Goal: Information Seeking & Learning: Learn about a topic

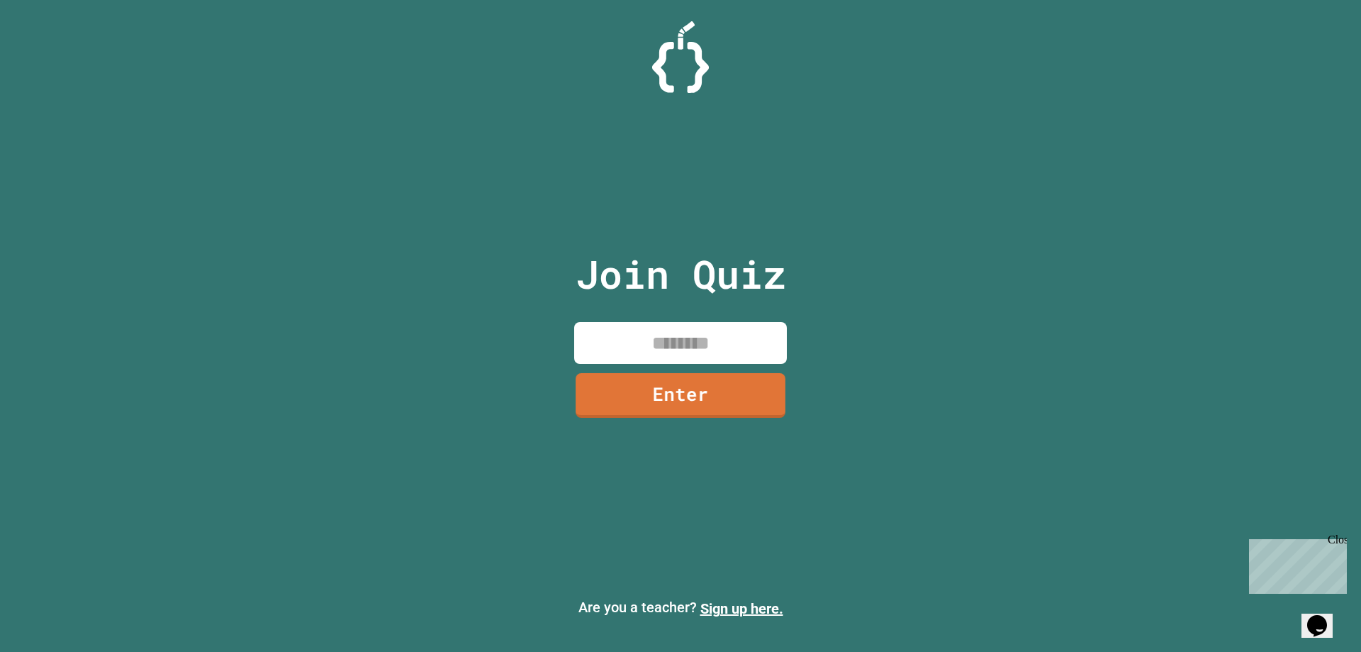
click at [692, 345] on input at bounding box center [680, 343] width 213 height 42
type input "********"
click at [709, 409] on link "Enter" at bounding box center [680, 392] width 211 height 47
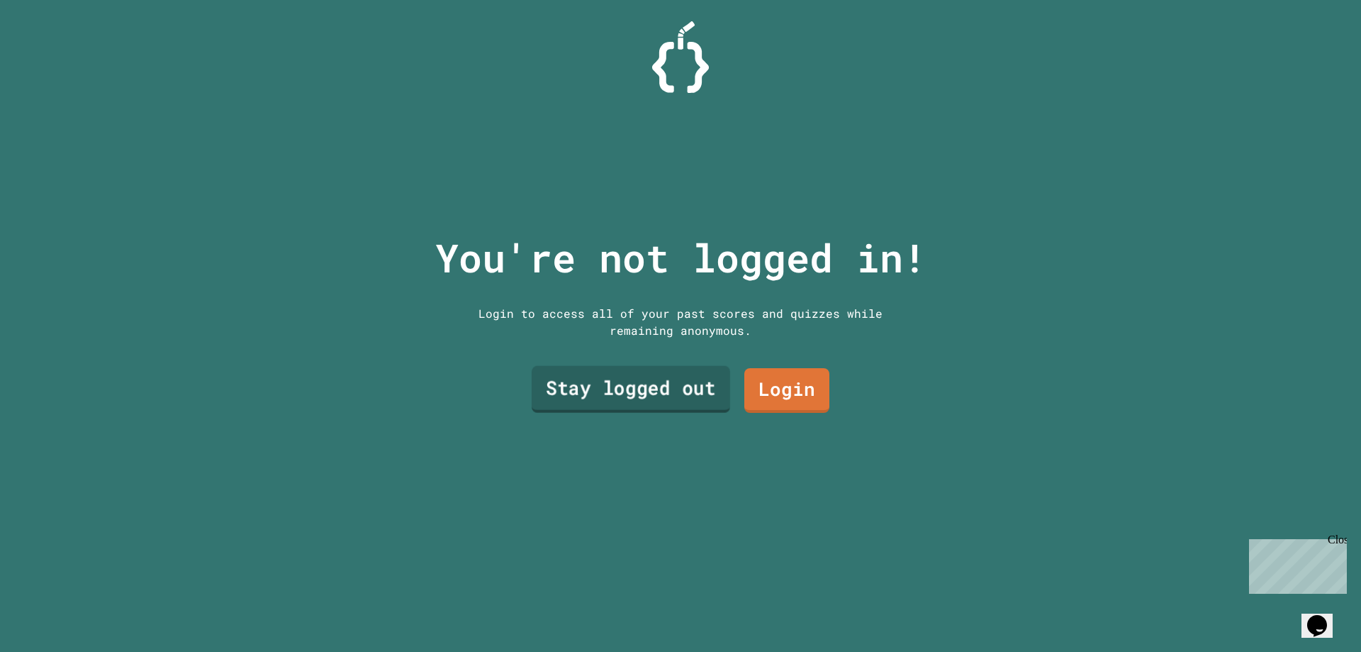
click at [688, 391] on link "Stay logged out" at bounding box center [631, 389] width 199 height 47
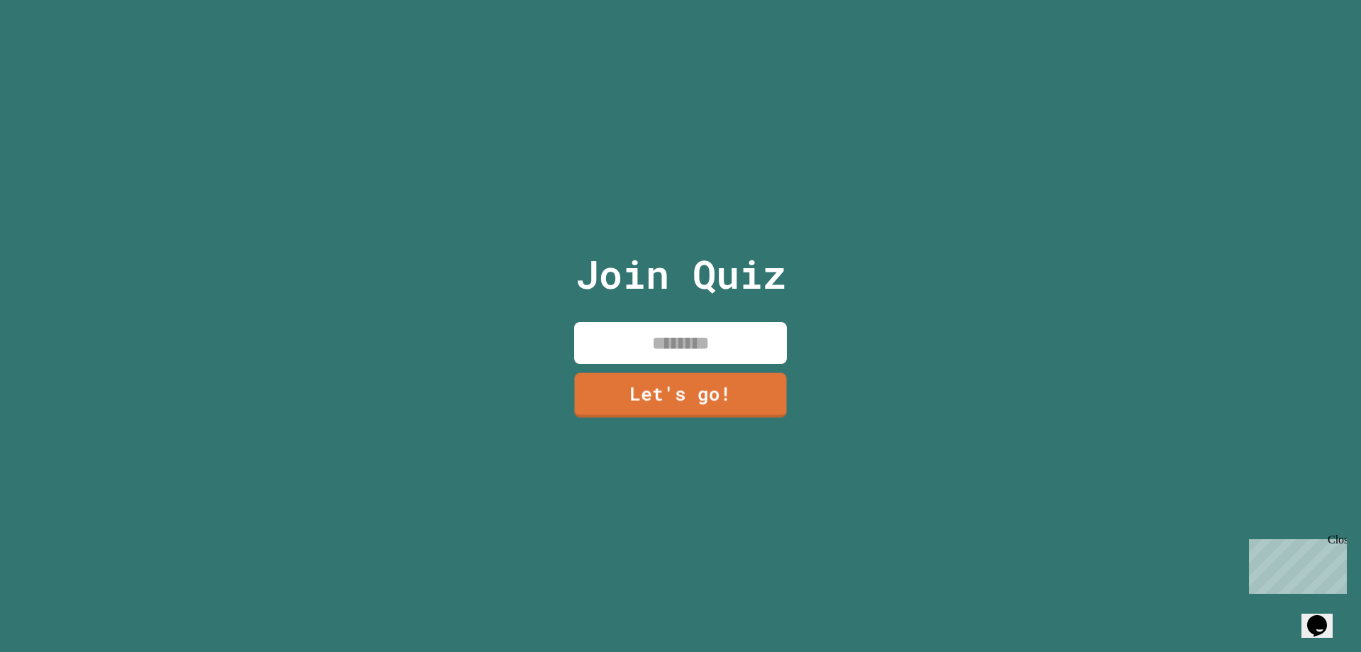
click at [705, 330] on input at bounding box center [680, 343] width 213 height 42
type input "******"
click at [735, 369] on link "Let's go!" at bounding box center [680, 392] width 191 height 47
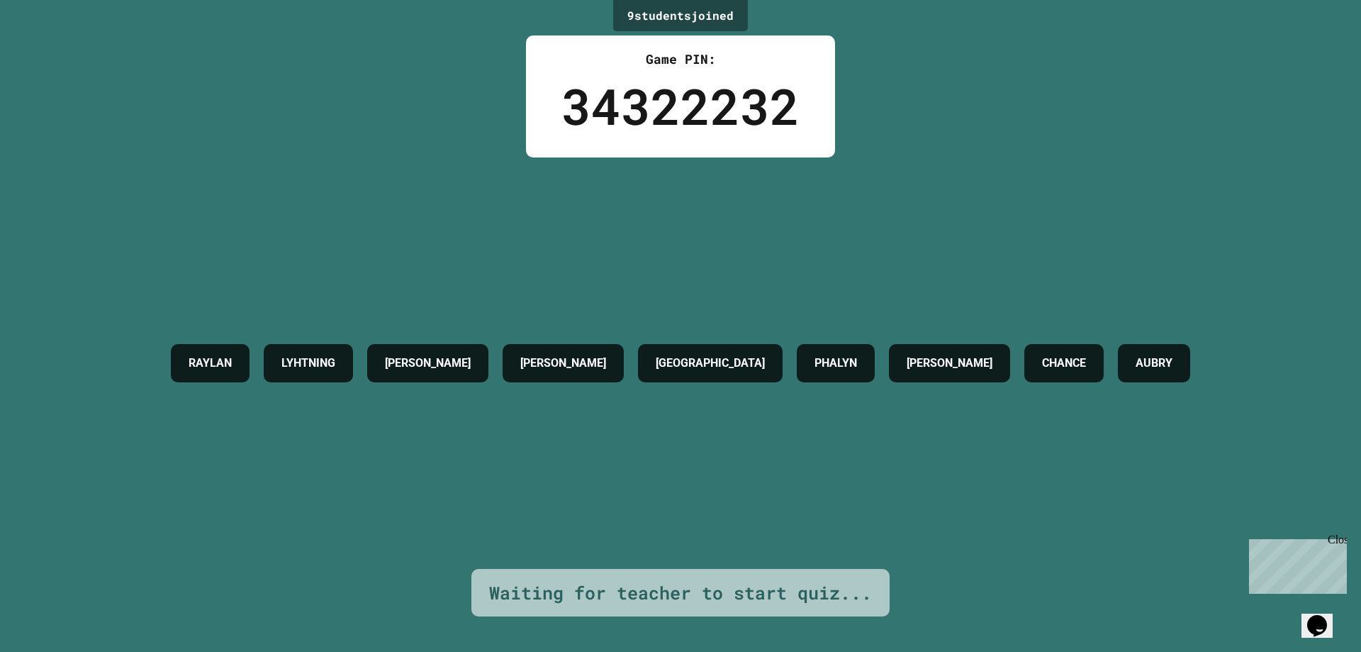
click at [733, 374] on div "[GEOGRAPHIC_DATA]" at bounding box center [710, 363] width 145 height 38
click at [735, 374] on div "[GEOGRAPHIC_DATA]" at bounding box center [710, 363] width 145 height 38
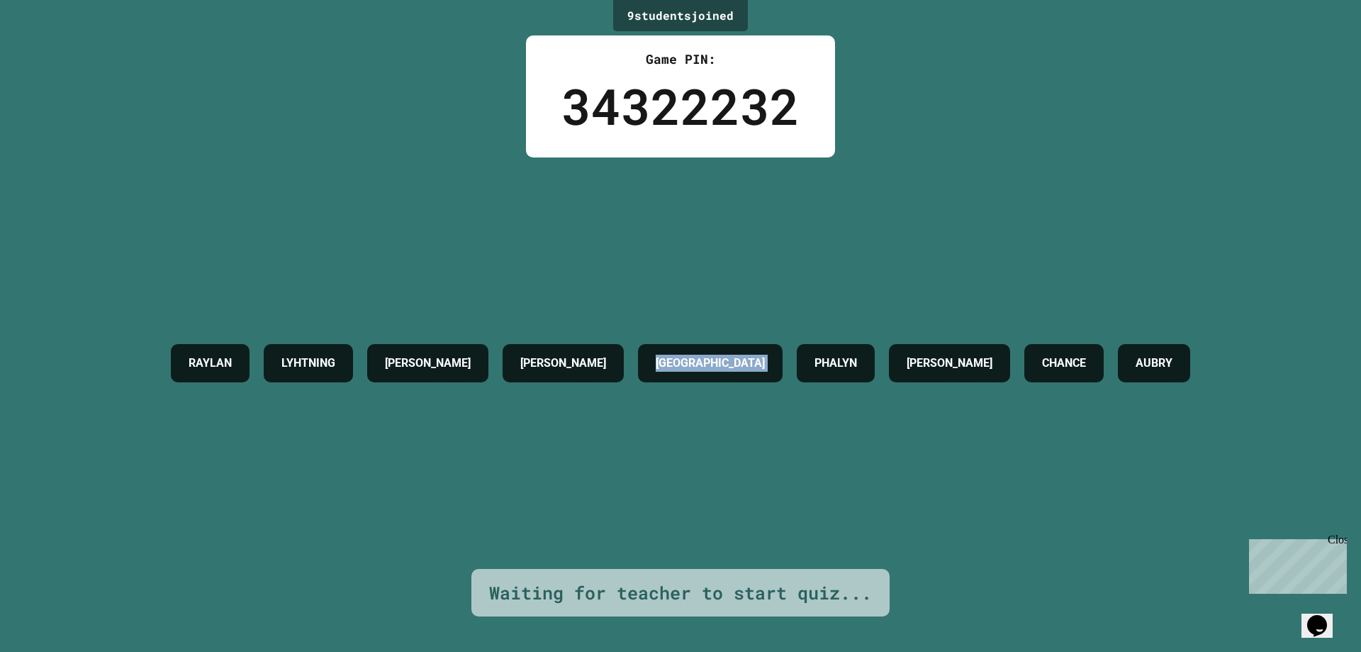
click at [735, 374] on div "[GEOGRAPHIC_DATA]" at bounding box center [710, 363] width 145 height 38
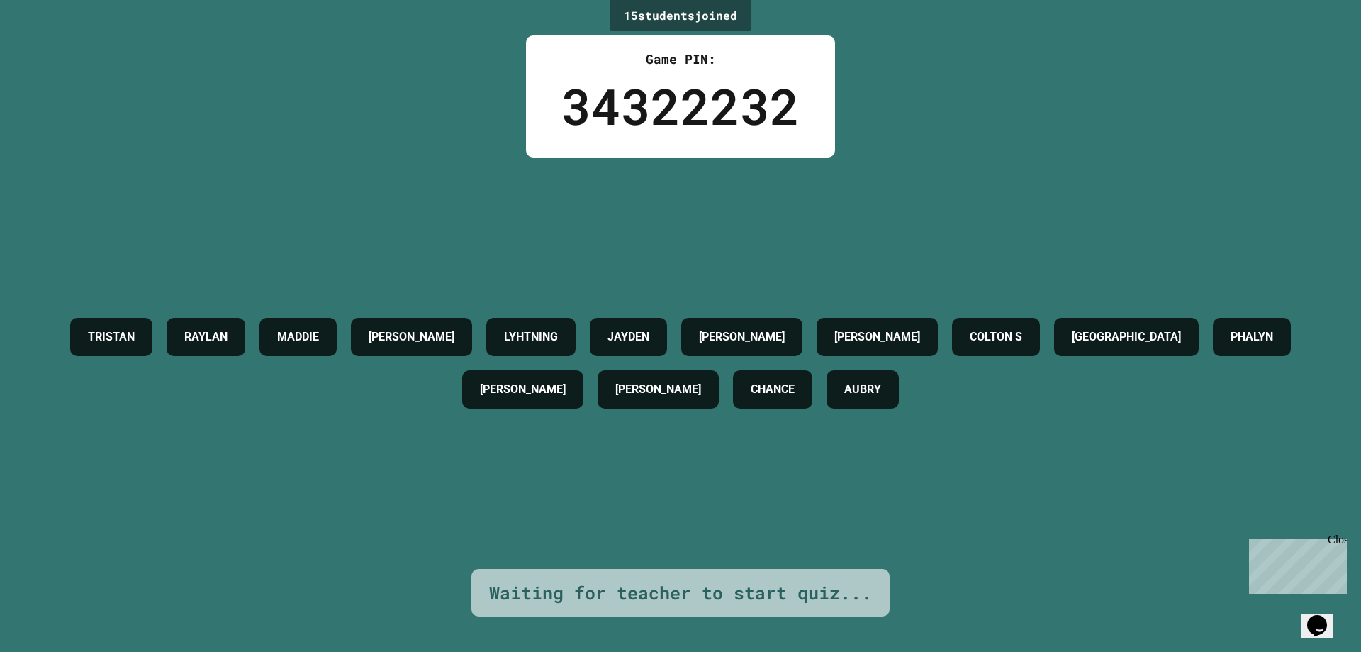
click at [406, 184] on div "[PERSON_NAME] [PERSON_NAME] H LYHTNING JAYDEN [PERSON_NAME] [PERSON_NAME] S DRE…" at bounding box center [680, 362] width 1290 height 411
click at [319, 328] on h4 "MADDIE" at bounding box center [298, 336] width 42 height 17
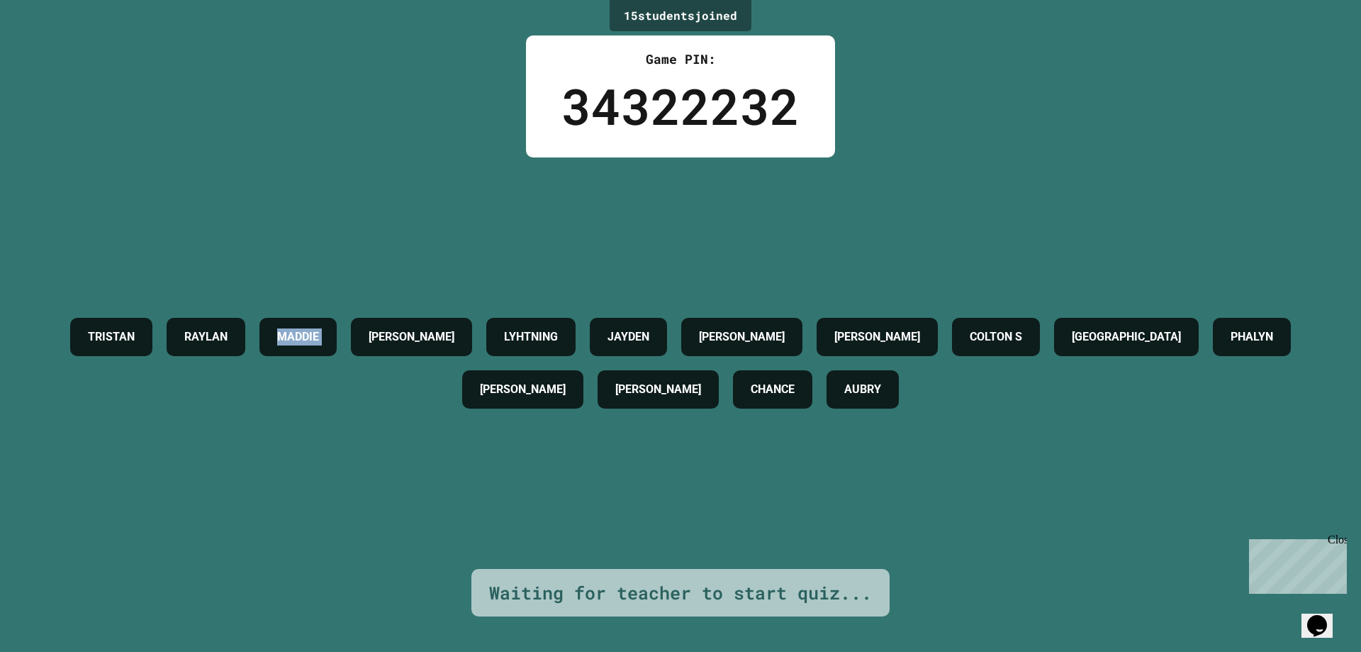
click at [319, 328] on h4 "MADDIE" at bounding box center [298, 336] width 42 height 17
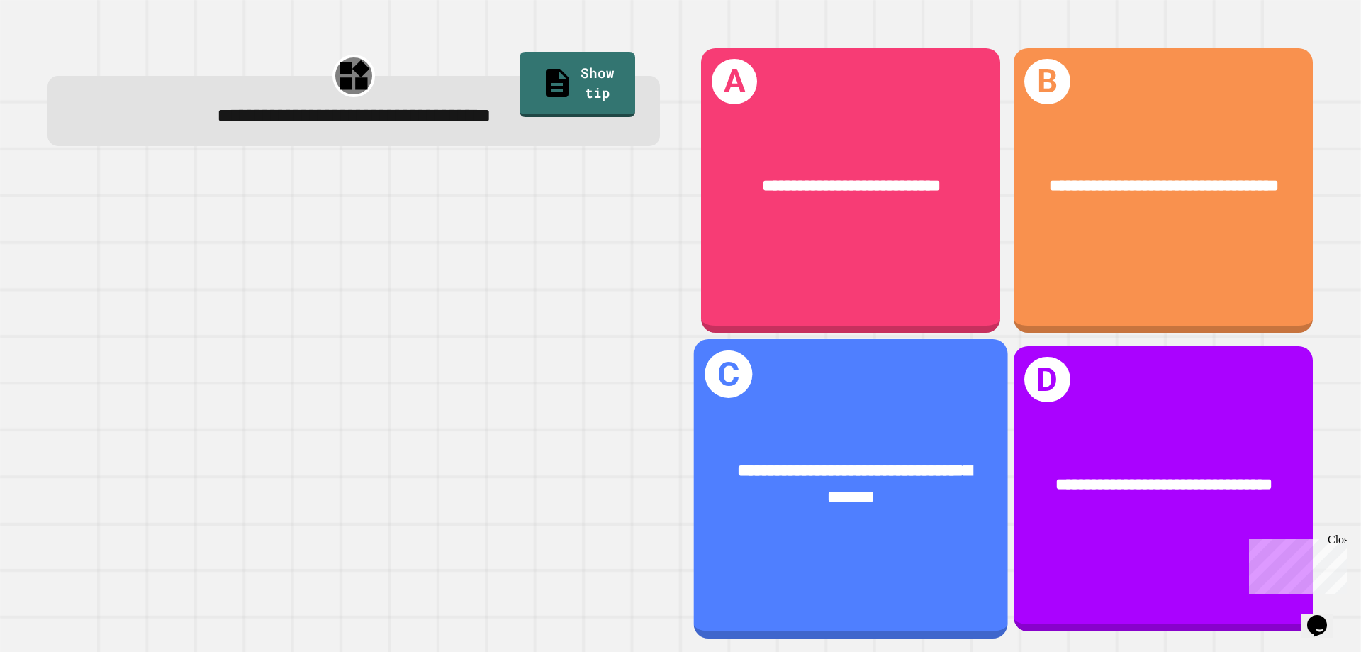
click at [852, 383] on div "**********" at bounding box center [851, 488] width 314 height 299
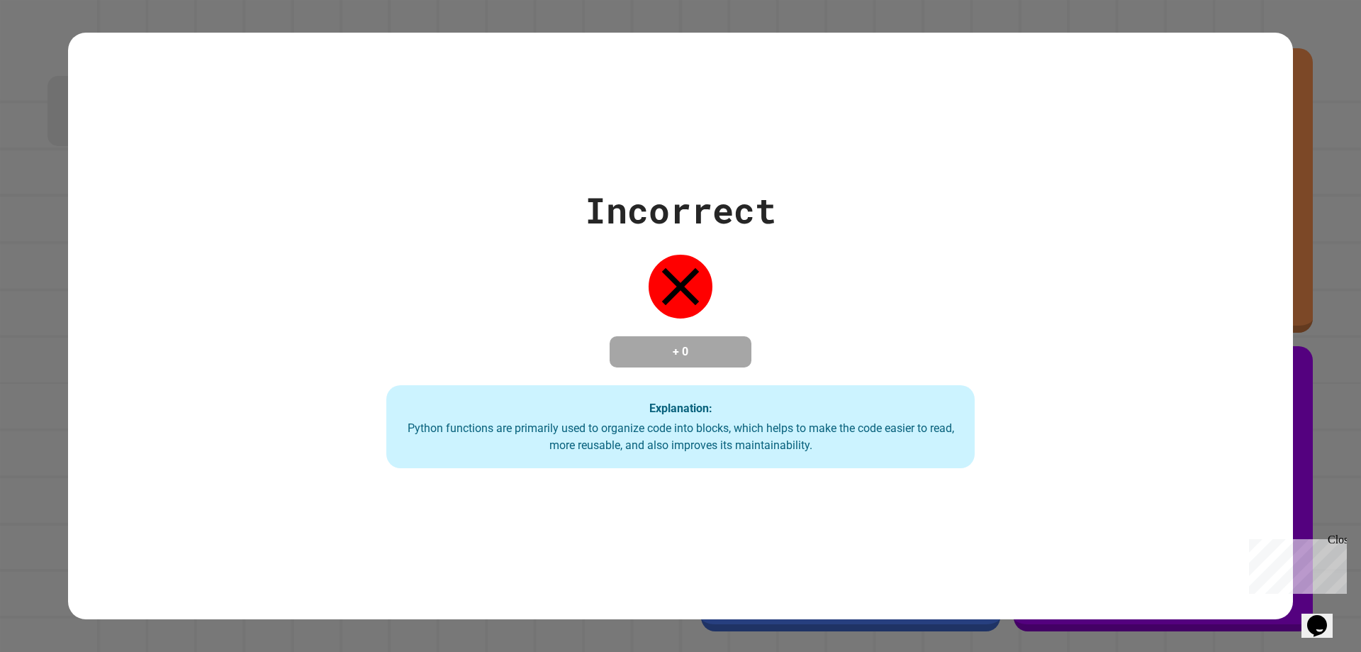
click at [908, 523] on div "Incorrect + 0 Explanation: Python functions are primarily used to organize code…" at bounding box center [680, 326] width 1225 height 586
click at [753, 362] on div "Incorrect + 0 Explanation: Python functions are primarily used to organize code…" at bounding box center [680, 326] width 841 height 285
click at [837, 369] on div "Incorrect + 0 Explanation: Python functions are primarily used to organize code…" at bounding box center [680, 326] width 841 height 285
click at [306, 145] on div "Incorrect + 0 Explanation: Python functions are primarily used to organize code…" at bounding box center [680, 326] width 1225 height 586
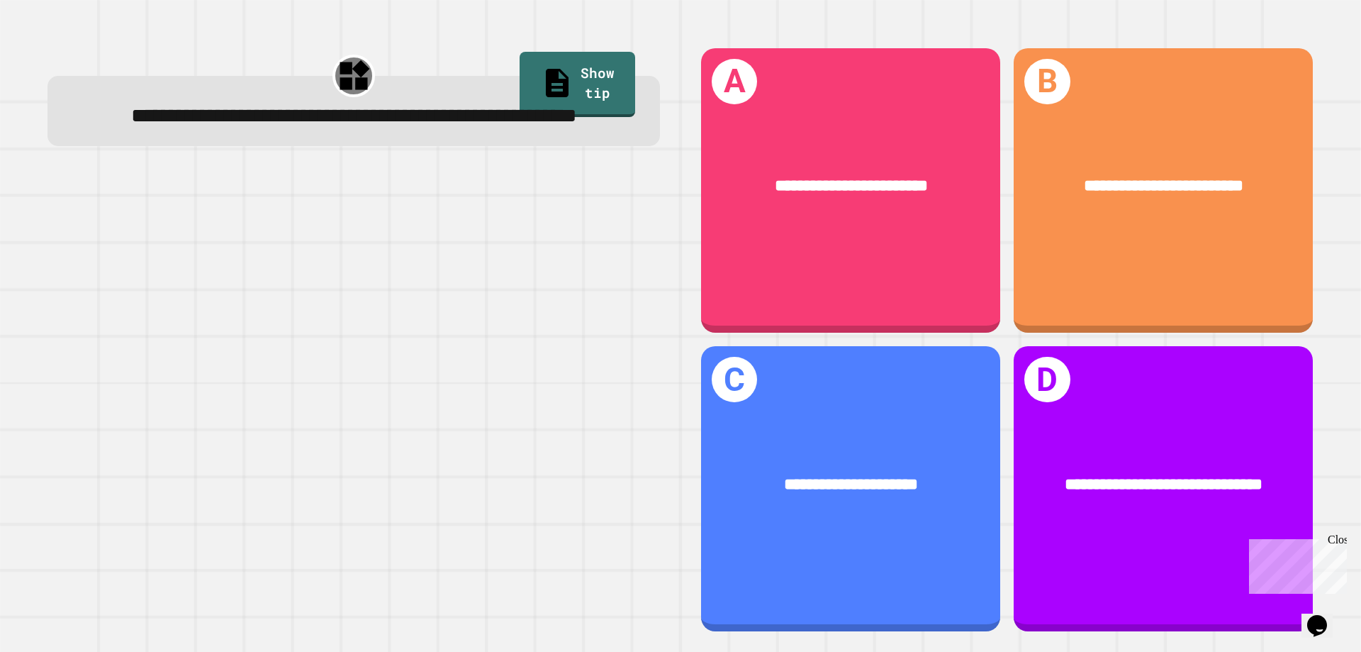
click at [345, 363] on div at bounding box center [354, 403] width 613 height 458
click at [439, 301] on div at bounding box center [354, 403] width 613 height 458
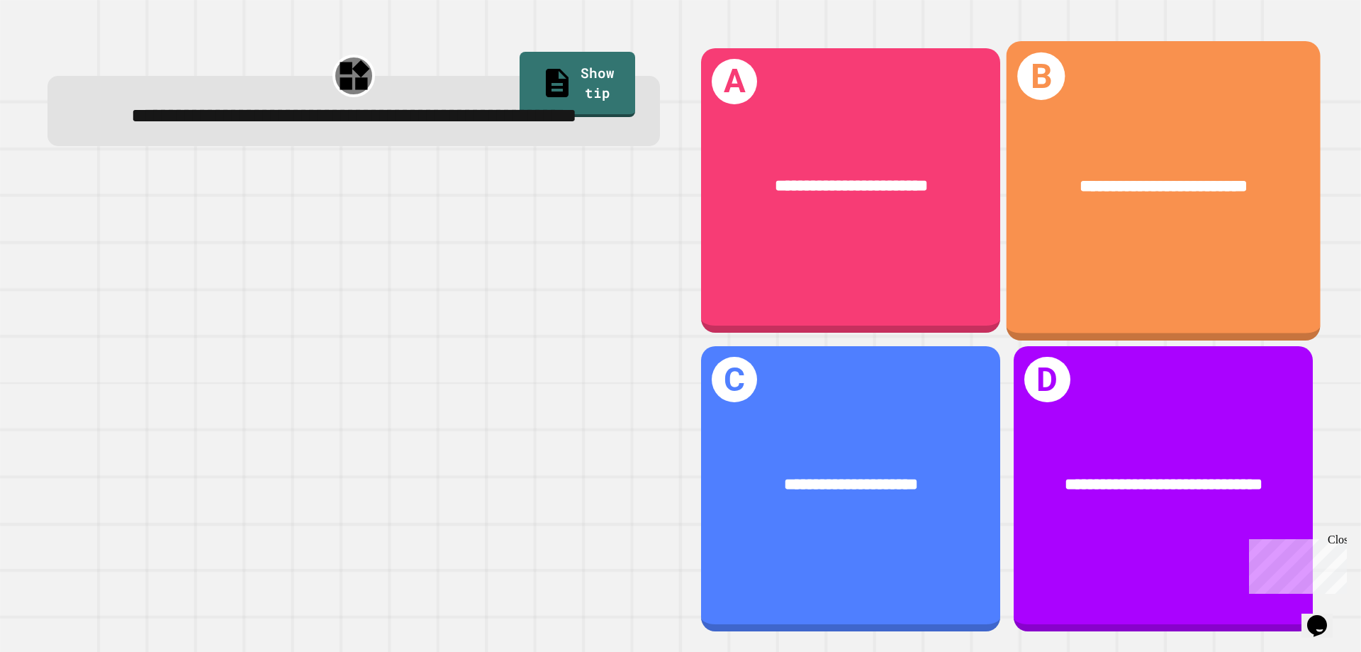
click at [1056, 272] on div "**********" at bounding box center [1164, 190] width 314 height 299
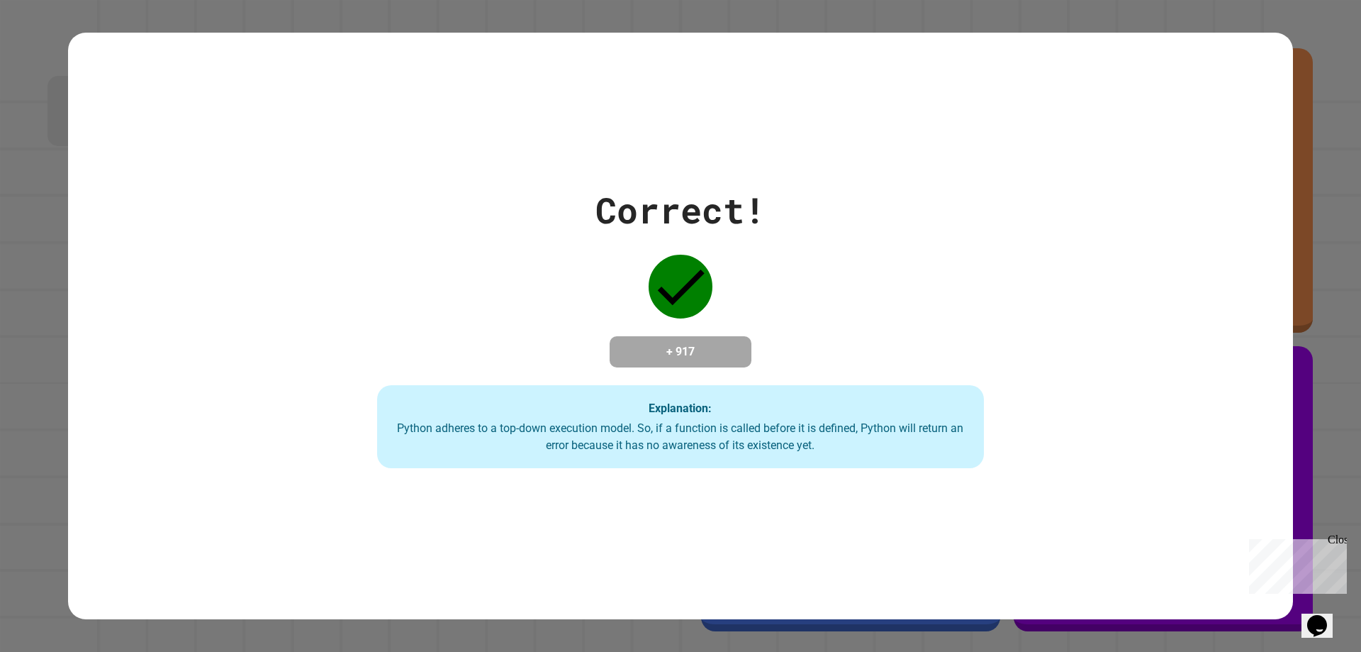
click at [628, 313] on div "Correct! + 917 Explanation: Python adheres to a top-down execution model. So, i…" at bounding box center [680, 326] width 866 height 285
click at [667, 272] on icon at bounding box center [681, 287] width 64 height 64
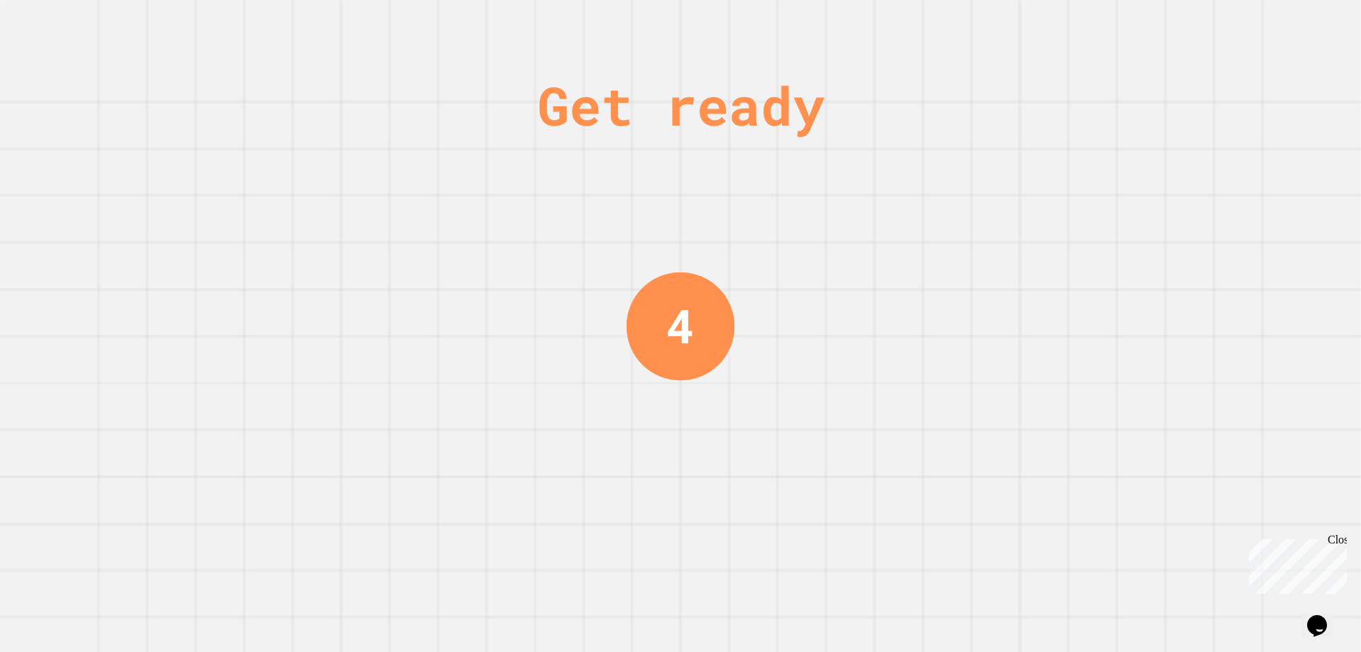
click at [673, 384] on div "Get ready 4" at bounding box center [680, 326] width 106 height 652
click at [666, 301] on div "4" at bounding box center [680, 325] width 28 height 69
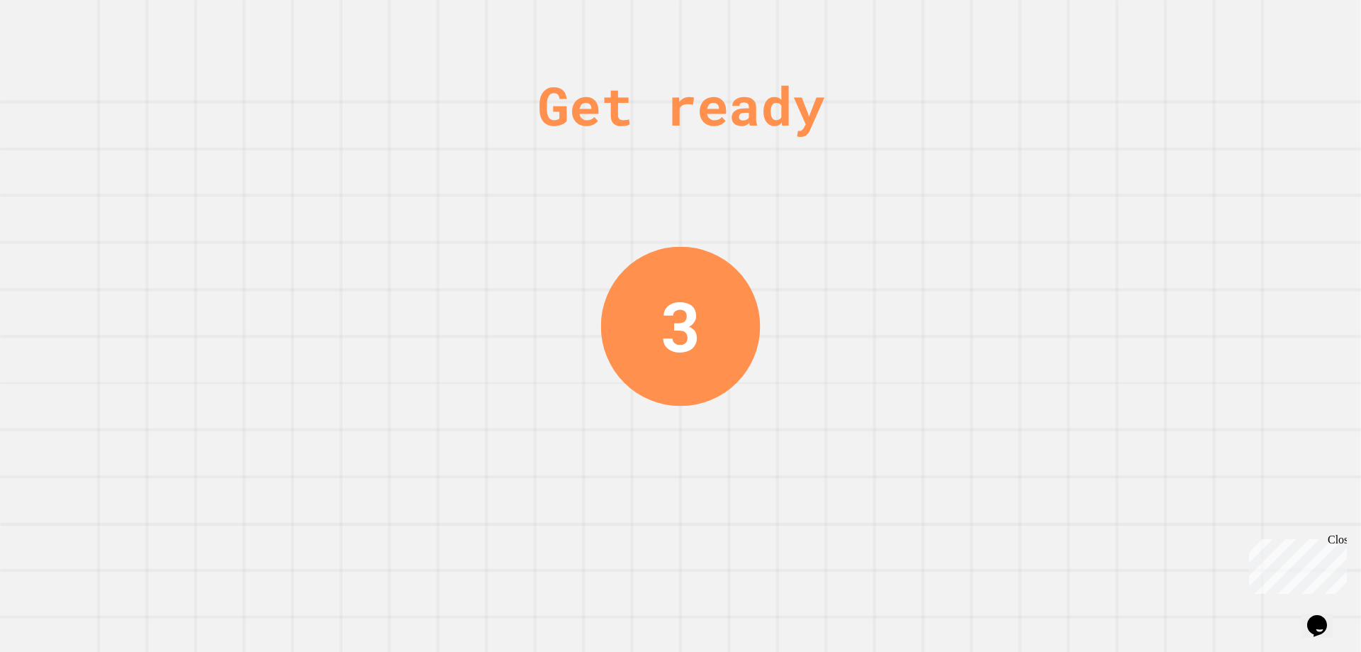
click at [830, 298] on div "Get ready 3" at bounding box center [680, 326] width 1361 height 652
click at [665, 316] on div "2" at bounding box center [680, 326] width 41 height 104
drag, startPoint x: 668, startPoint y: 316, endPoint x: 741, endPoint y: 311, distance: 73.2
click at [723, 313] on div "1" at bounding box center [681, 326] width 160 height 160
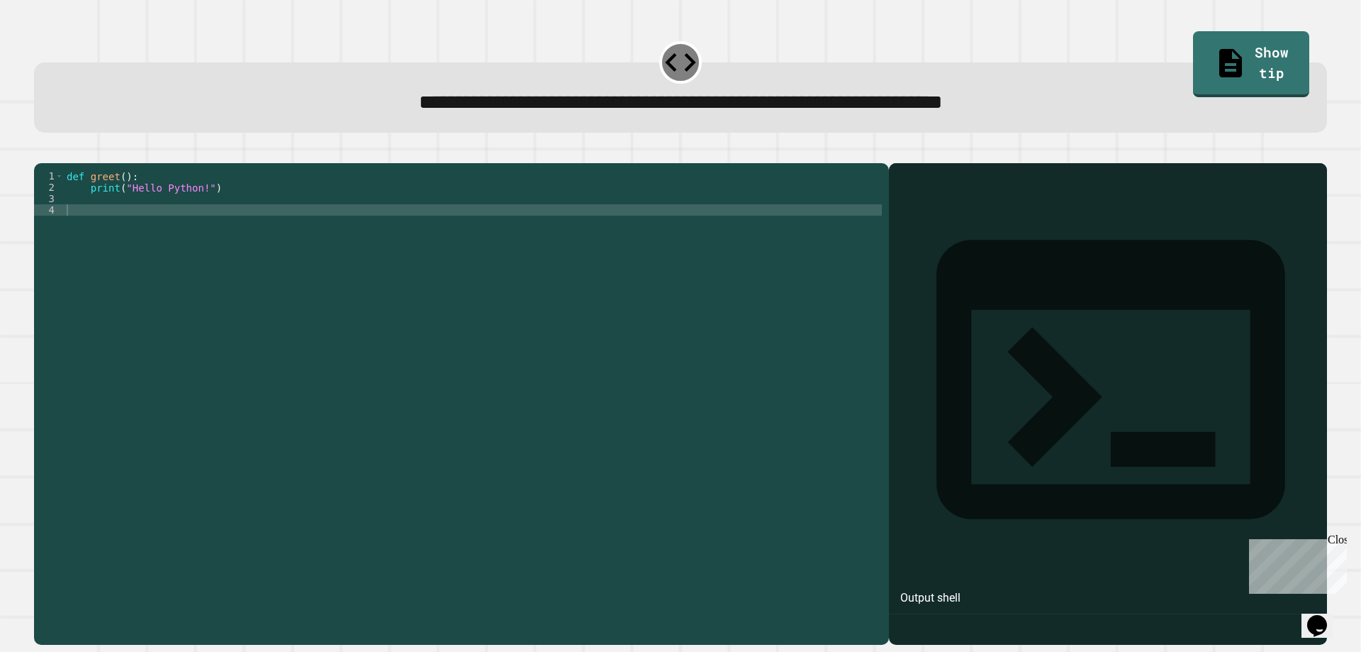
click at [685, 309] on div "def greet ( ) : print ( "Hello Python!" )" at bounding box center [473, 385] width 818 height 431
type textarea "*******"
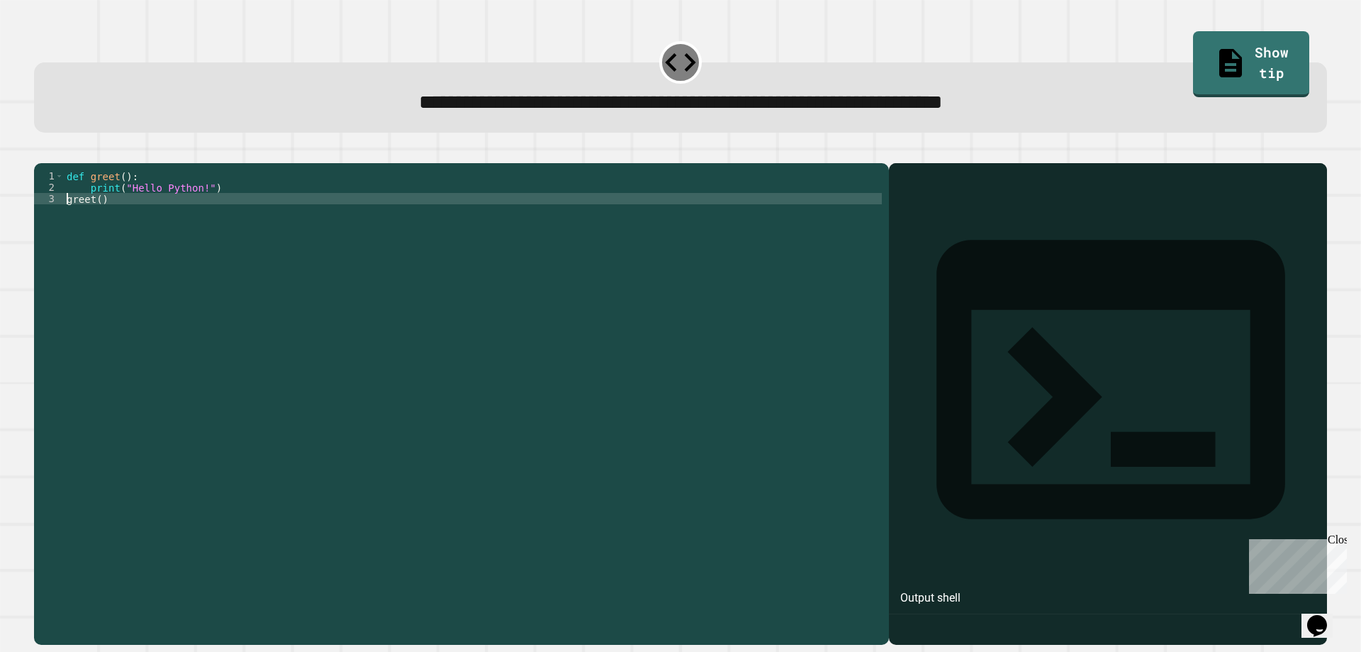
type textarea "*******"
click at [41, 152] on icon "button" at bounding box center [41, 152] width 0 height 0
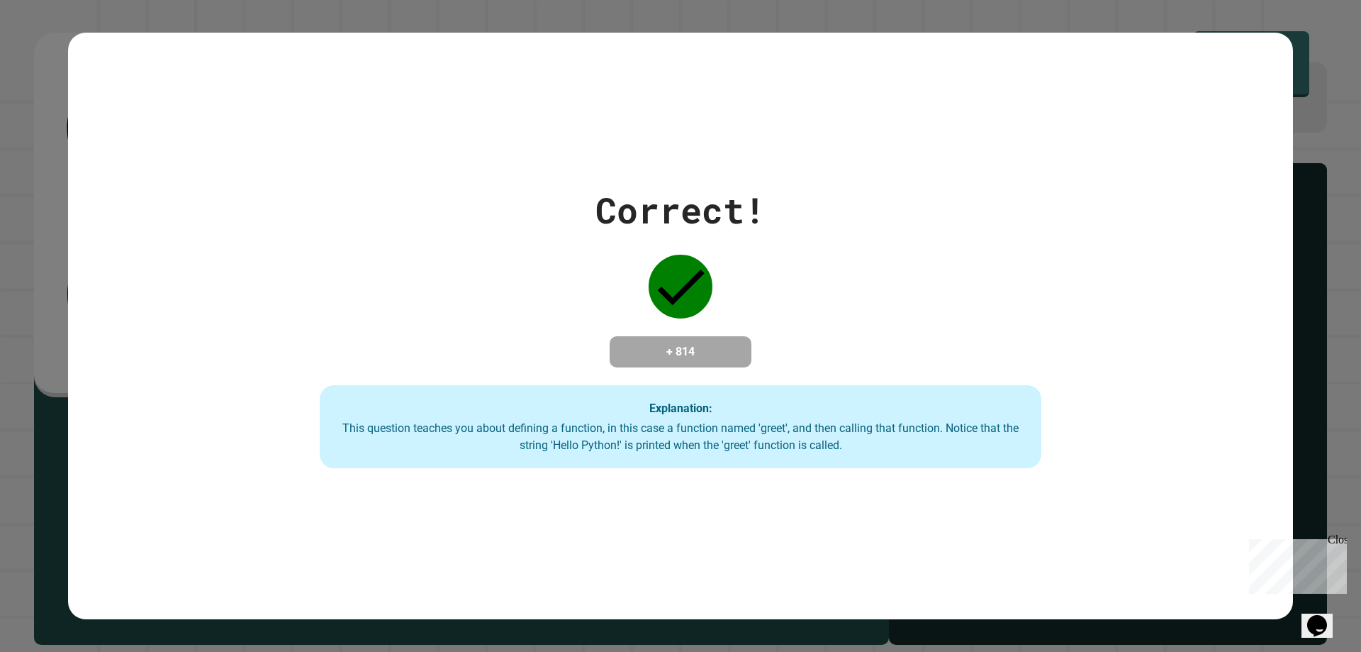
drag, startPoint x: 627, startPoint y: 318, endPoint x: 773, endPoint y: 296, distance: 147.8
click at [774, 295] on div "Correct! + 814 Explanation: This question teaches you about defining a function…" at bounding box center [681, 326] width 1030 height 285
drag, startPoint x: 600, startPoint y: 311, endPoint x: 615, endPoint y: 303, distance: 17.1
click at [586, 311] on div "Correct! + 814 Explanation: This question teaches you about defining a function…" at bounding box center [681, 326] width 1030 height 285
click at [852, 315] on div "Correct! + 814 Explanation: This question teaches you about defining a function…" at bounding box center [681, 326] width 1030 height 285
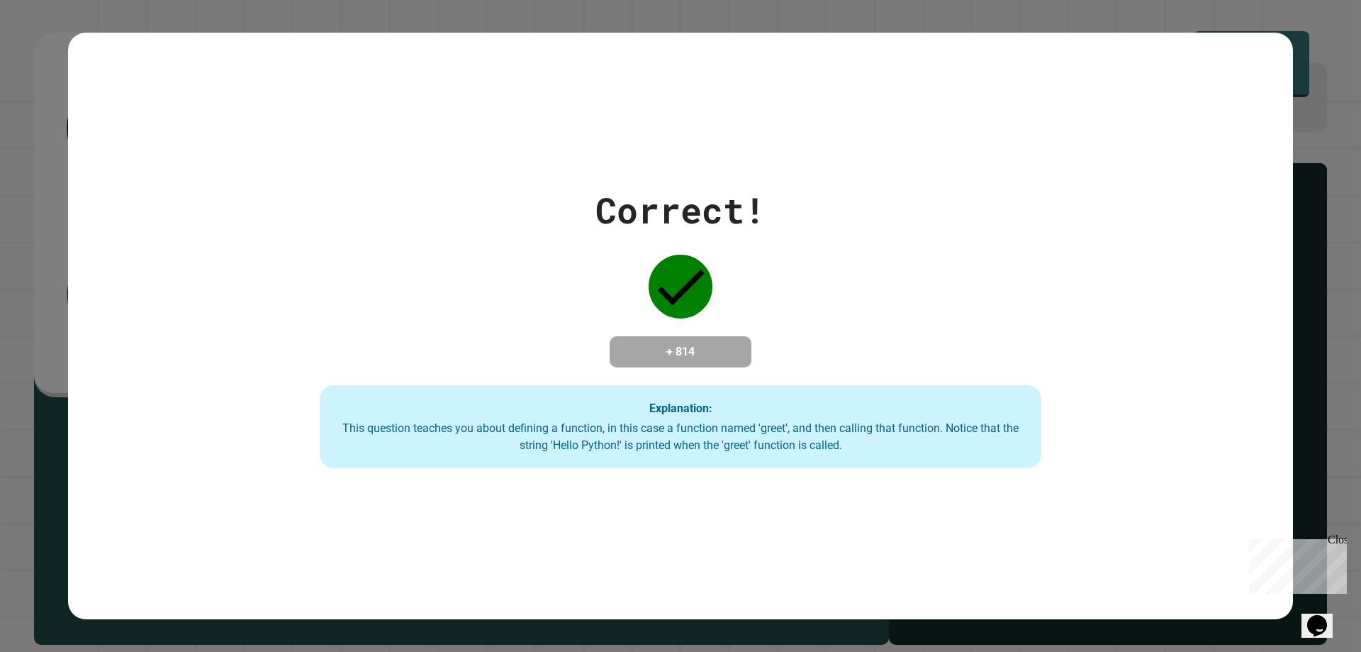
click at [766, 420] on div "Explanation: This question teaches you about defining a function, in this case …" at bounding box center [680, 427] width 721 height 84
click at [340, 430] on div "This question teaches you about defining a function, in this case a function na…" at bounding box center [680, 437] width 693 height 34
click at [342, 428] on div "This question teaches you about defining a function, in this case a function na…" at bounding box center [680, 437] width 693 height 34
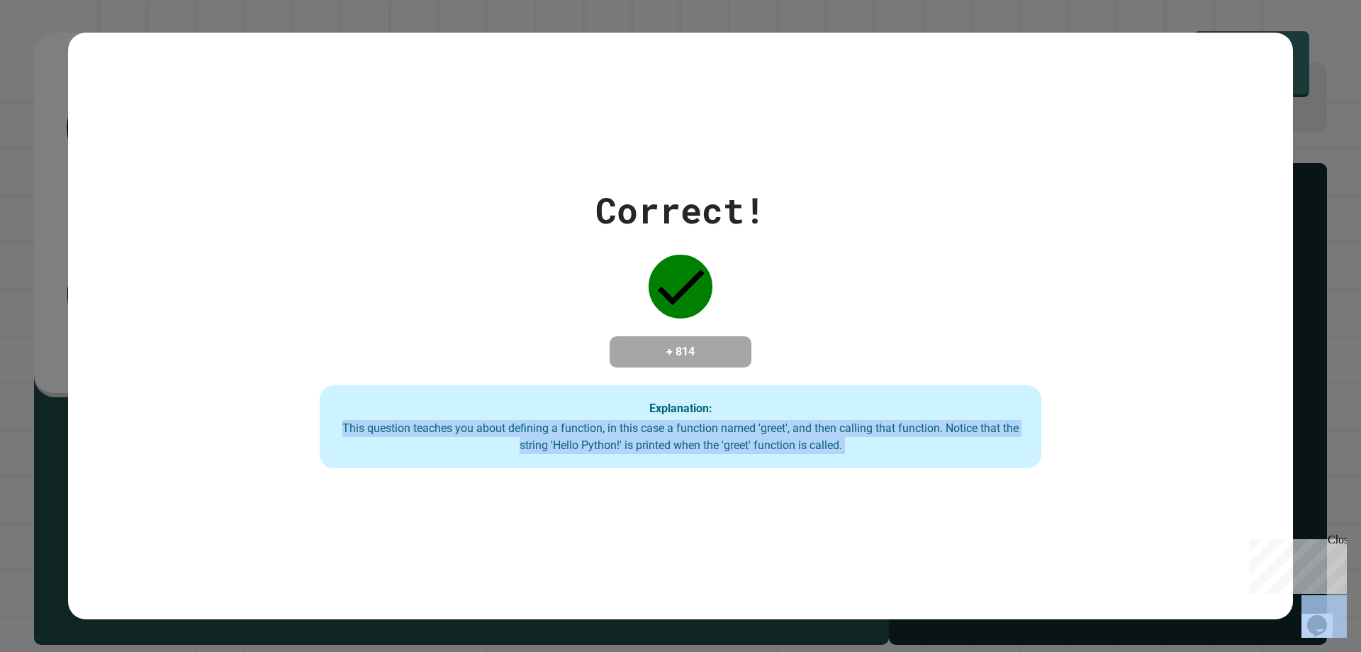
click at [342, 428] on div "This question teaches you about defining a function, in this case a function na…" at bounding box center [680, 437] width 693 height 34
drag, startPoint x: 657, startPoint y: 380, endPoint x: 638, endPoint y: 443, distance: 65.9
click at [638, 443] on div "Explanation: This question teaches you about defining a function, in this case …" at bounding box center [680, 427] width 721 height 84
click at [638, 443] on div "This question teaches you about defining a function, in this case a function na…" at bounding box center [680, 437] width 693 height 34
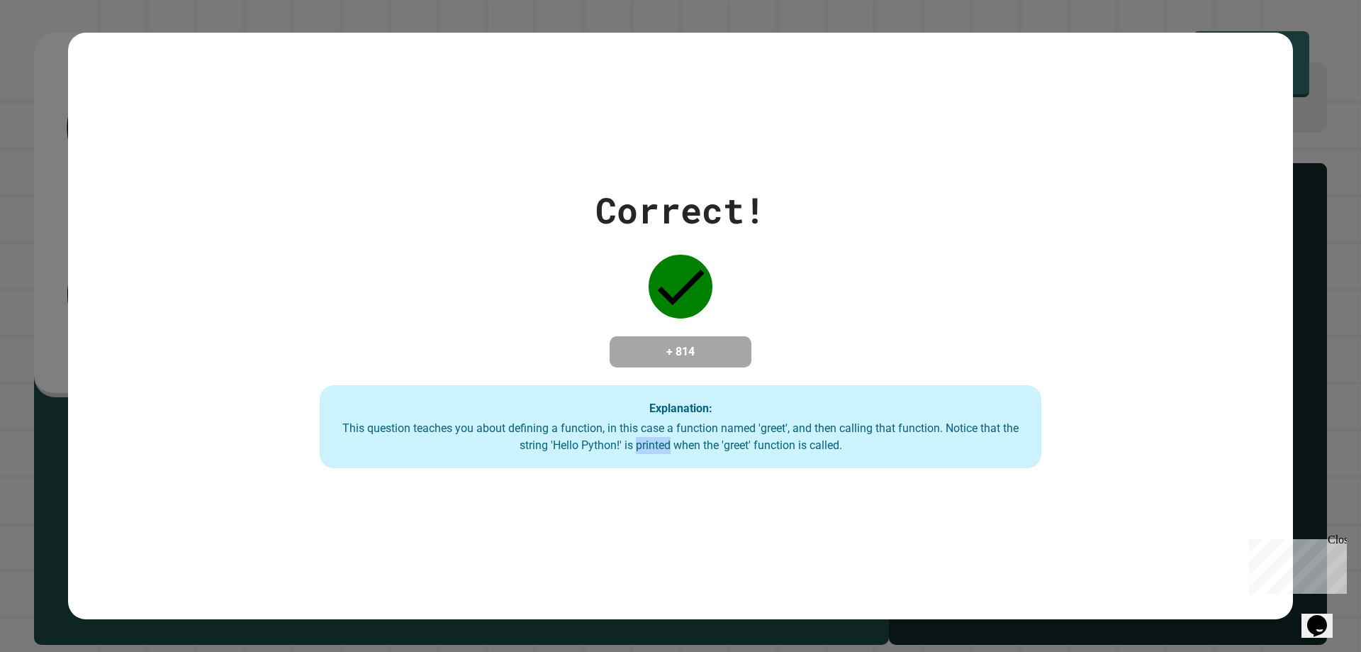
click at [638, 444] on div "This question teaches you about defining a function, in this case a function na…" at bounding box center [680, 437] width 693 height 34
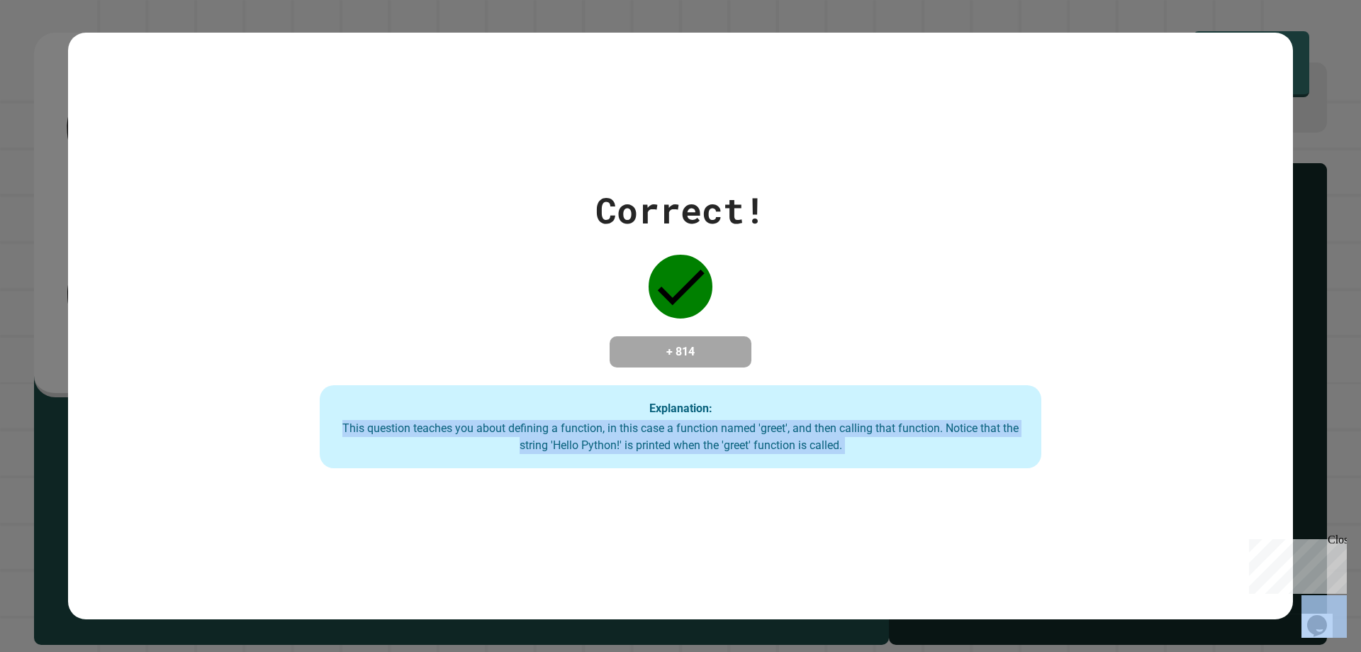
click at [638, 444] on div "This question teaches you about defining a function, in this case a function na…" at bounding box center [680, 437] width 693 height 34
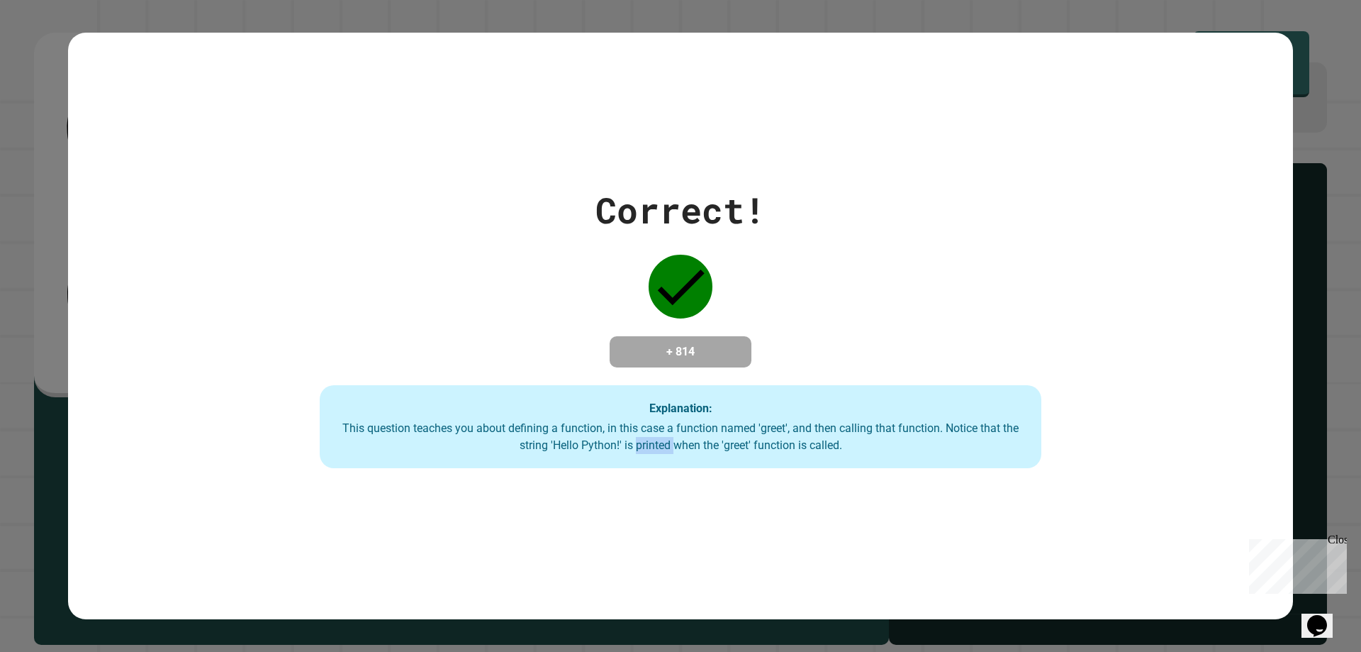
click at [638, 444] on div "This question teaches you about defining a function, in this case a function na…" at bounding box center [680, 437] width 693 height 34
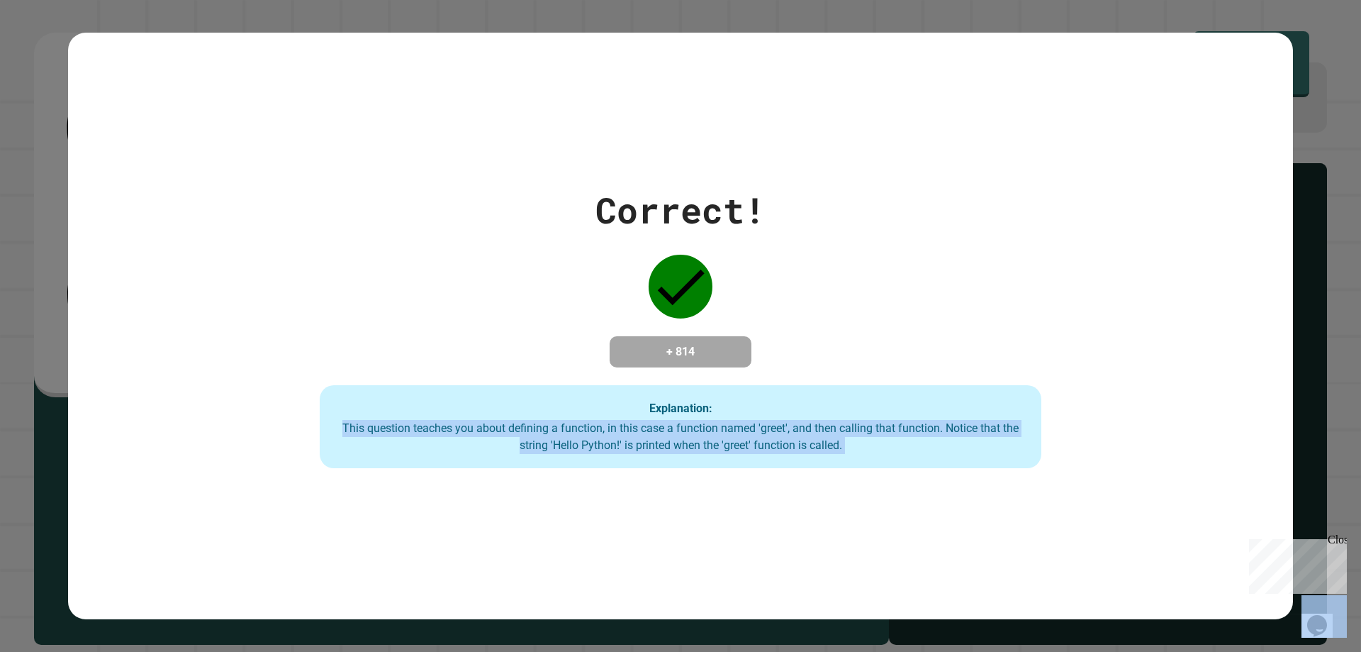
click at [638, 444] on div "This question teaches you about defining a function, in this case a function na…" at bounding box center [680, 437] width 693 height 34
drag, startPoint x: 638, startPoint y: 444, endPoint x: 703, endPoint y: 293, distance: 164.5
click at [639, 443] on div "This question teaches you about defining a function, in this case a function na…" at bounding box center [680, 437] width 693 height 34
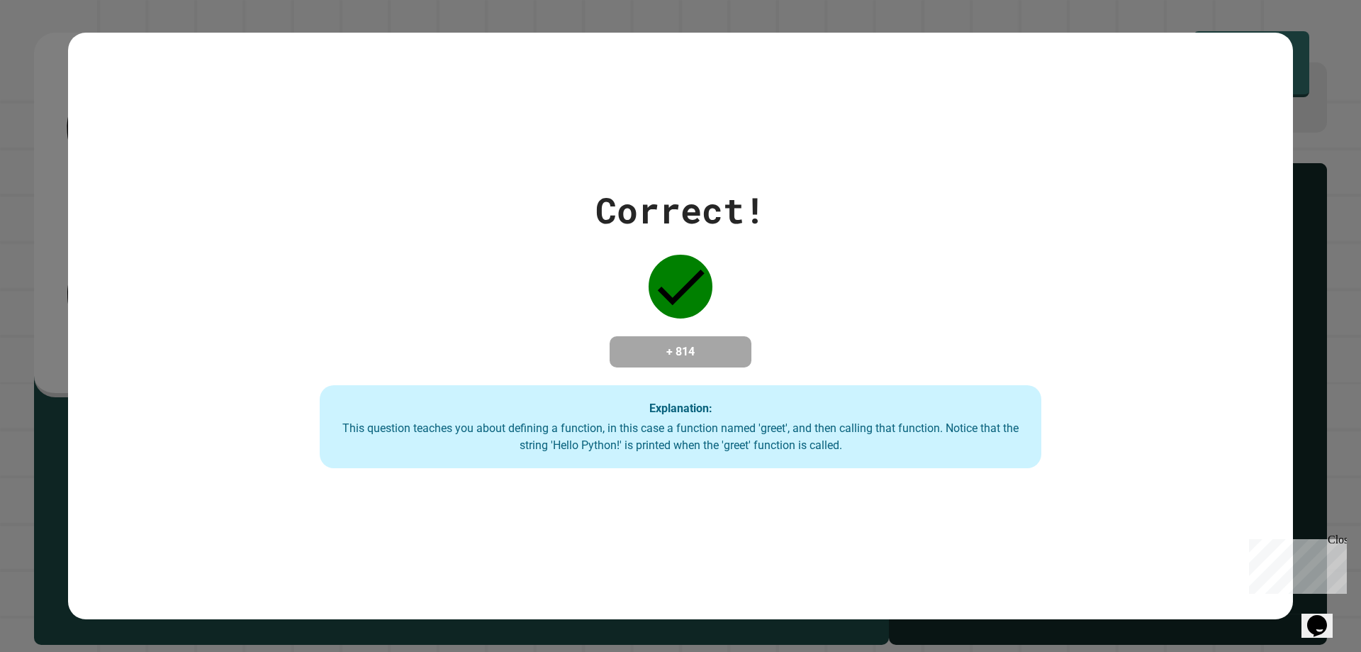
click at [703, 293] on div at bounding box center [680, 286] width 71 height 71
click at [697, 379] on div "Correct! + 814 Explanation: This question teaches you about defining a function…" at bounding box center [681, 326] width 1030 height 285
click at [340, 433] on div "This question teaches you about defining a function, in this case a function na…" at bounding box center [680, 437] width 693 height 34
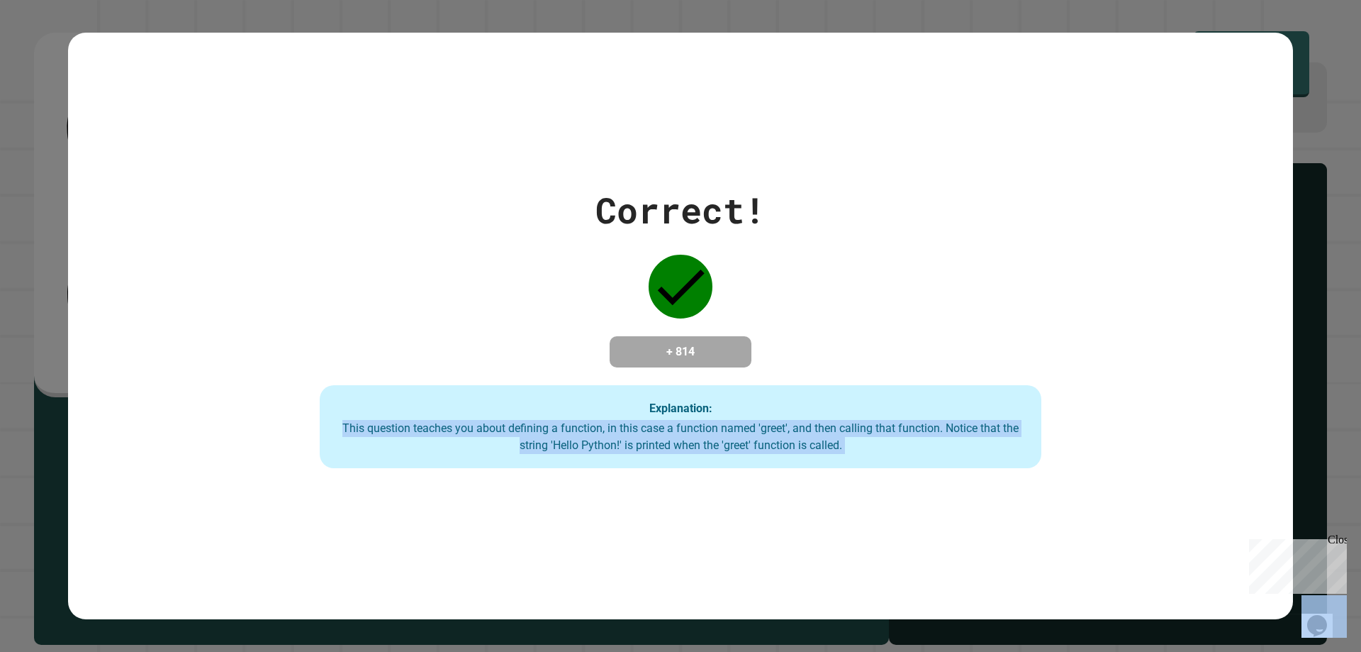
click at [340, 433] on div "This question teaches you about defining a function, in this case a function na…" at bounding box center [680, 437] width 693 height 34
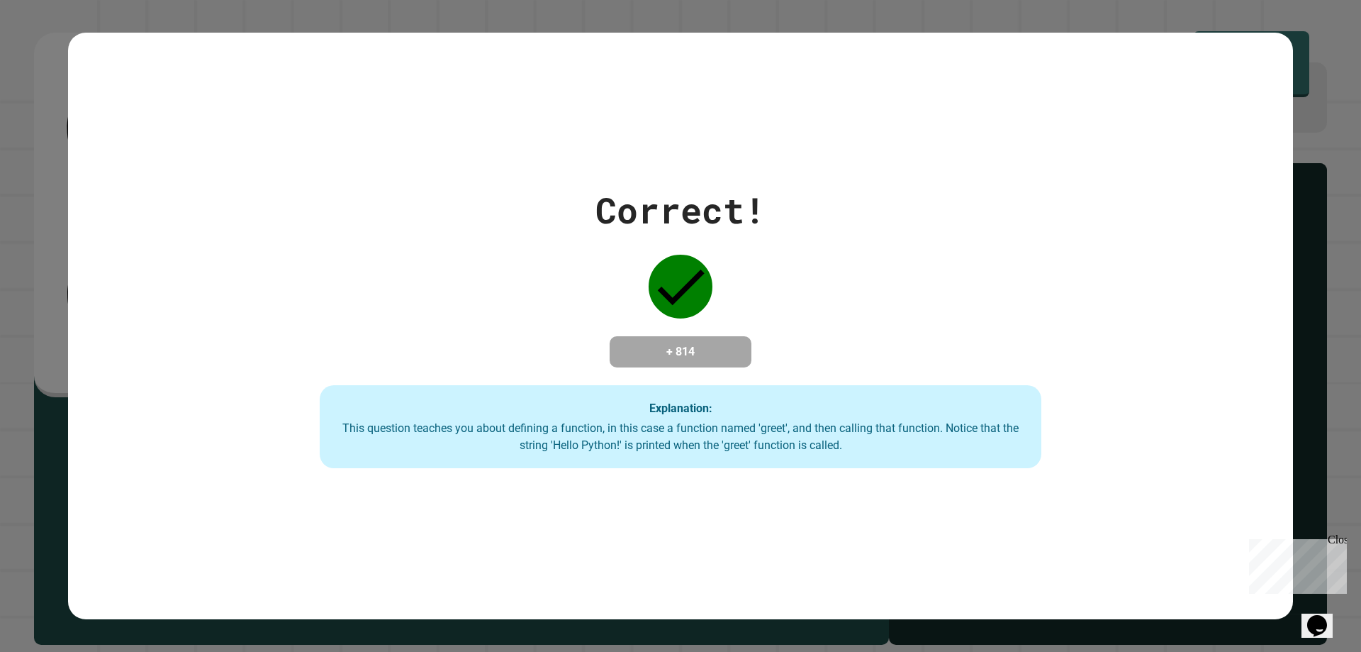
click at [340, 409] on div "Explanation: This question teaches you about defining a function, in this case …" at bounding box center [680, 427] width 721 height 84
click at [336, 428] on div "This question teaches you about defining a function, in this case a function na…" at bounding box center [680, 437] width 693 height 34
click at [338, 415] on div "Explanation: This question teaches you about defining a function, in this case …" at bounding box center [680, 427] width 721 height 84
click at [1341, 542] on div "Close" at bounding box center [1337, 542] width 18 height 18
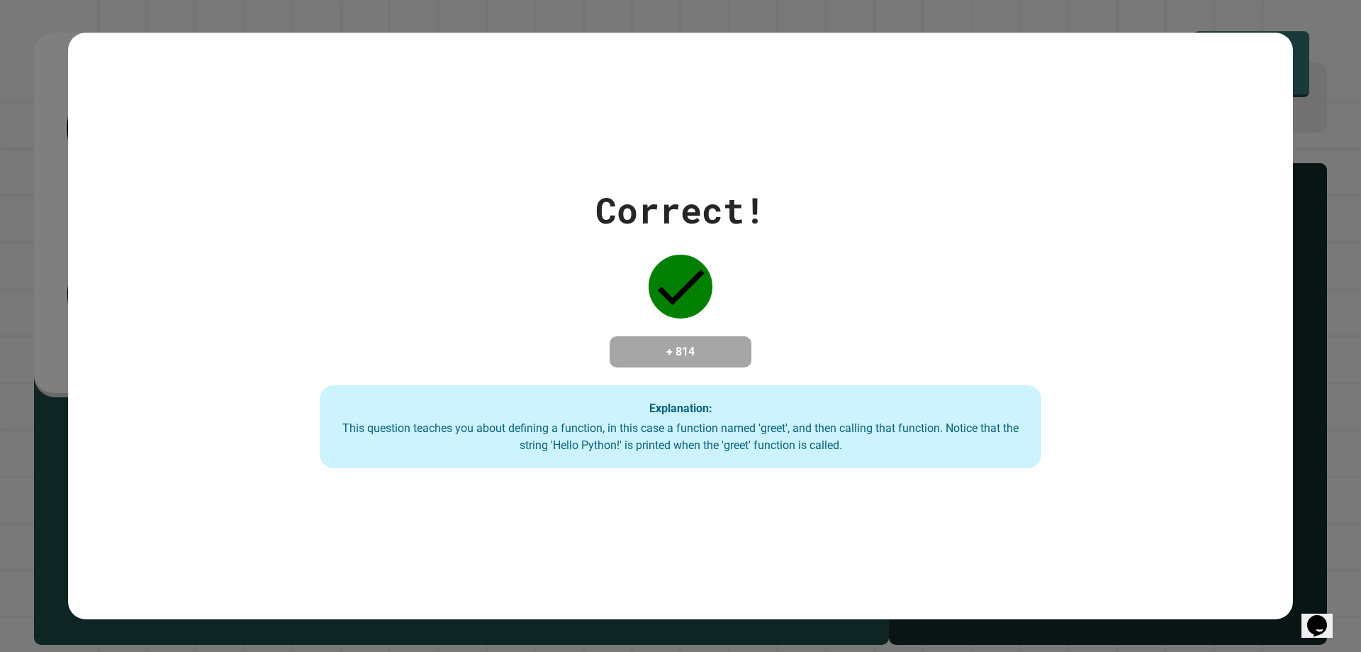
click at [1317, 629] on button "Opens Chat This icon Opens the chat window." at bounding box center [1317, 625] width 31 height 24
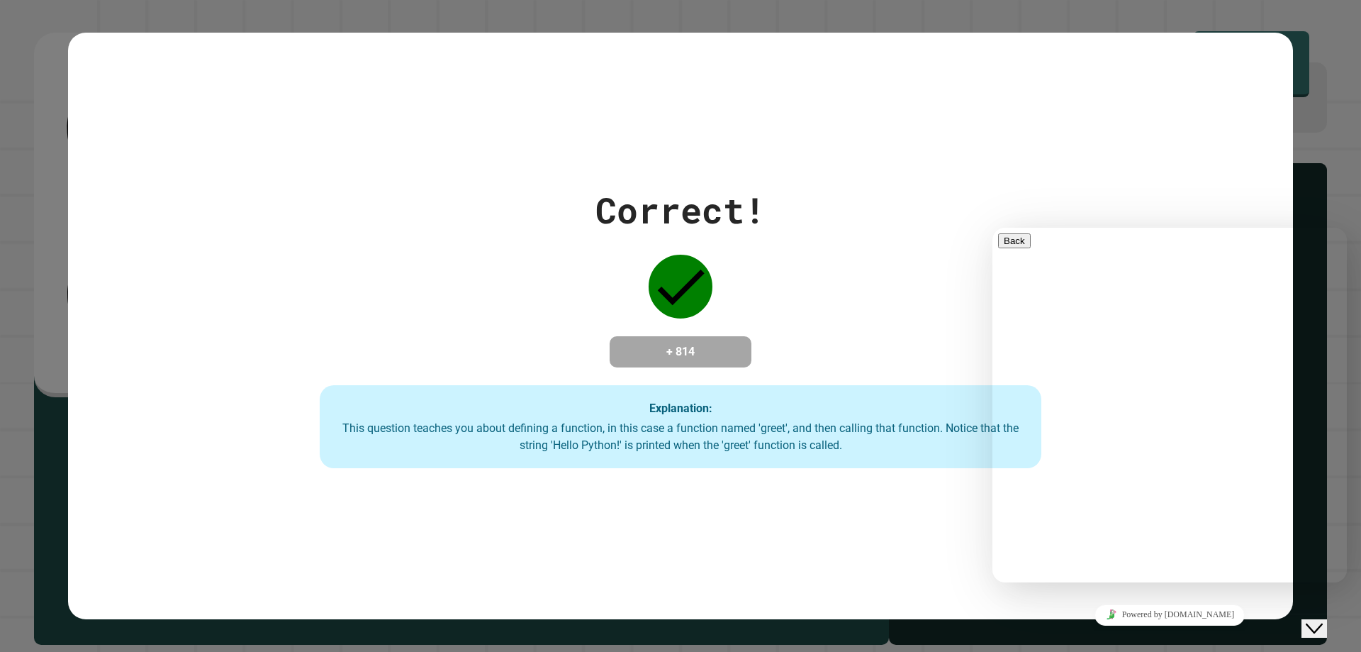
click at [1319, 620] on icon "Close Chat This icon closes the chat window." at bounding box center [1314, 628] width 17 height 17
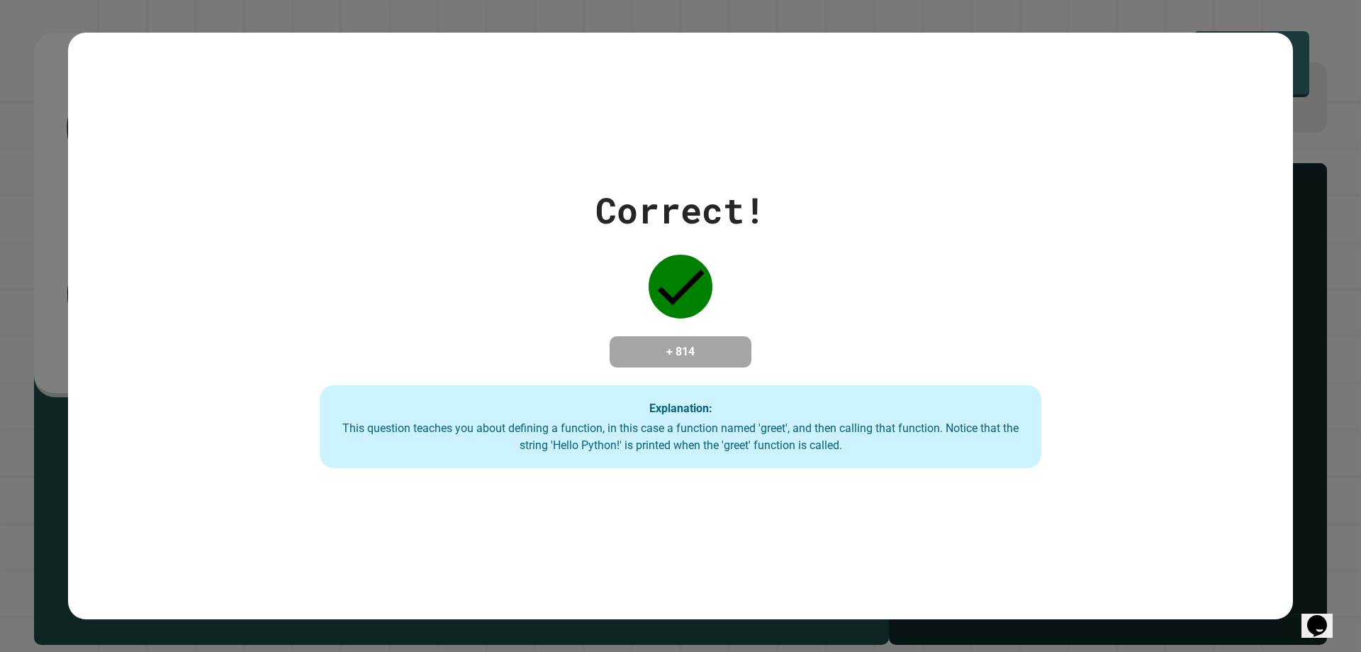
click at [1311, 628] on button "Opens Chat This icon Opens the chat window." at bounding box center [1317, 625] width 31 height 24
click at [1315, 620] on icon "Close Chat This icon closes the chat window." at bounding box center [1314, 628] width 17 height 17
click at [1311, 622] on div "Close Chat This icon closes the chat window." at bounding box center [1314, 628] width 17 height 17
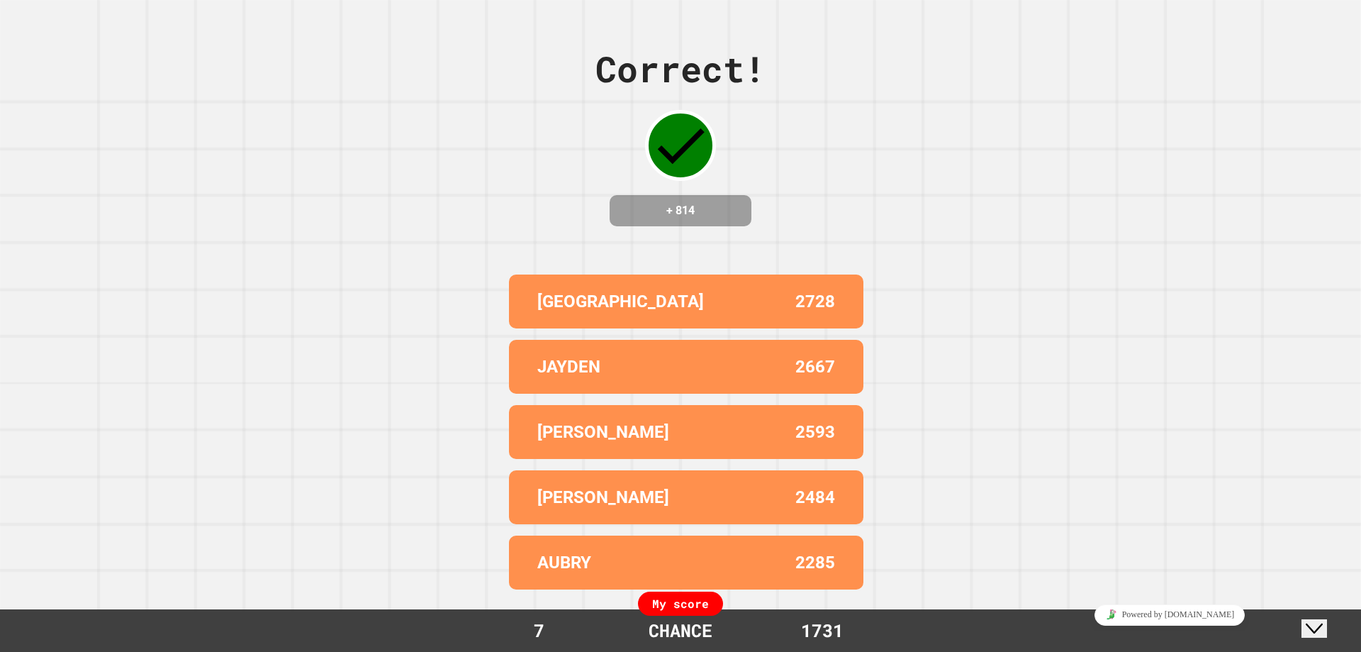
click at [1327, 619] on button "Close Chat This icon closes the chat window." at bounding box center [1315, 628] width 26 height 18
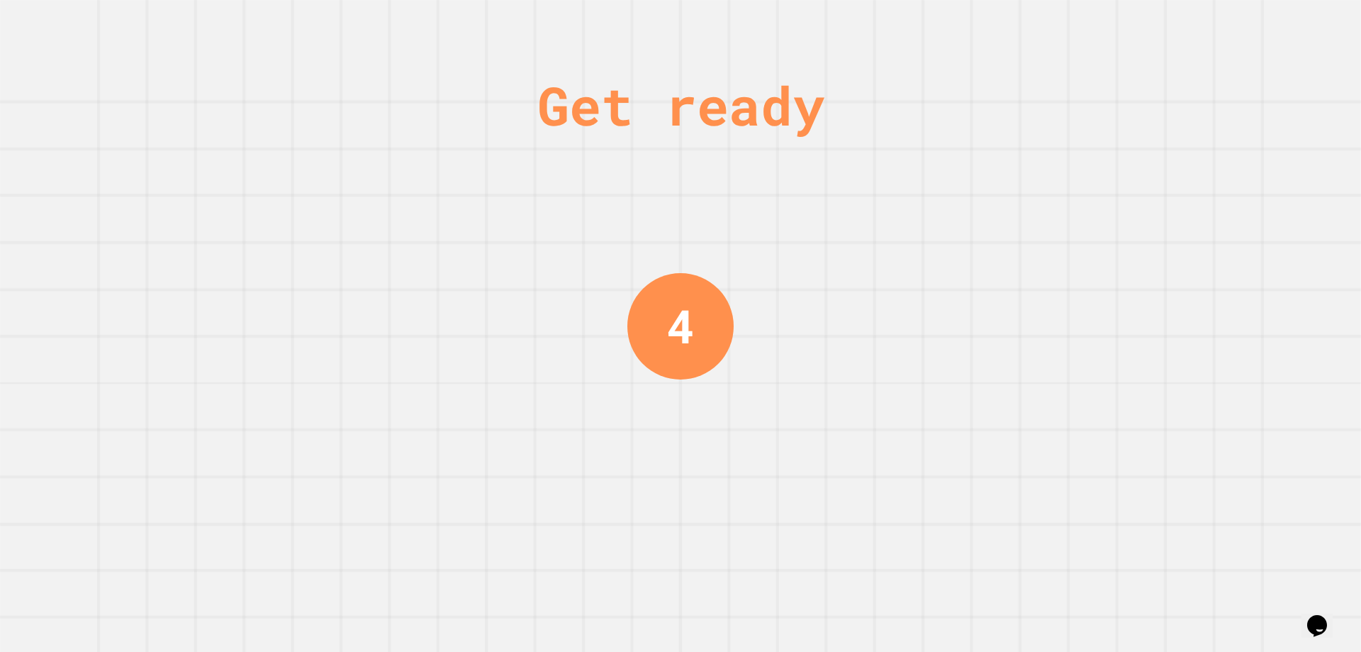
click at [1320, 615] on icon "Chat widget" at bounding box center [1317, 625] width 20 height 21
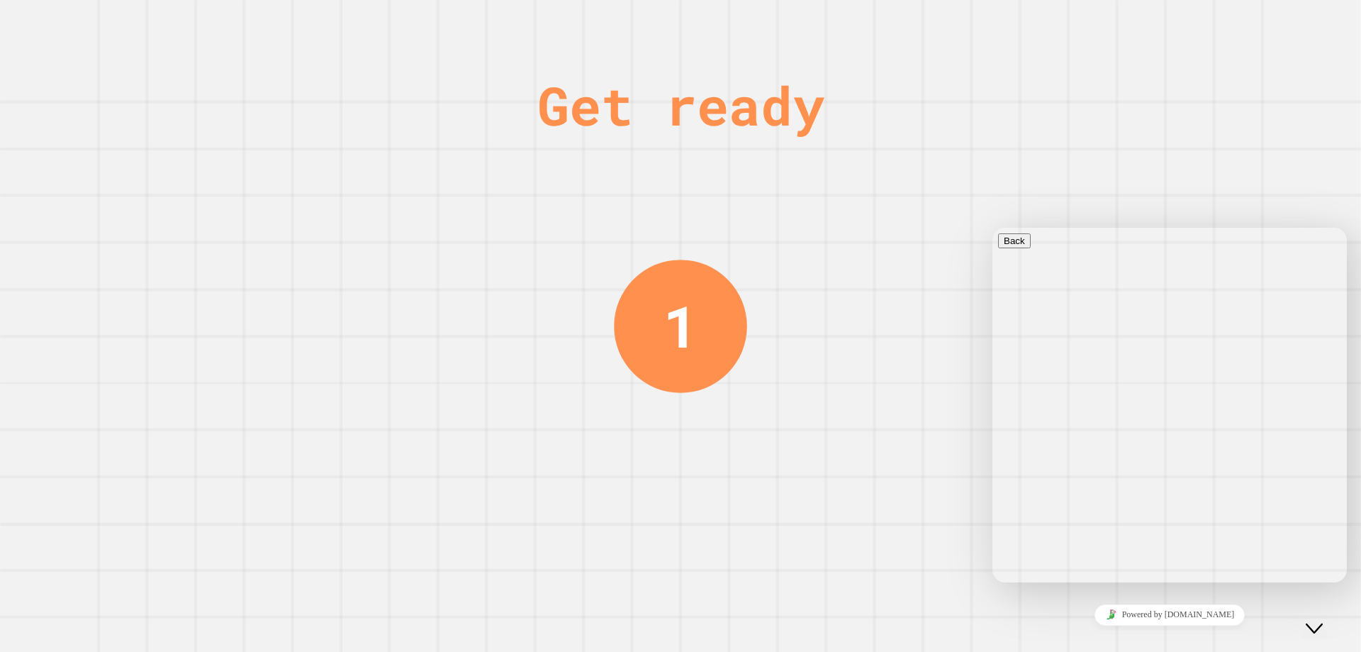
click at [1316, 630] on button "Close Chat This icon closes the chat window." at bounding box center [1315, 628] width 26 height 18
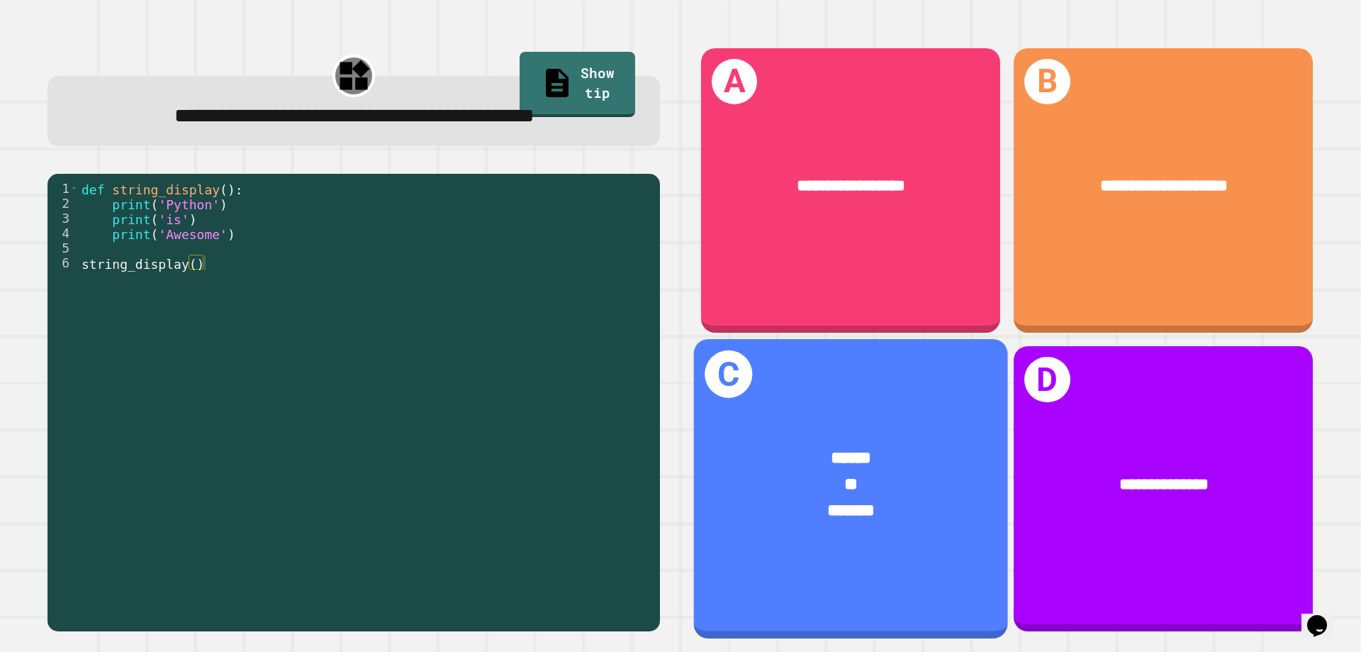
click at [963, 392] on div "C ****** ** *******" at bounding box center [851, 488] width 314 height 299
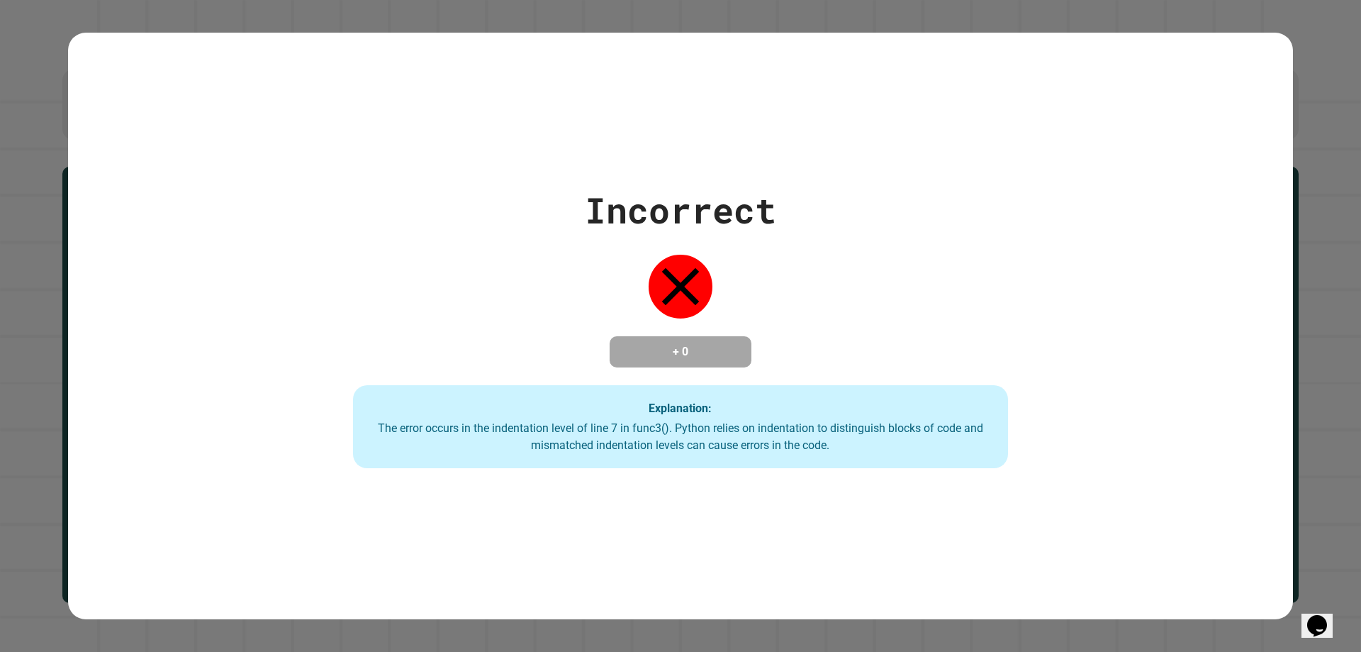
click at [157, 359] on div "Incorrect + 0 Explanation: The error occurs in the indentation level of line 7 …" at bounding box center [680, 326] width 1225 height 285
drag, startPoint x: 556, startPoint y: 384, endPoint x: 549, endPoint y: 367, distance: 18.2
drag, startPoint x: 549, startPoint y: 367, endPoint x: 450, endPoint y: 191, distance: 201.9
click at [446, 195] on div "Incorrect + 0 Explanation: The error occurs in the indentation level of line 7 …" at bounding box center [680, 326] width 935 height 285
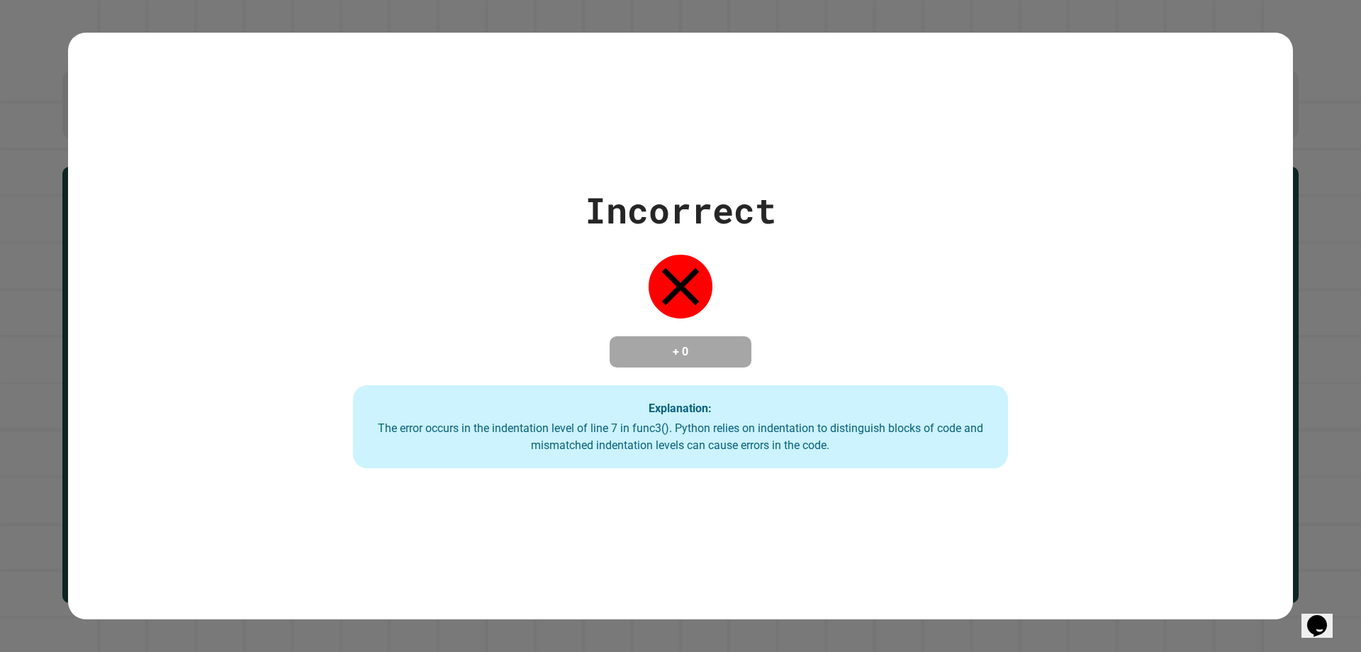
click at [446, 195] on div "Incorrect + 0 Explanation: The error occurs in the indentation level of line 7 …" at bounding box center [680, 326] width 935 height 285
click at [416, 205] on div "Incorrect + 0 Explanation: The error occurs in the indentation level of line 7 …" at bounding box center [680, 326] width 935 height 285
click at [416, 206] on div "Incorrect + 0 Explanation: The error occurs in the indentation level of line 7 …" at bounding box center [680, 326] width 935 height 285
click at [406, 209] on div "Incorrect + 0 Explanation: The error occurs in the indentation level of line 7 …" at bounding box center [680, 326] width 935 height 285
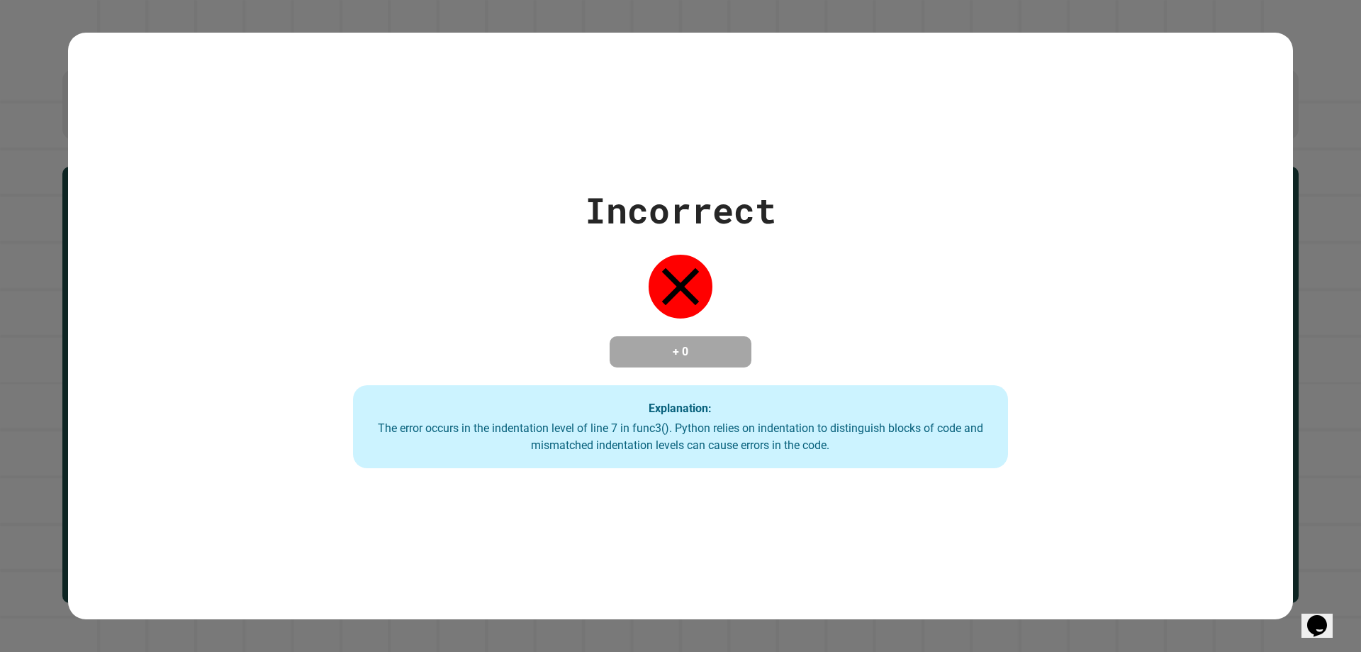
drag, startPoint x: 404, startPoint y: 210, endPoint x: 393, endPoint y: 237, distance: 29.2
click at [393, 237] on div "Incorrect + 0 Explanation: The error occurs in the indentation level of line 7 …" at bounding box center [680, 326] width 935 height 285
drag, startPoint x: 386, startPoint y: 240, endPoint x: 375, endPoint y: 232, distance: 13.2
click at [369, 229] on div "Incorrect + 0 Explanation: The error occurs in the indentation level of line 7 …" at bounding box center [680, 326] width 935 height 285
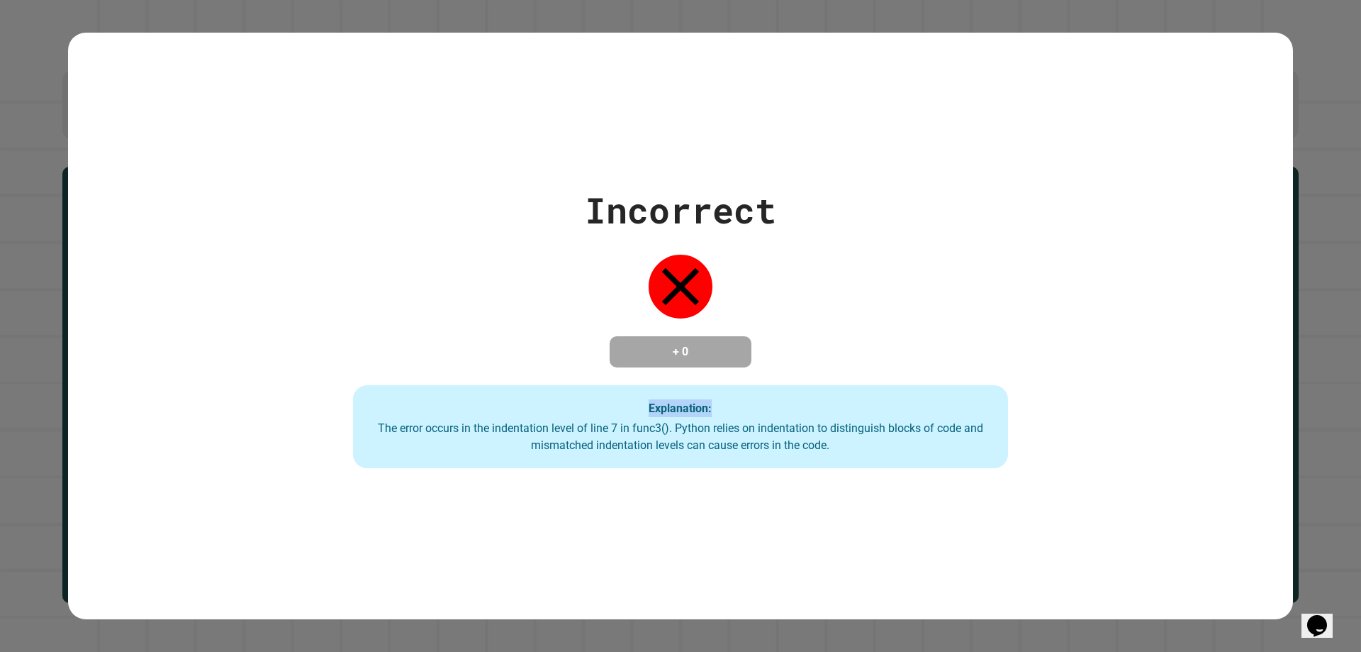
click at [369, 229] on div "Incorrect + 0 Explanation: The error occurs in the indentation level of line 7 …" at bounding box center [680, 326] width 935 height 285
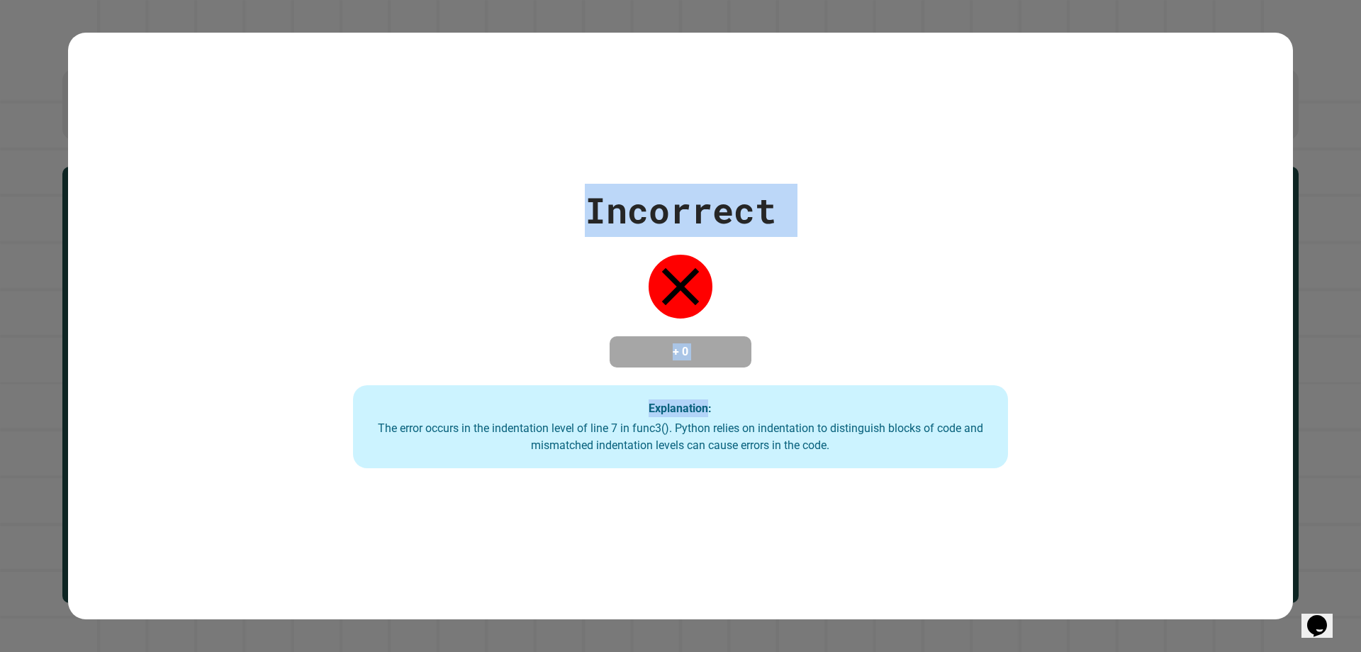
drag, startPoint x: 369, startPoint y: 229, endPoint x: 705, endPoint y: 214, distance: 336.4
click at [678, 214] on div "Incorrect + 0 Explanation: The error occurs in the indentation level of line 7 …" at bounding box center [680, 326] width 935 height 285
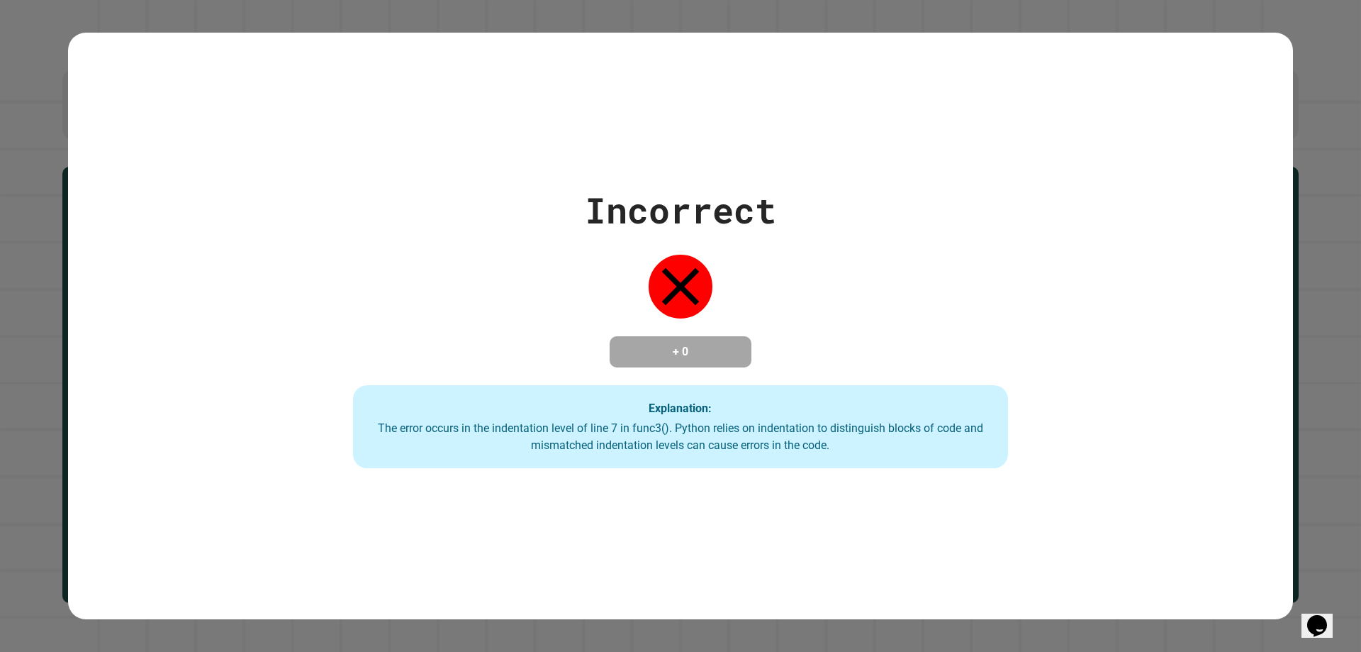
drag, startPoint x: 781, startPoint y: 370, endPoint x: 811, endPoint y: 406, distance: 46.8
click at [811, 406] on div "Incorrect + 0 Explanation: The error occurs in the indentation level of line 7 …" at bounding box center [680, 326] width 935 height 285
drag, startPoint x: 820, startPoint y: 419, endPoint x: 817, endPoint y: 385, distance: 34.2
click at [820, 401] on div "Explanation: The error occurs in the indentation level of line 7 in func3(). Py…" at bounding box center [680, 427] width 654 height 84
click at [815, 383] on div "Incorrect + 0 Explanation: The error occurs in the indentation level of line 7 …" at bounding box center [680, 326] width 935 height 285
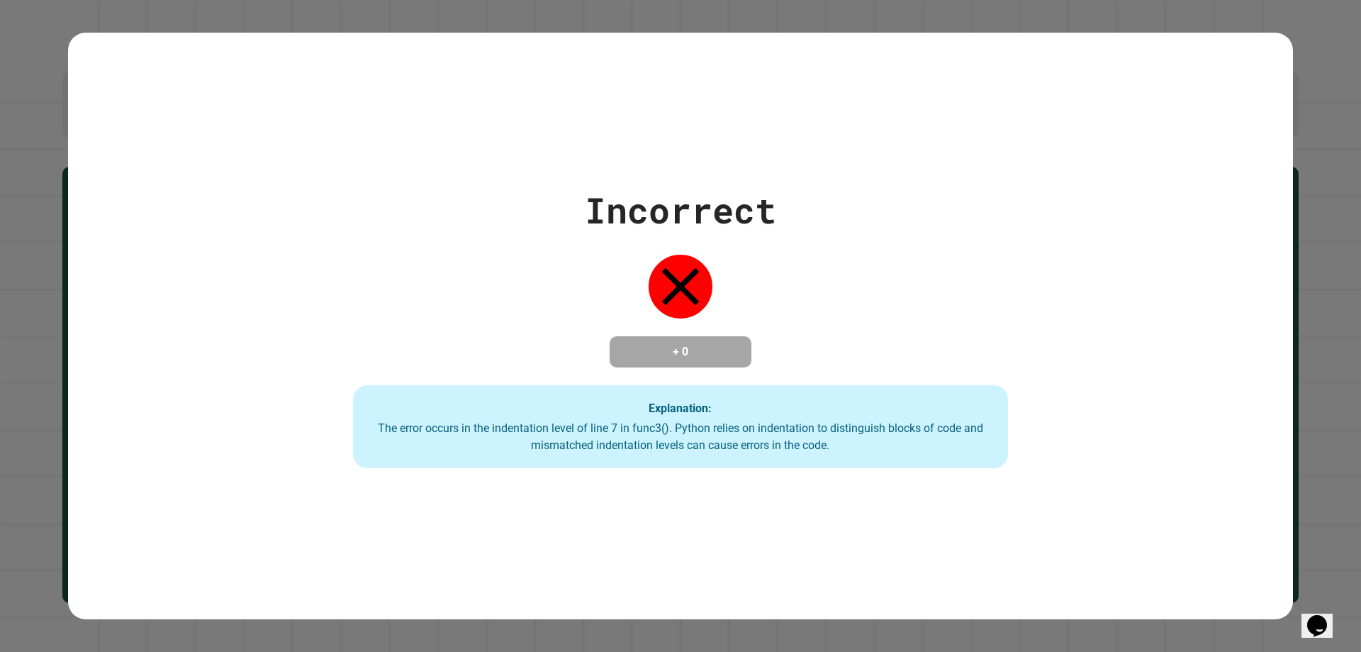
click at [811, 370] on div "Incorrect + 0 Explanation: The error occurs in the indentation level of line 7 …" at bounding box center [680, 326] width 935 height 285
click at [810, 366] on div "Incorrect + 0 Explanation: The error occurs in the indentation level of line 7 …" at bounding box center [680, 326] width 935 height 285
drag, startPoint x: 761, startPoint y: 265, endPoint x: 1161, endPoint y: 281, distance: 399.5
click at [1161, 281] on div "Incorrect + 0 Explanation: The error occurs in the indentation level of line 7 …" at bounding box center [680, 326] width 1225 height 285
drag, startPoint x: 1212, startPoint y: 100, endPoint x: 444, endPoint y: 257, distance: 783.8
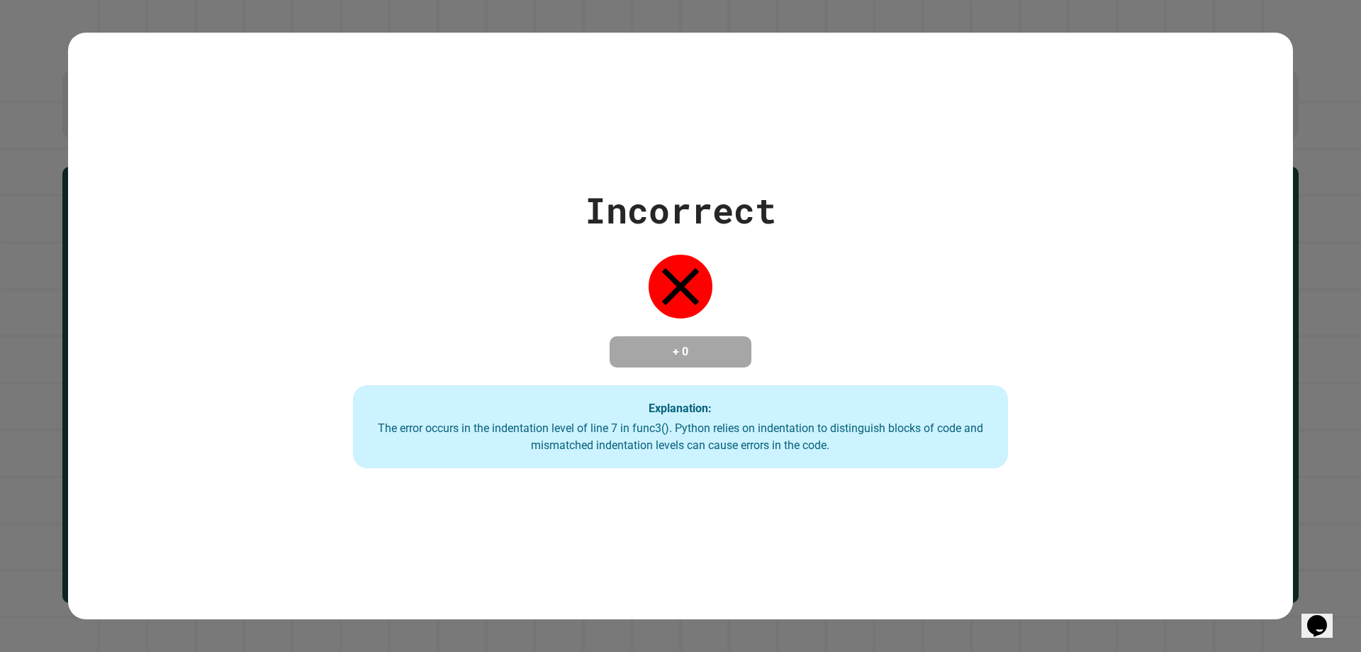
click at [377, 428] on div "The error occurs in the indentation level of line 7 in func3(). Python relies o…" at bounding box center [680, 437] width 626 height 34
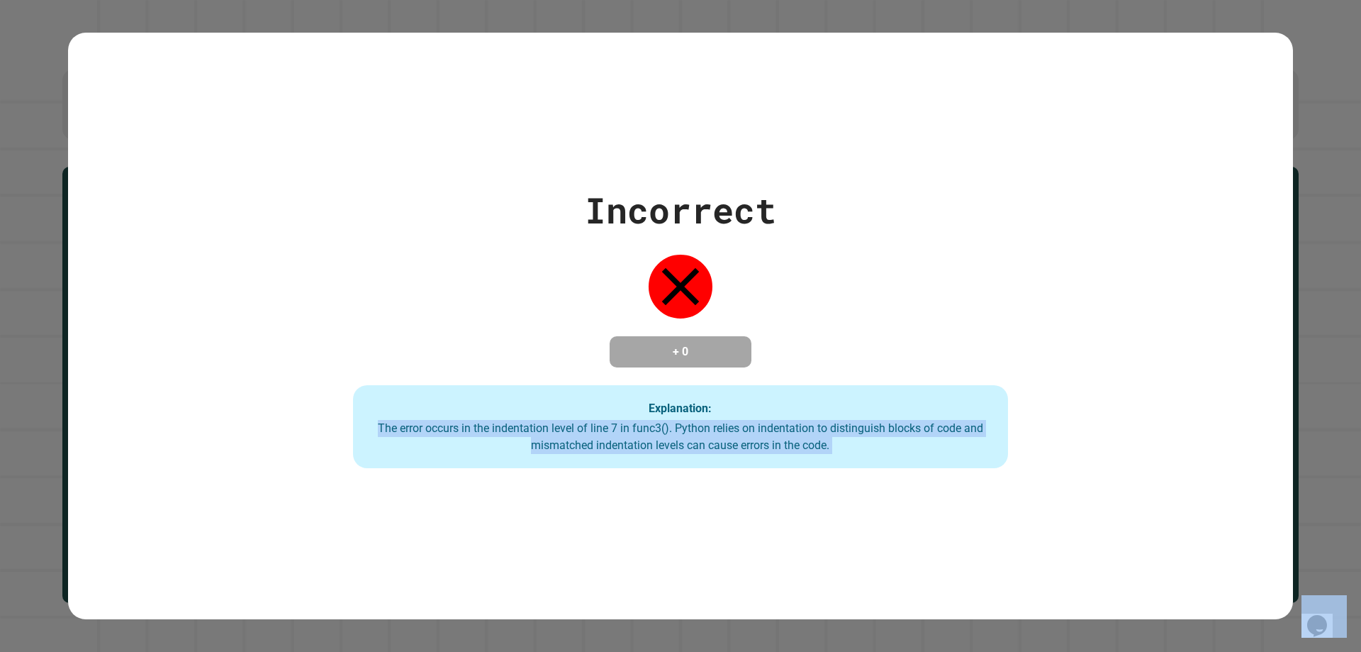
click at [377, 428] on div "The error occurs in the indentation level of line 7 in func3(). Python relies o…" at bounding box center [680, 437] width 626 height 34
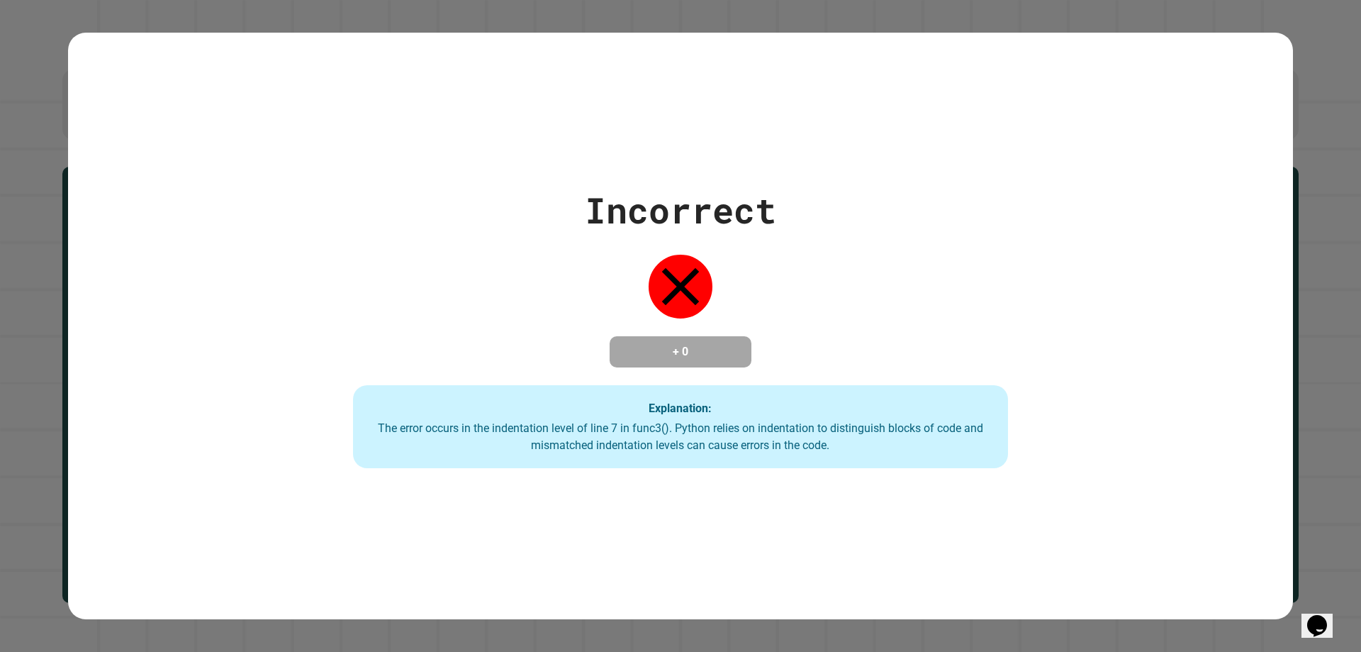
drag, startPoint x: 779, startPoint y: 350, endPoint x: 345, endPoint y: 230, distance: 450.6
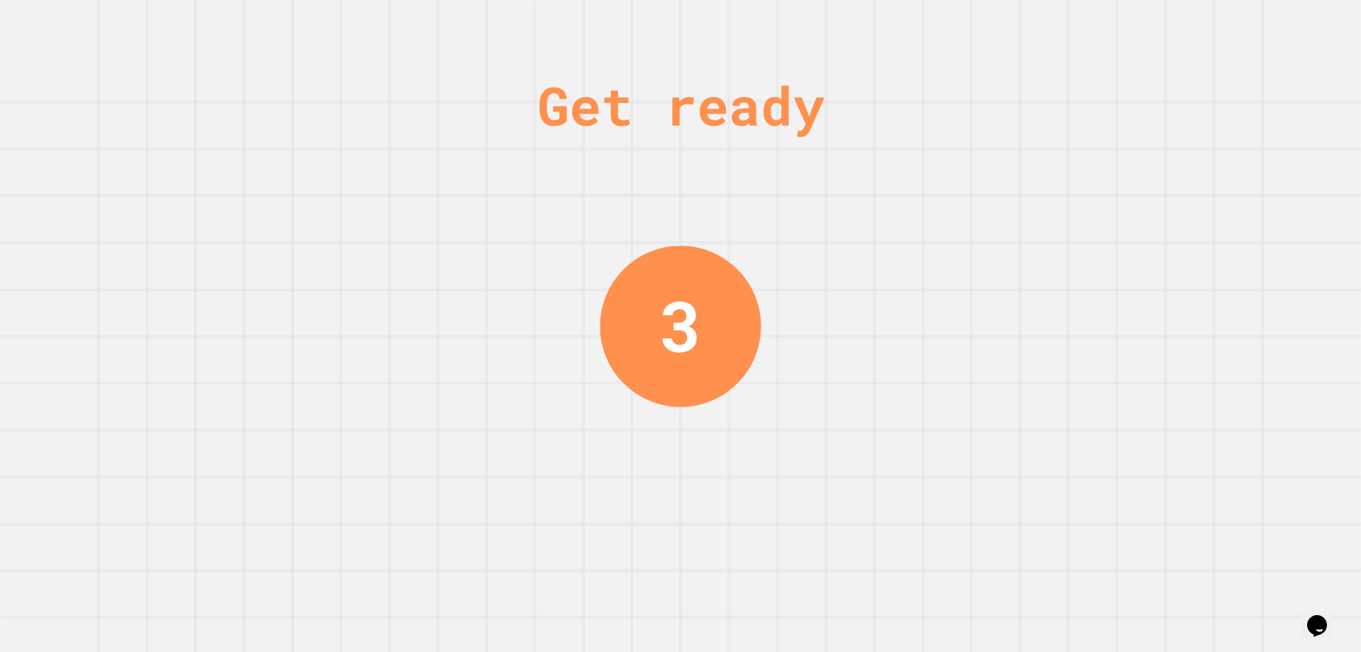
drag, startPoint x: 345, startPoint y: 230, endPoint x: 982, endPoint y: 60, distance: 659.7
click at [982, 54] on div "Get ready 3" at bounding box center [680, 326] width 1361 height 652
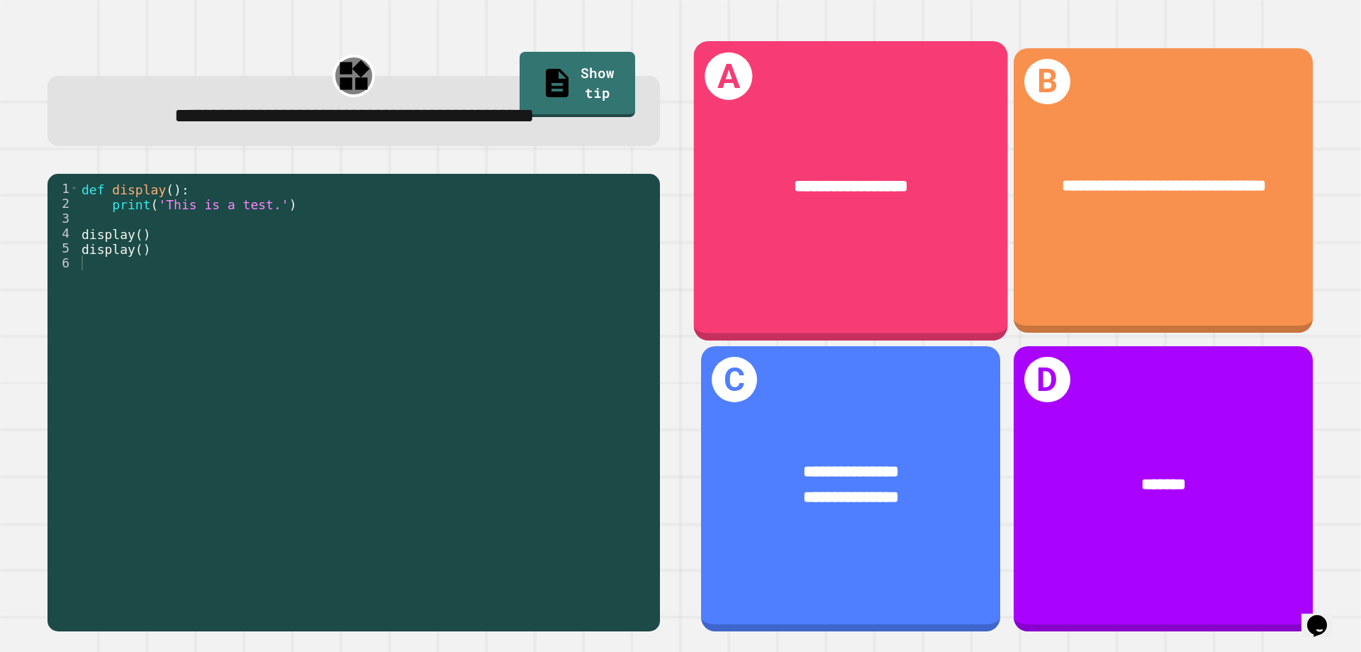
click at [915, 241] on div "**********" at bounding box center [851, 190] width 314 height 299
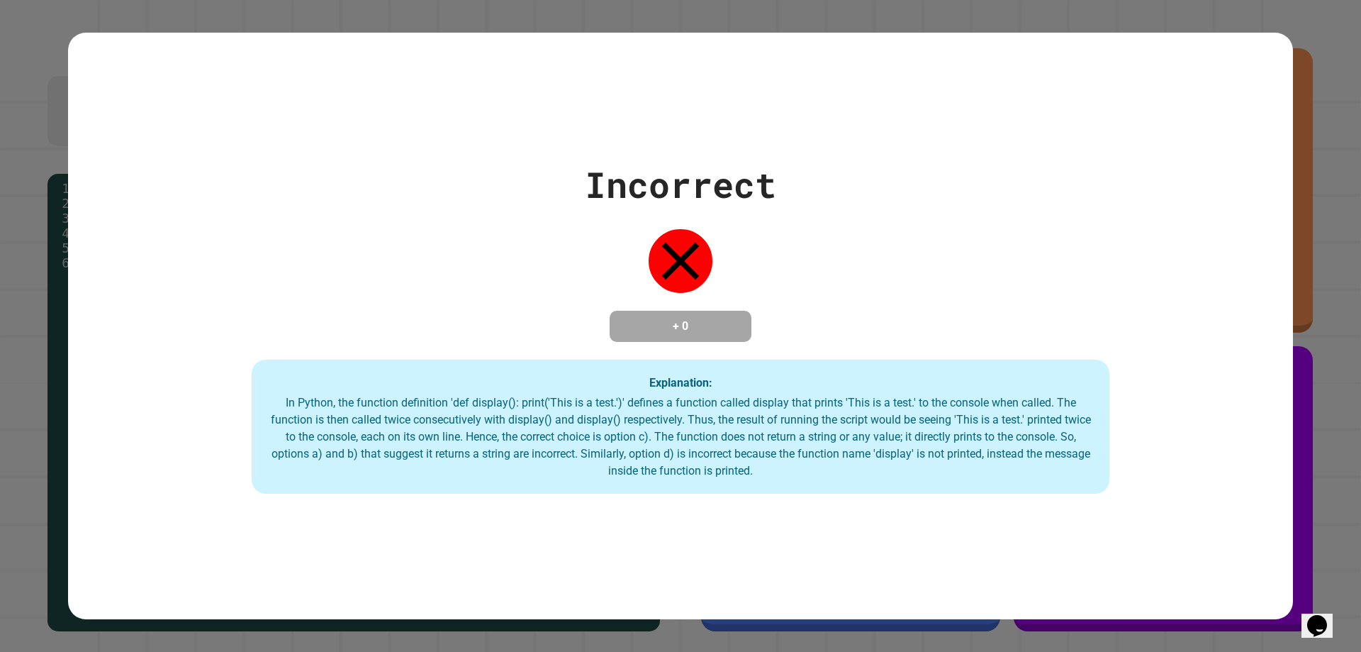
drag, startPoint x: 927, startPoint y: 306, endPoint x: 950, endPoint y: 306, distance: 23.4
click at [950, 306] on div "Incorrect + 0 Explanation: In Python, the function definition 'def display(): p…" at bounding box center [680, 326] width 1225 height 336
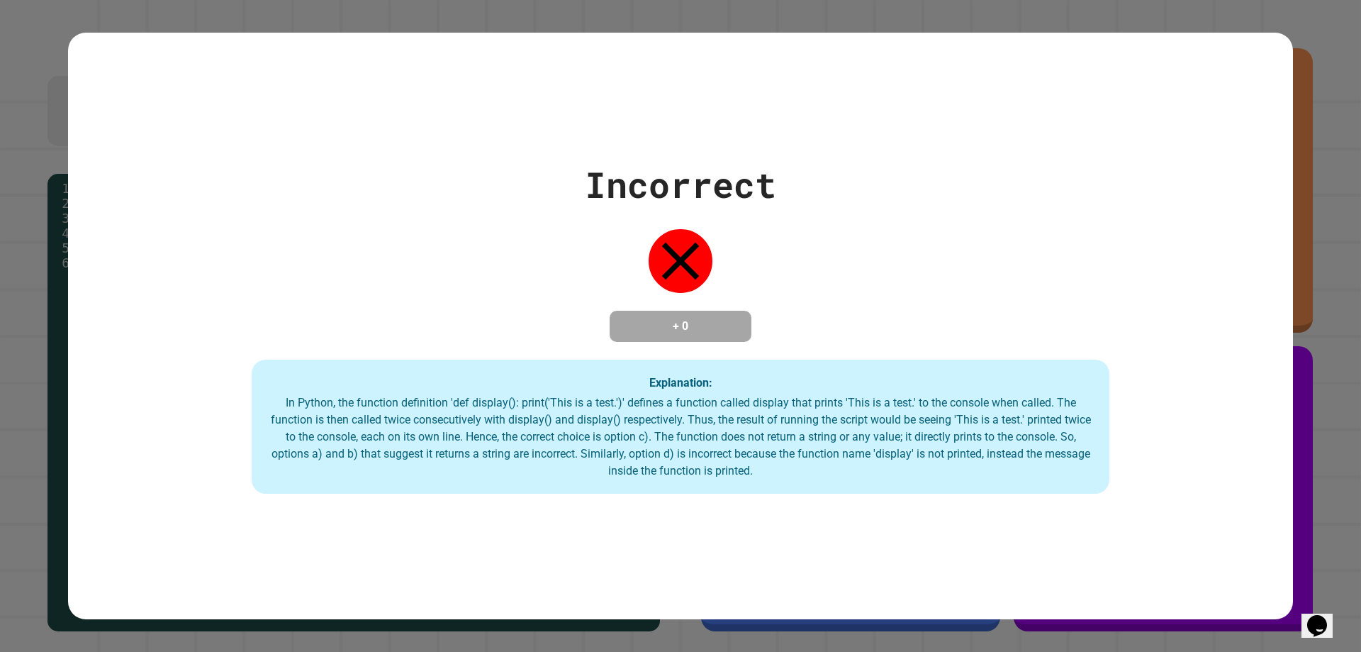
click at [955, 306] on div "Incorrect + 0 Explanation: In Python, the function definition 'def display(): p…" at bounding box center [680, 326] width 1225 height 336
click at [956, 306] on div "Incorrect + 0 Explanation: In Python, the function definition 'def display(): p…" at bounding box center [680, 326] width 1225 height 336
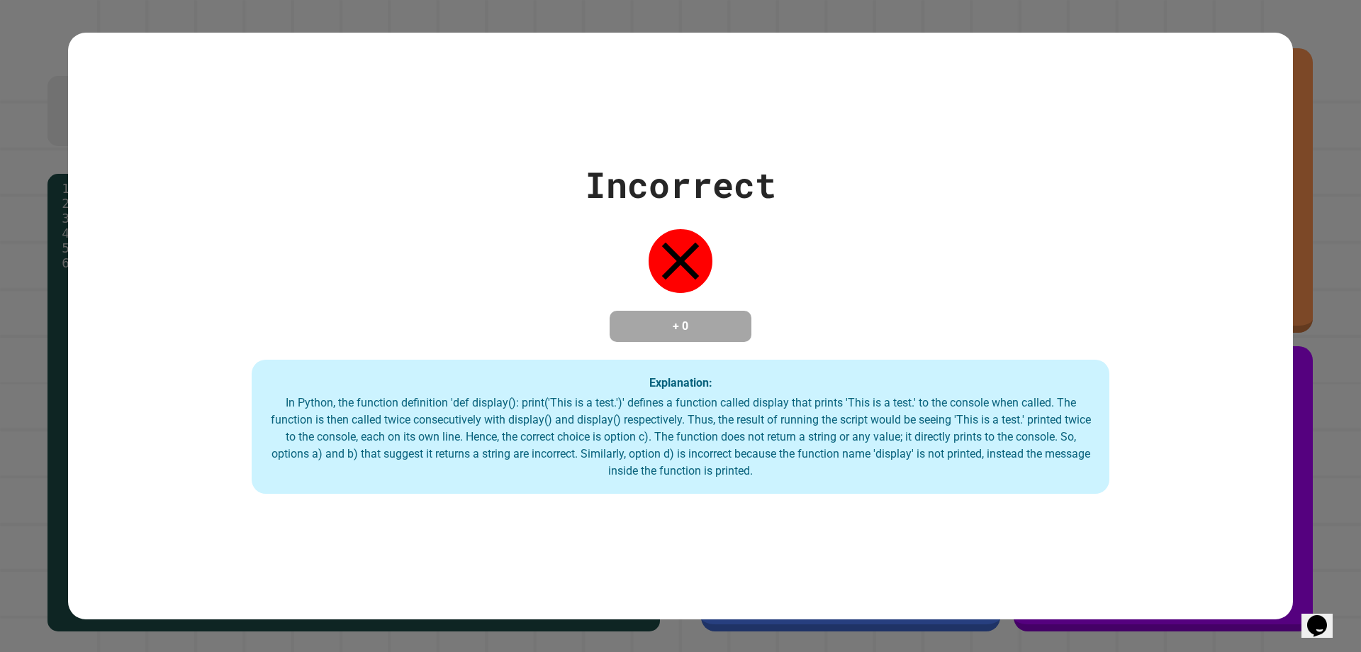
click at [956, 306] on div "Incorrect + 0 Explanation: In Python, the function definition 'def display(): p…" at bounding box center [680, 326] width 1225 height 336
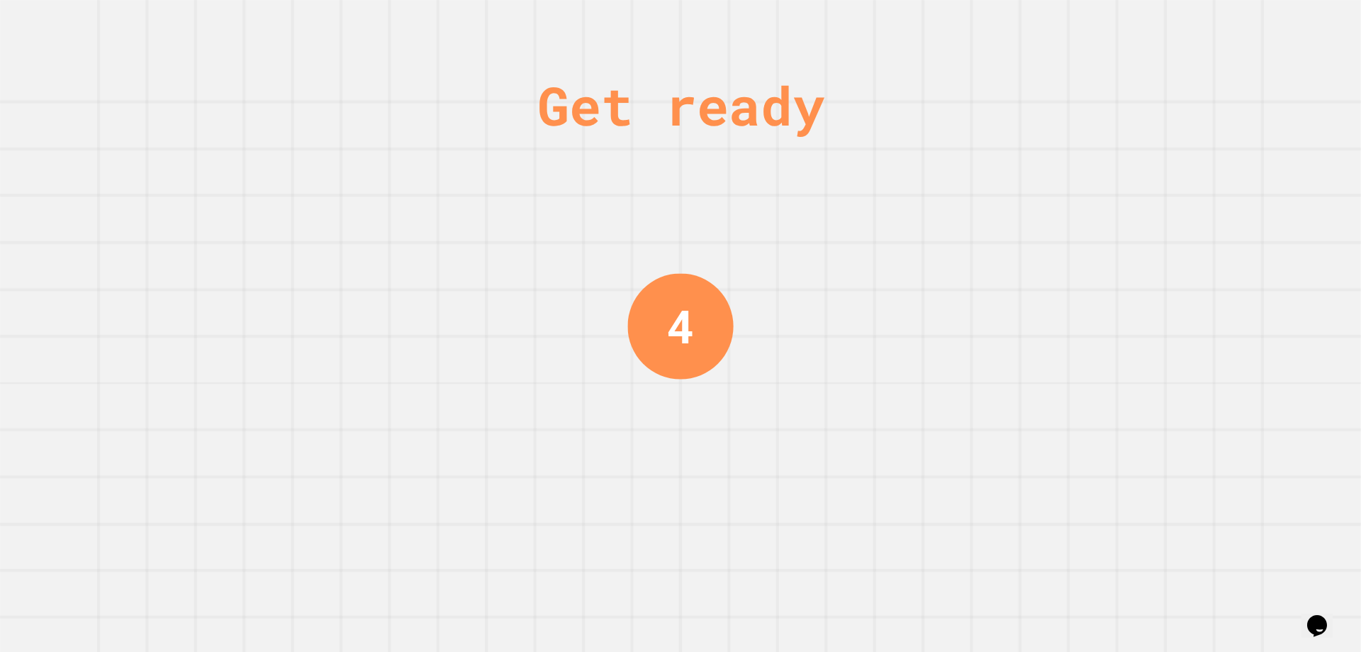
click at [956, 306] on div "Get ready 4" at bounding box center [680, 326] width 1361 height 652
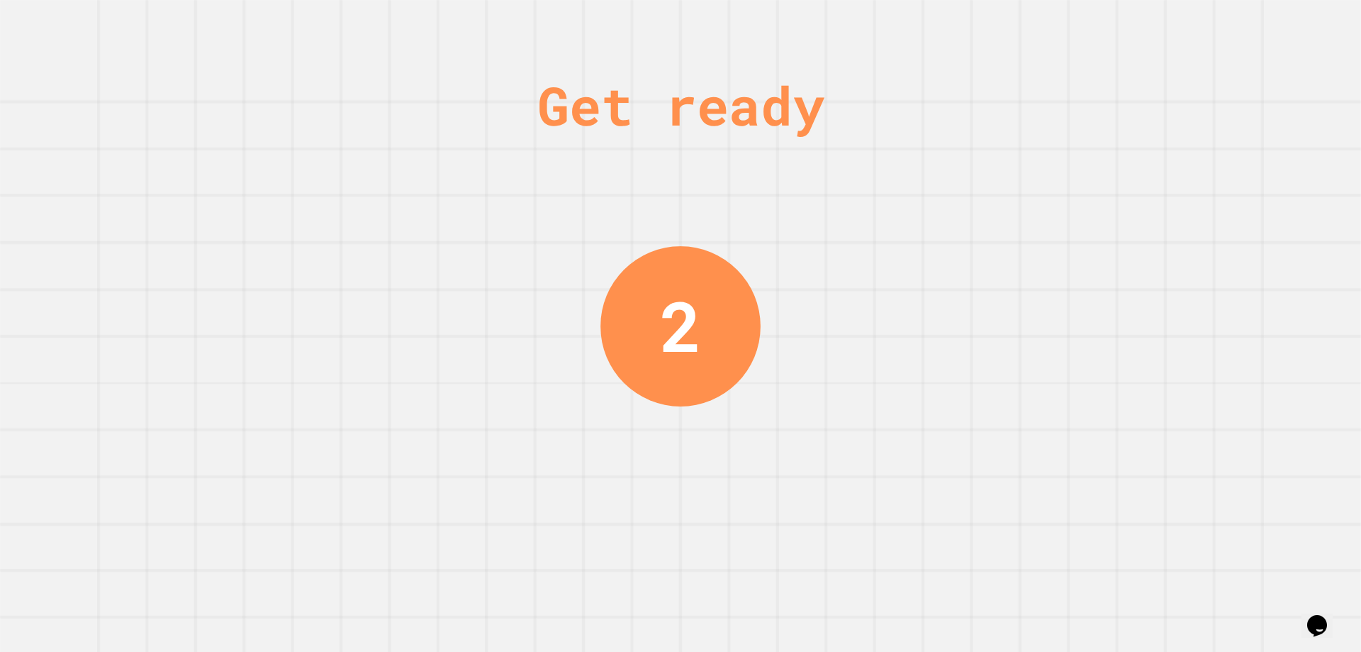
drag, startPoint x: 956, startPoint y: 306, endPoint x: 961, endPoint y: 298, distance: 8.7
click at [961, 298] on div "Get ready 2" at bounding box center [680, 326] width 1361 height 652
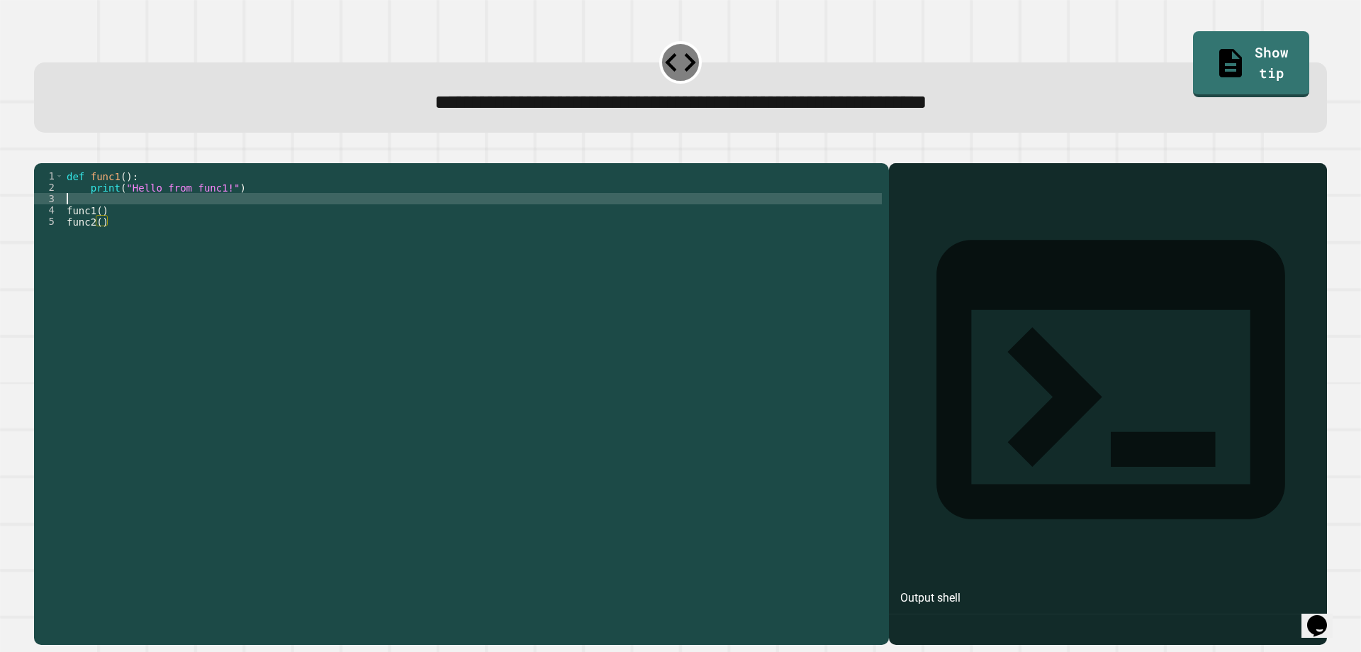
click at [128, 221] on div "def func1 ( ) : print ( "Hello from func1!" ) func1 ( ) func2 ( )" at bounding box center [473, 385] width 818 height 431
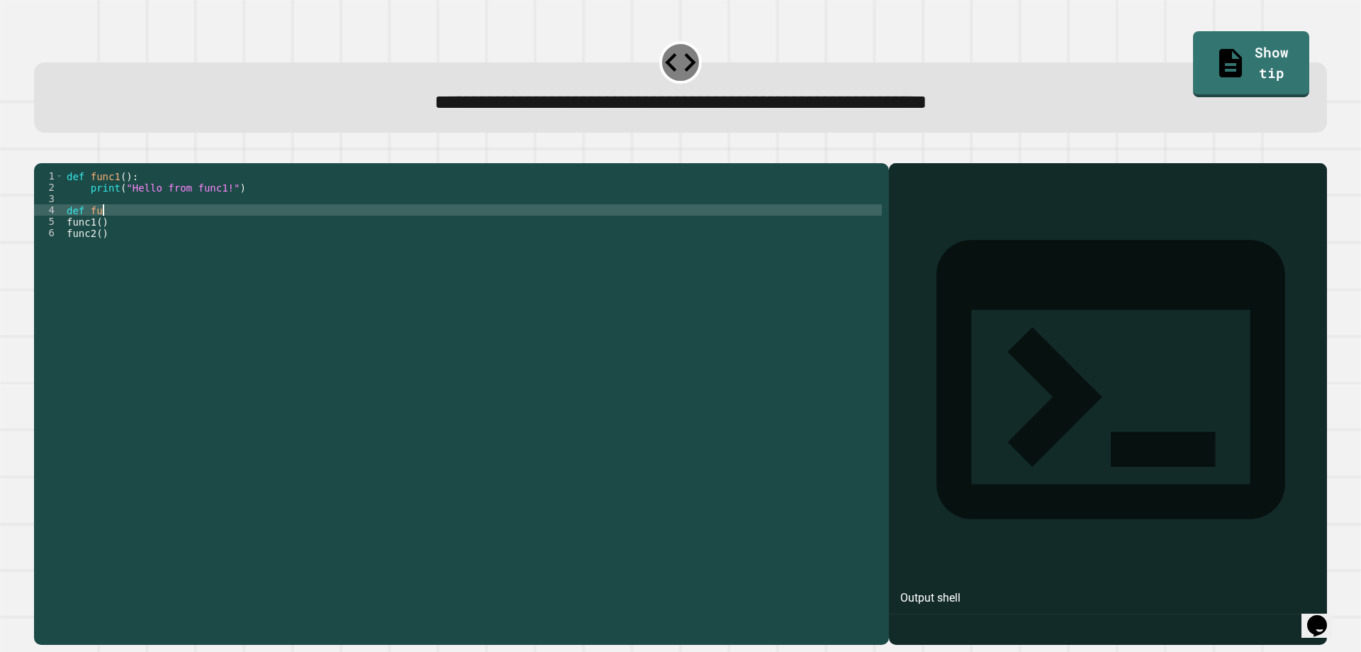
scroll to position [0, 2]
type textarea "*********"
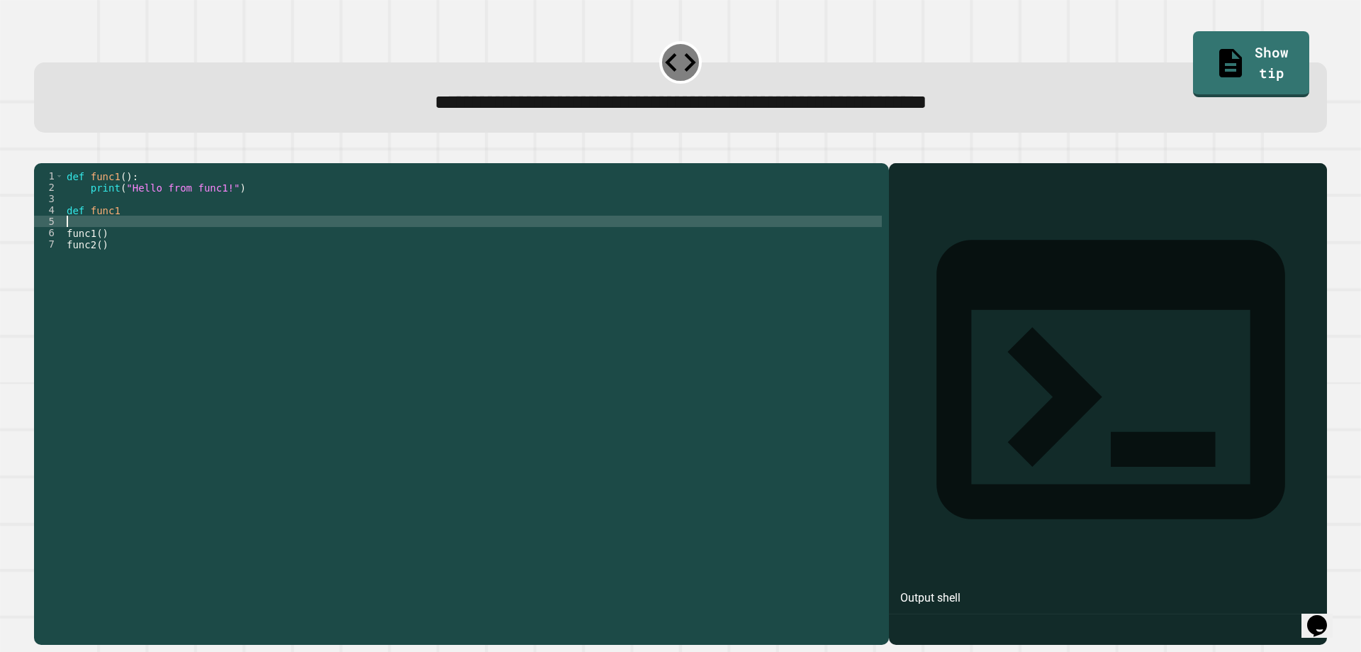
scroll to position [0, 0]
type textarea "*********"
click at [41, 152] on icon "button" at bounding box center [41, 152] width 0 height 0
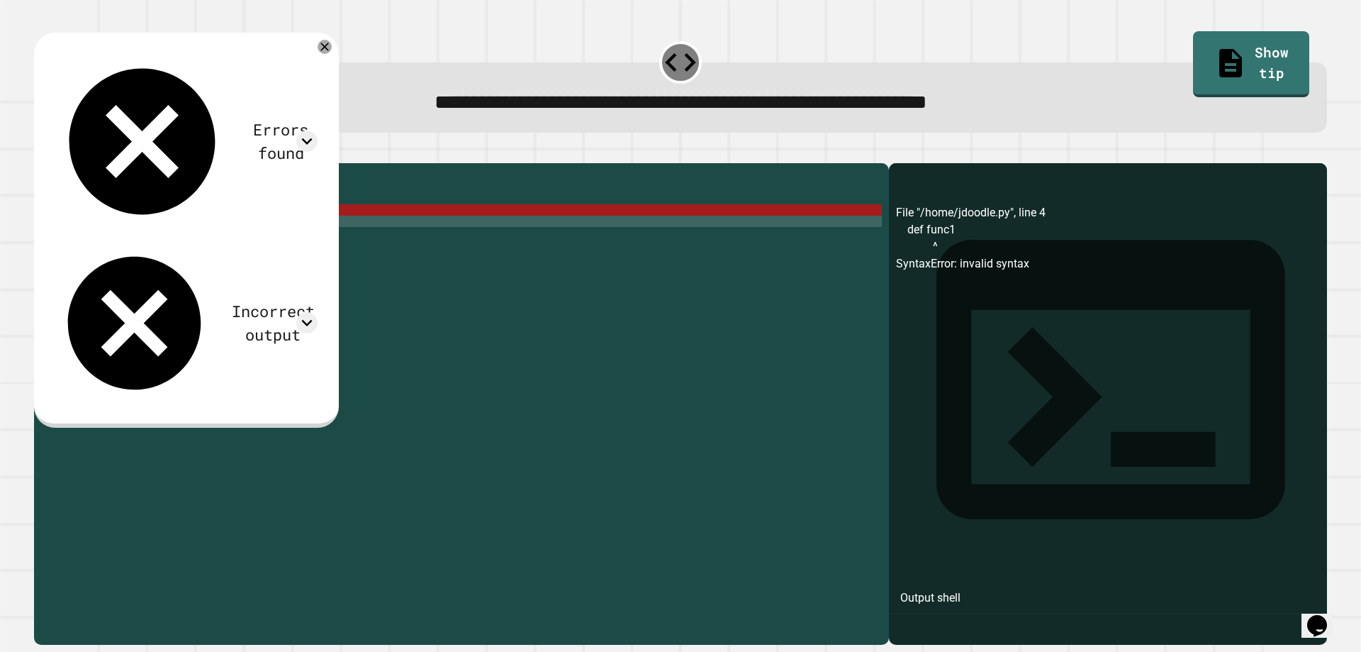
scroll to position [0, 3]
click at [125, 227] on div "def func1 ( ) : print ( "Hello from func1!" ) def func1 print ( "hello from fun…" at bounding box center [473, 385] width 818 height 431
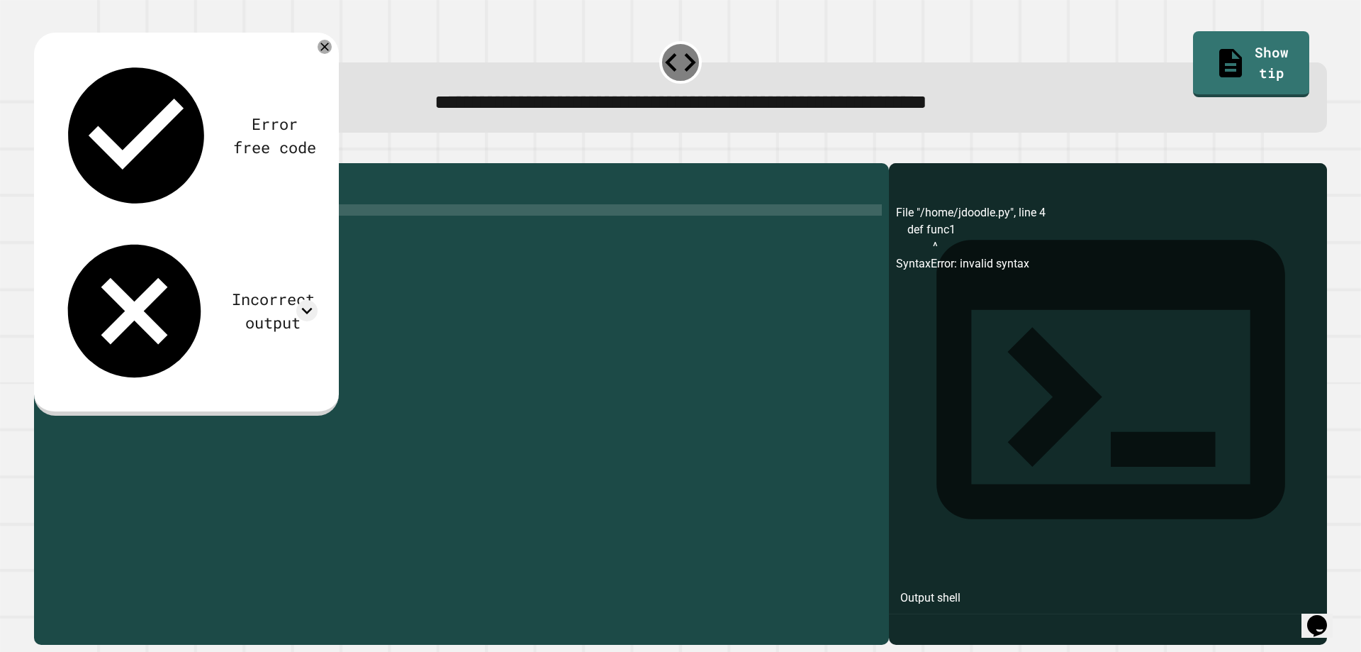
scroll to position [0, 4]
click at [41, 152] on icon "button" at bounding box center [41, 152] width 0 height 0
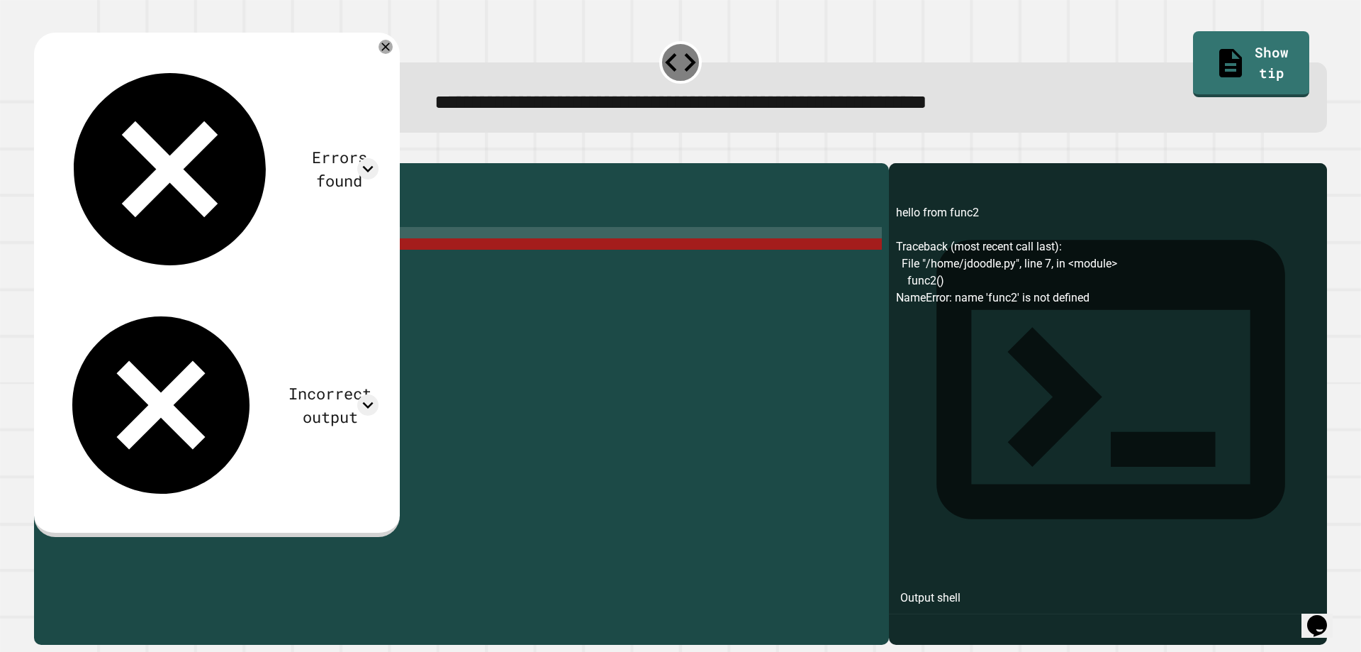
click at [108, 251] on div "def func1 ( ) : print ( "Hello from func1!" ) def func1 ( ) : print ( "hello fr…" at bounding box center [473, 385] width 818 height 431
click at [119, 233] on div "def func1 ( ) : print ( "Hello from func1!" ) def func1 ( ) : print ( "hello fr…" at bounding box center [473, 385] width 818 height 431
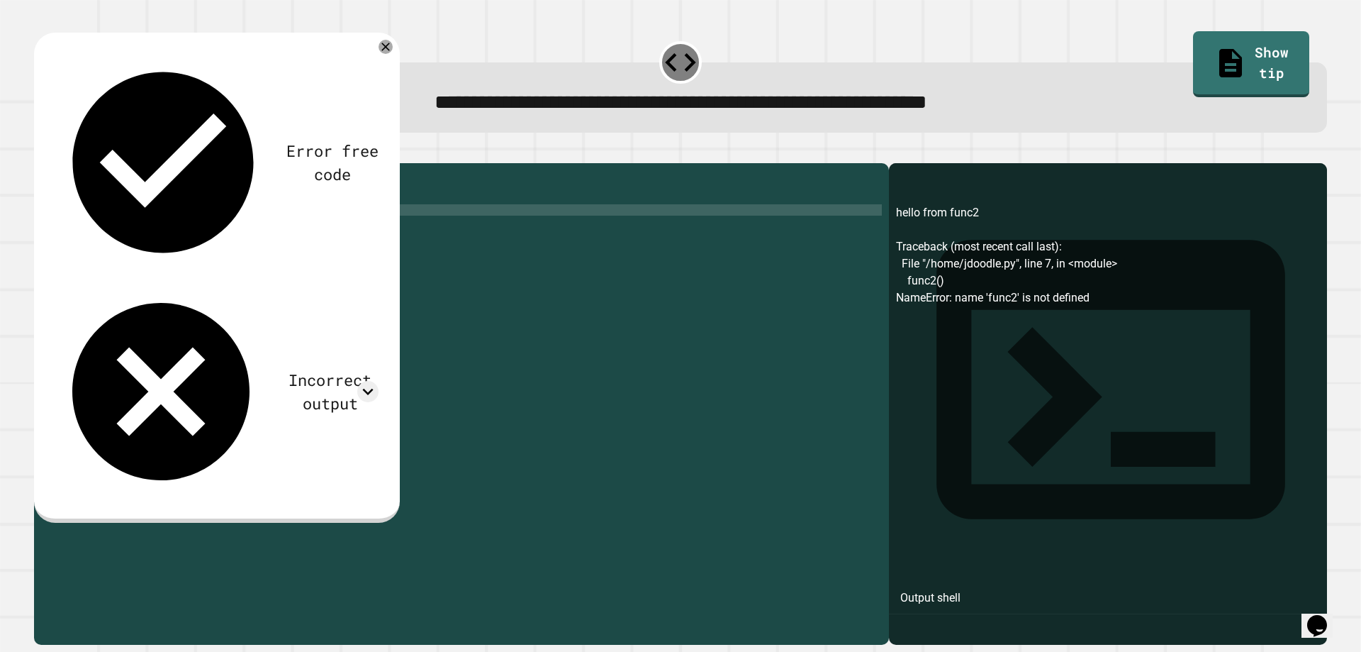
scroll to position [0, 4]
click at [59, 147] on div "Error free code hello from func2 Traceback (most recent call last): File "/home…" at bounding box center [217, 278] width 366 height 490
click at [41, 152] on icon "button" at bounding box center [41, 152] width 0 height 0
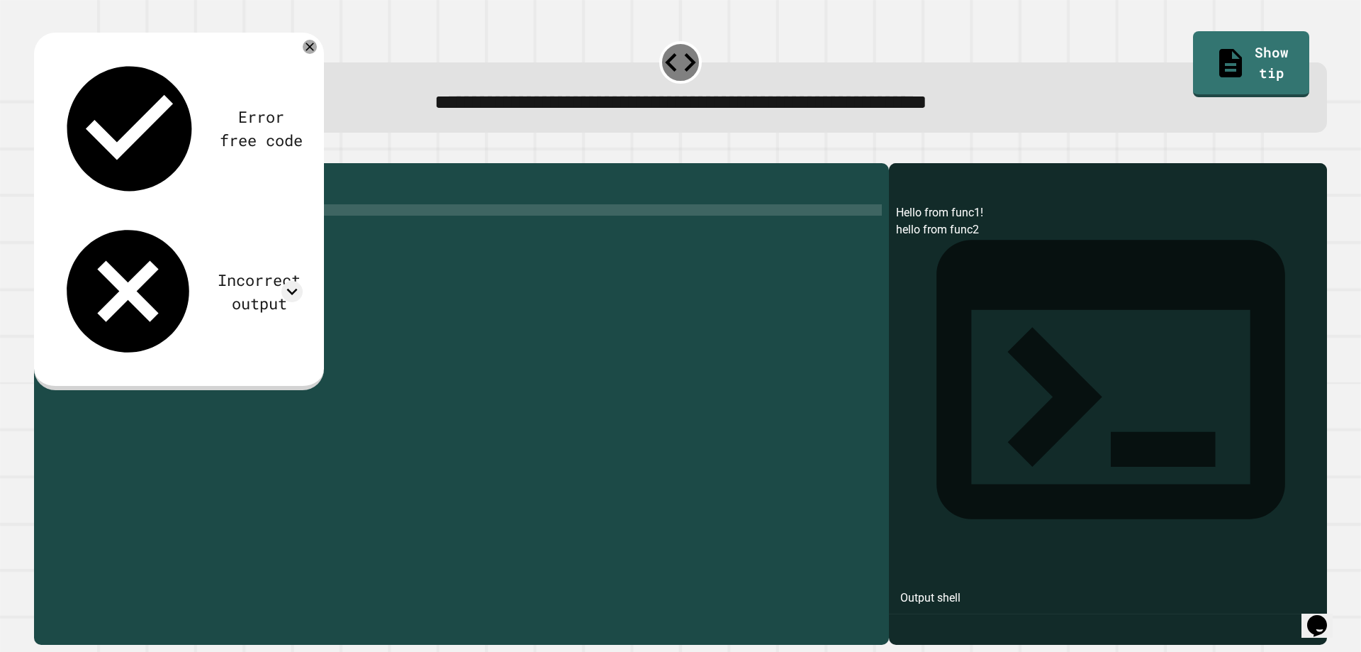
click at [225, 246] on div "def func1 ( ) : print ( "Hello from func1!" ) def func2 ( ) : print ( "hello fr…" at bounding box center [473, 385] width 818 height 431
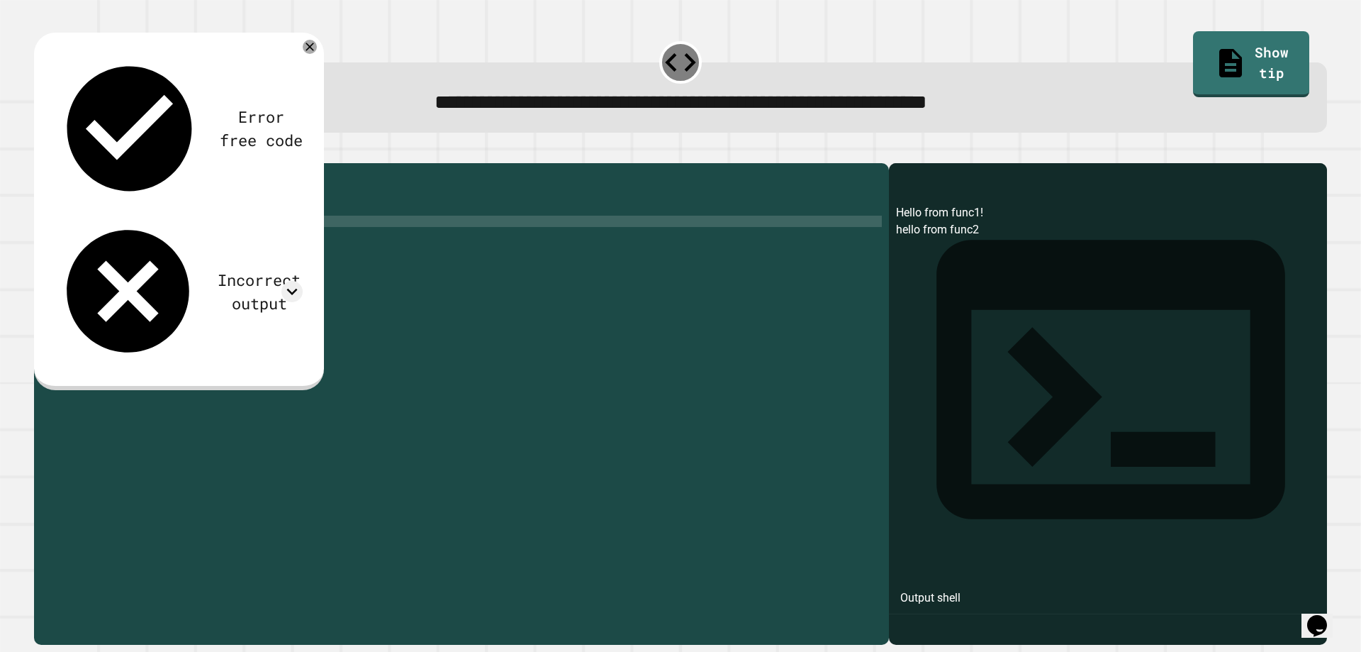
scroll to position [0, 11]
click at [41, 152] on icon "button" at bounding box center [41, 152] width 0 height 0
click at [136, 246] on div "def func1 ( ) : print ( "Hello from func1!" ) def func2 ( ) : print ( "hello fr…" at bounding box center [473, 385] width 818 height 431
type textarea "**********"
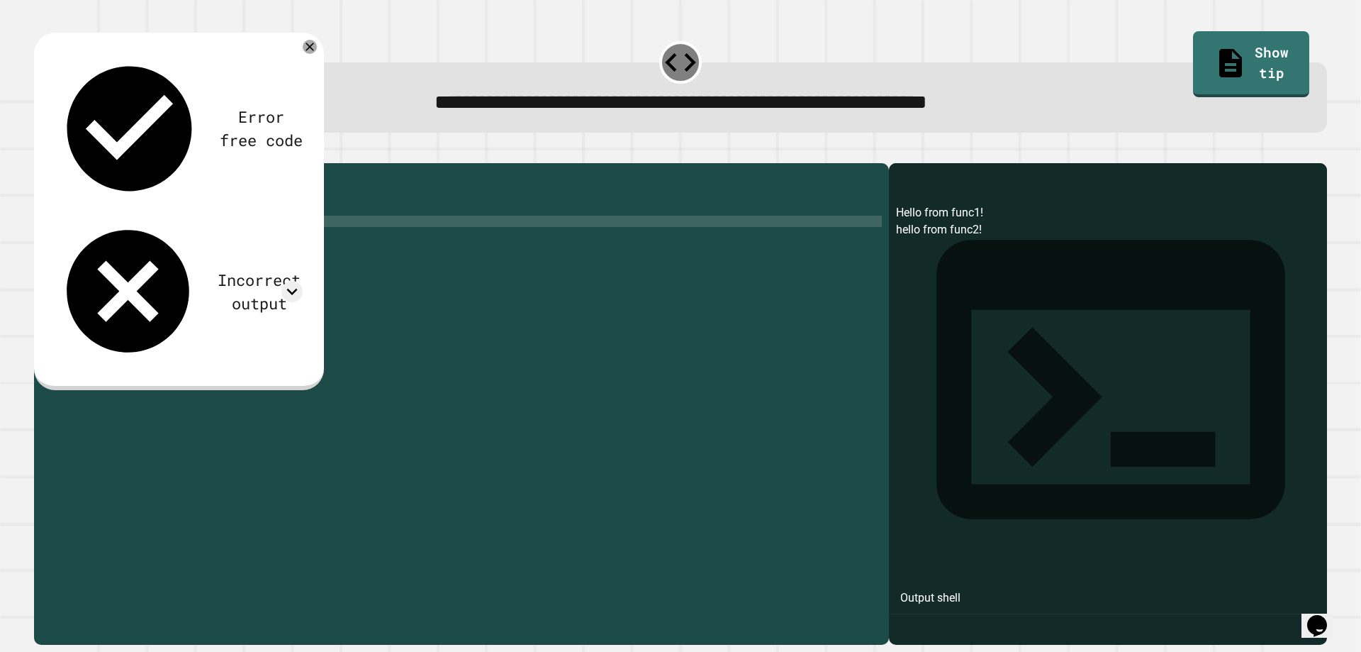
click at [41, 152] on button "button" at bounding box center [41, 152] width 0 height 0
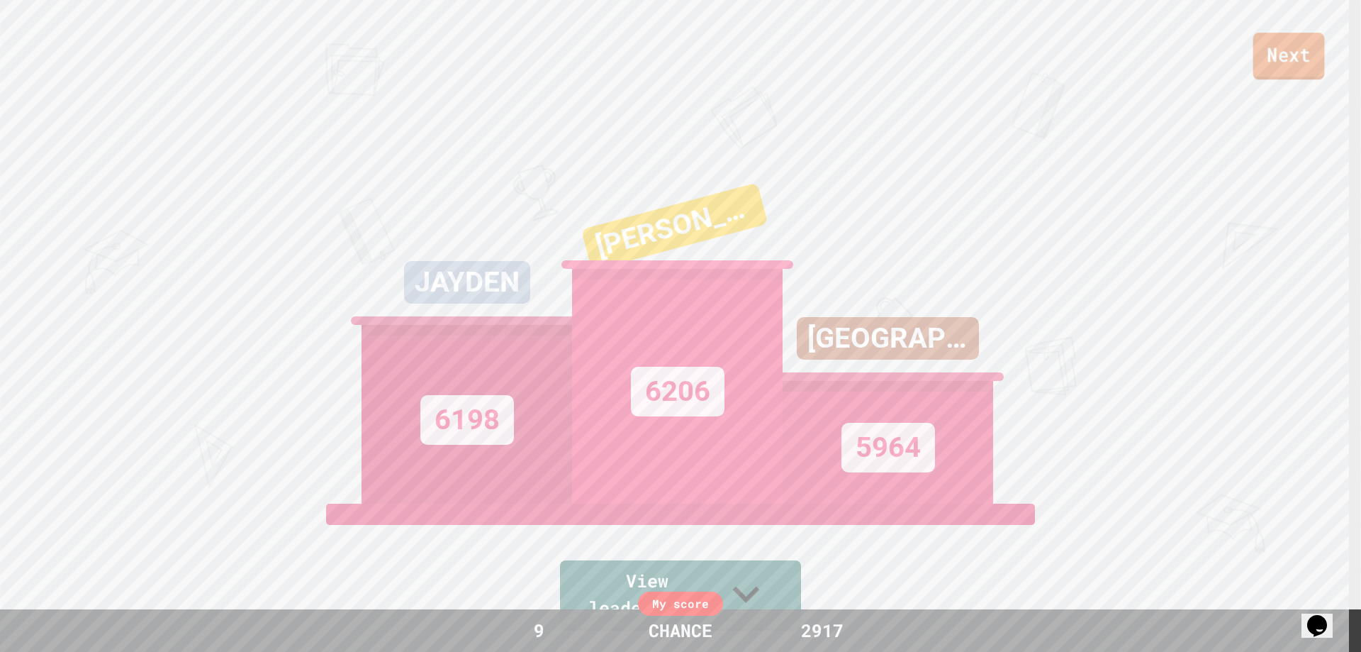
drag, startPoint x: 1264, startPoint y: 42, endPoint x: 1265, endPoint y: 50, distance: 7.8
click at [1265, 50] on link "Next" at bounding box center [1290, 56] width 72 height 47
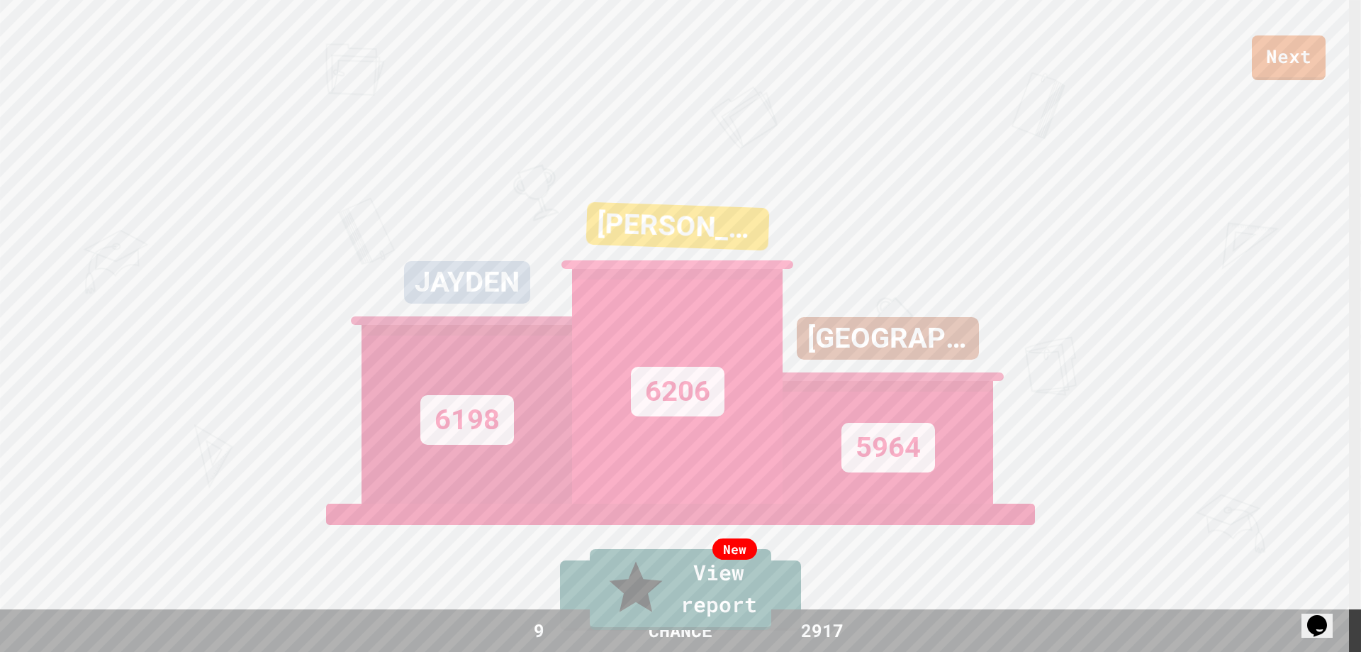
drag, startPoint x: 689, startPoint y: 385, endPoint x: 696, endPoint y: 417, distance: 32.5
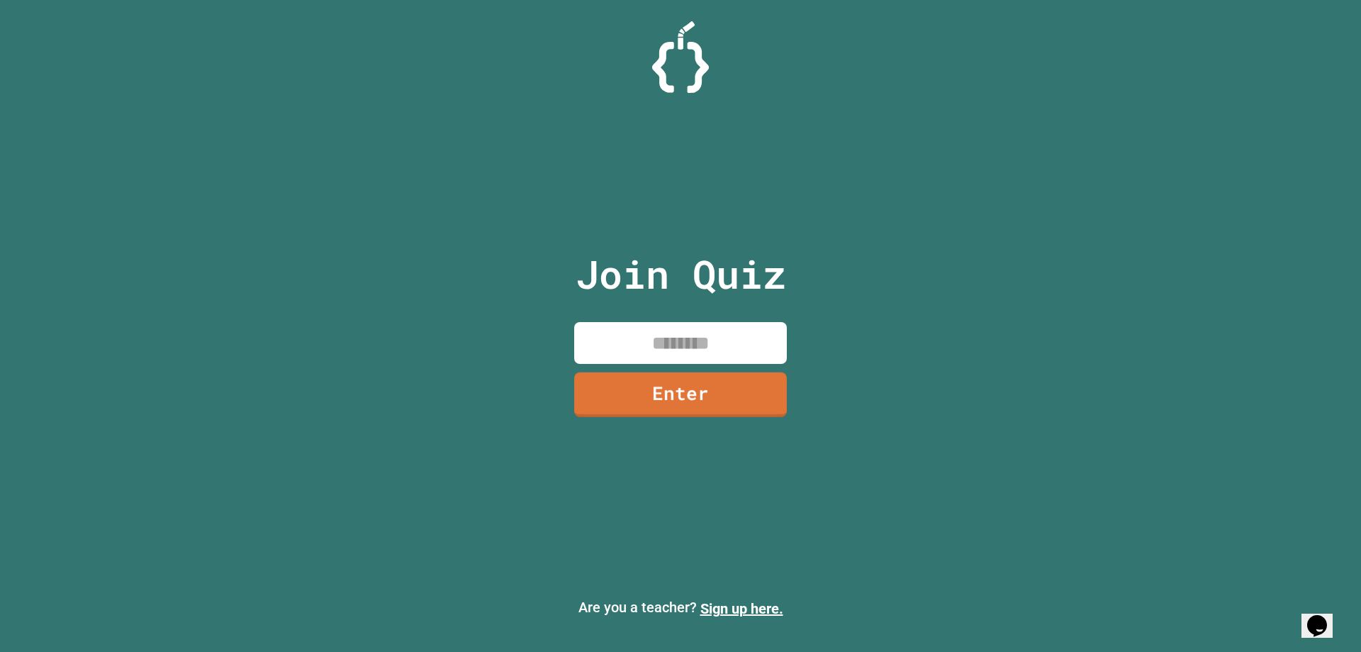
click at [674, 354] on input at bounding box center [680, 343] width 213 height 42
type input "********"
click at [691, 413] on link "Enter" at bounding box center [680, 392] width 207 height 47
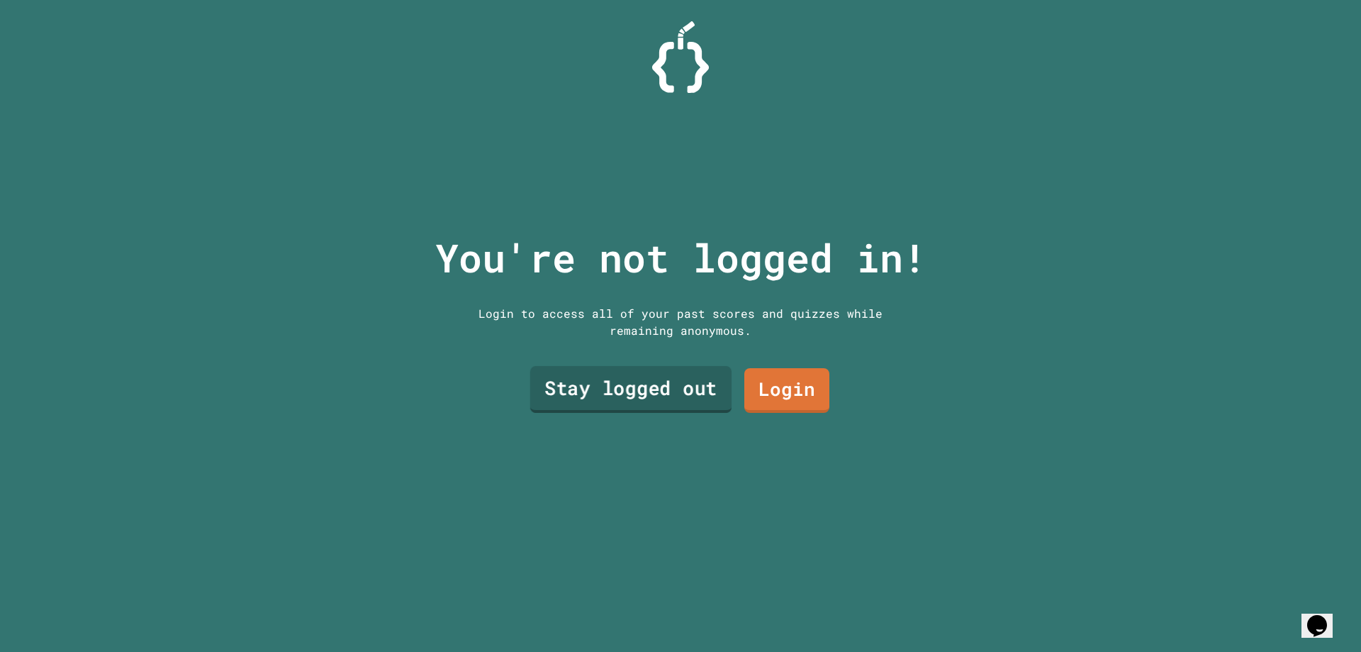
click at [693, 388] on link "Stay logged out" at bounding box center [630, 389] width 201 height 47
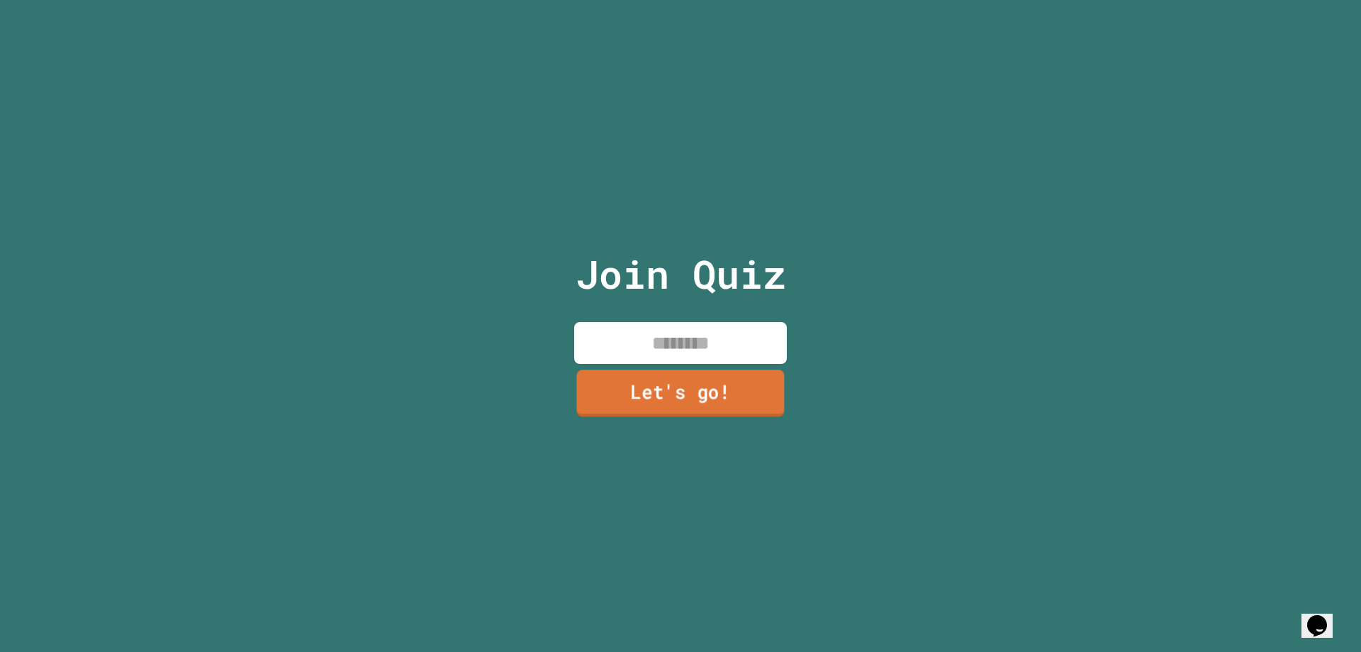
click at [693, 388] on link "Let's go!" at bounding box center [680, 392] width 208 height 47
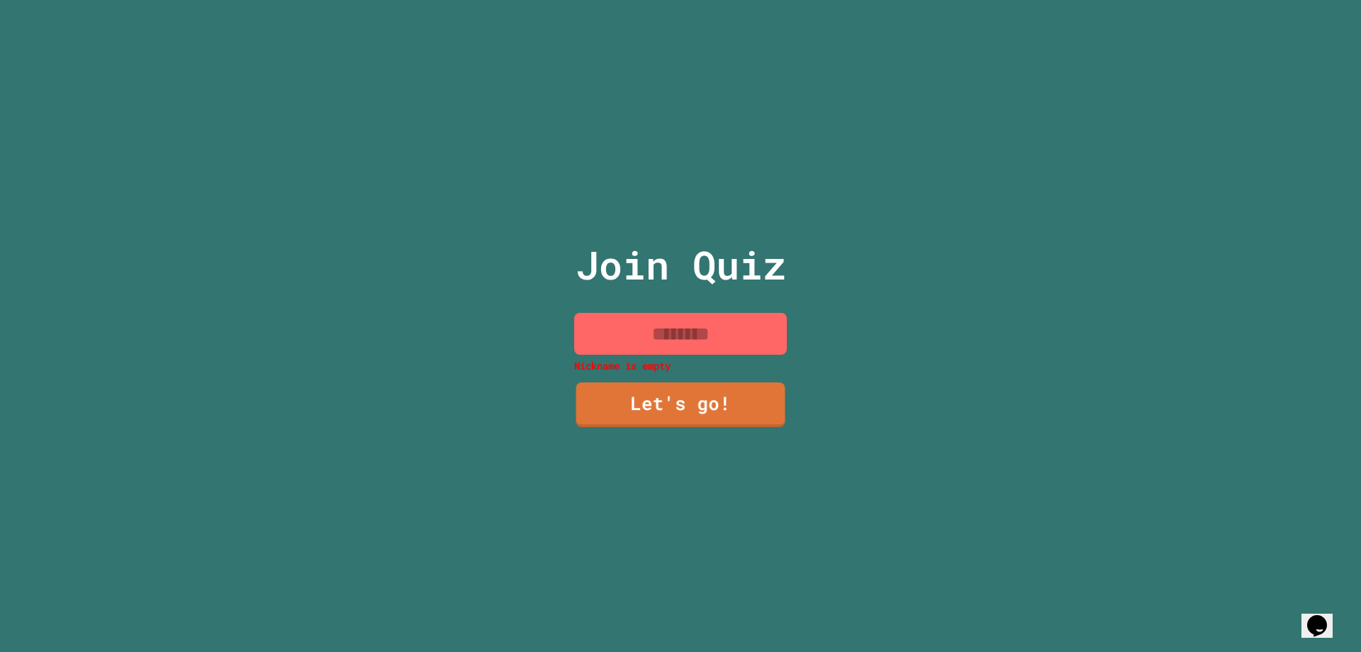
click at [688, 349] on div "Nickname is empty" at bounding box center [680, 343] width 213 height 60
click at [686, 333] on input at bounding box center [680, 334] width 213 height 42
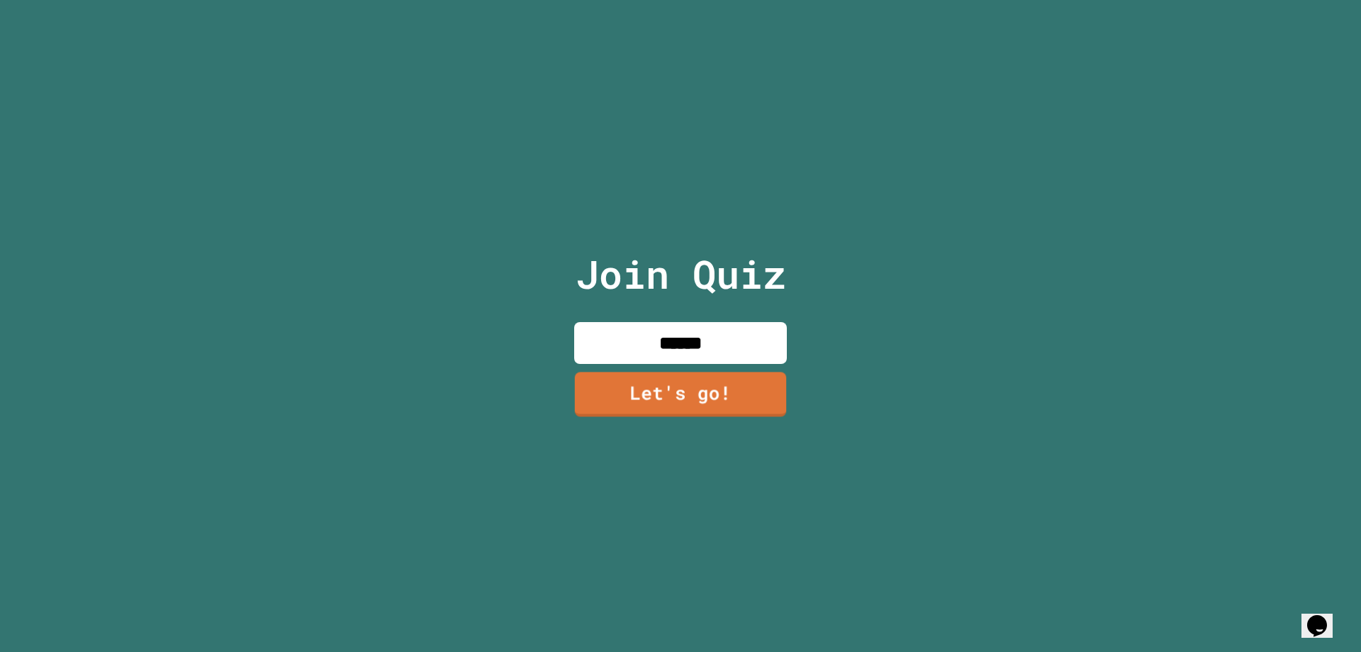
type input "******"
click at [687, 413] on div "Join Quiz ****** Let's go!" at bounding box center [681, 326] width 239 height 652
click at [687, 403] on link "Let's go!" at bounding box center [681, 393] width 215 height 45
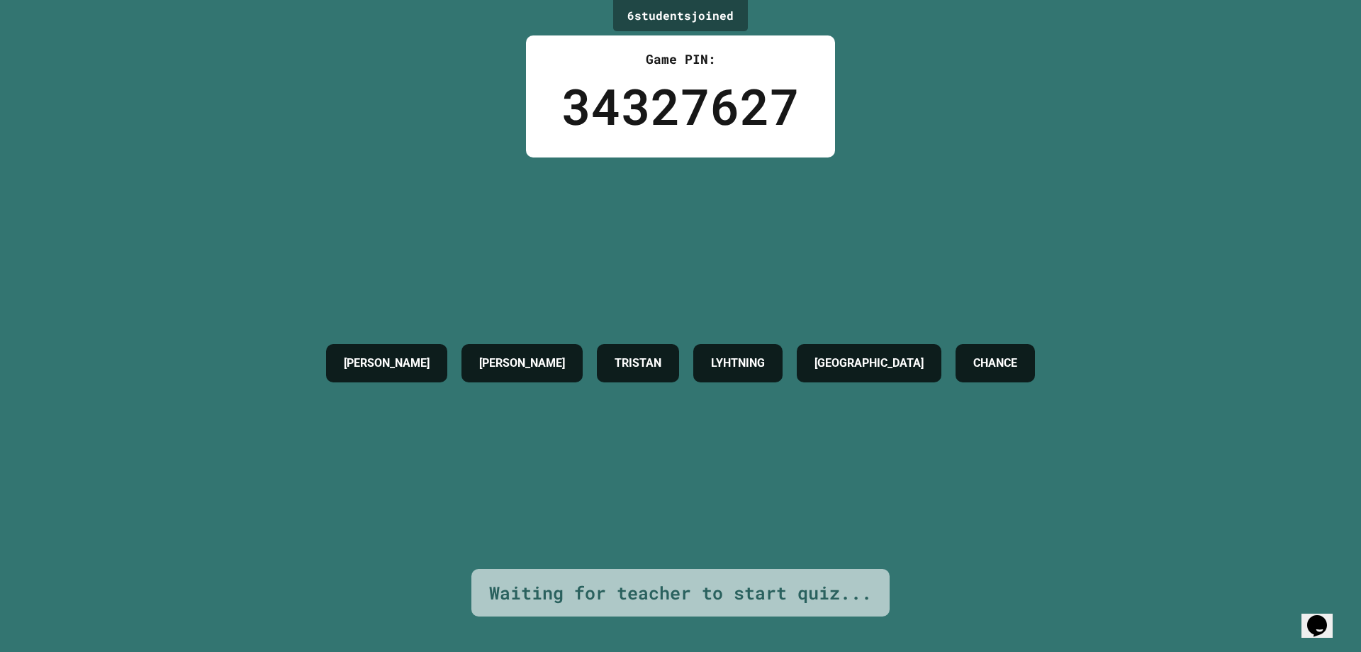
click at [632, 269] on div "[PERSON_NAME] [PERSON_NAME] LYHTNING DRESDEN CHANCE" at bounding box center [680, 362] width 723 height 411
drag, startPoint x: 632, startPoint y: 269, endPoint x: 637, endPoint y: 279, distance: 11.1
click at [635, 275] on div "[PERSON_NAME] [PERSON_NAME] LYHTNING DRESDEN CHANCE" at bounding box center [680, 362] width 723 height 411
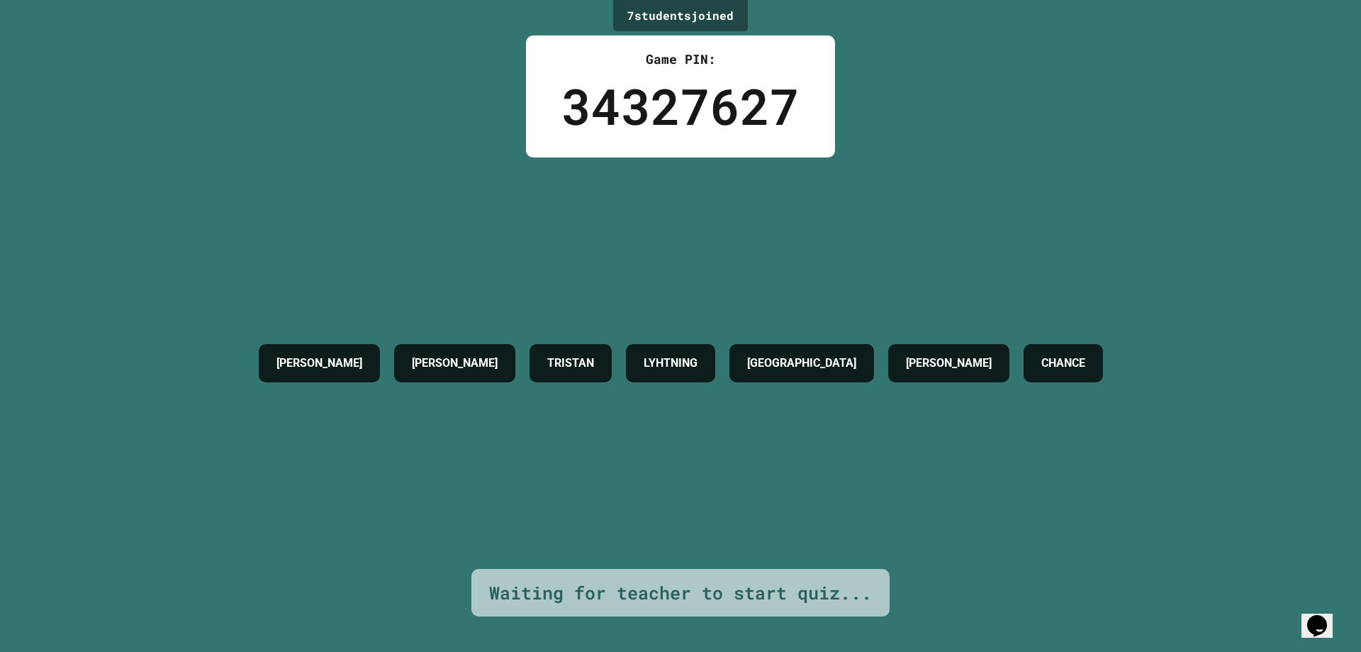
click at [640, 279] on div "[PERSON_NAME] [PERSON_NAME] LYHTNING [GEOGRAPHIC_DATA] [PERSON_NAME]" at bounding box center [681, 362] width 859 height 411
click at [641, 279] on div "[PERSON_NAME] [PERSON_NAME] LYHTNING [GEOGRAPHIC_DATA] [PERSON_NAME]" at bounding box center [681, 362] width 859 height 411
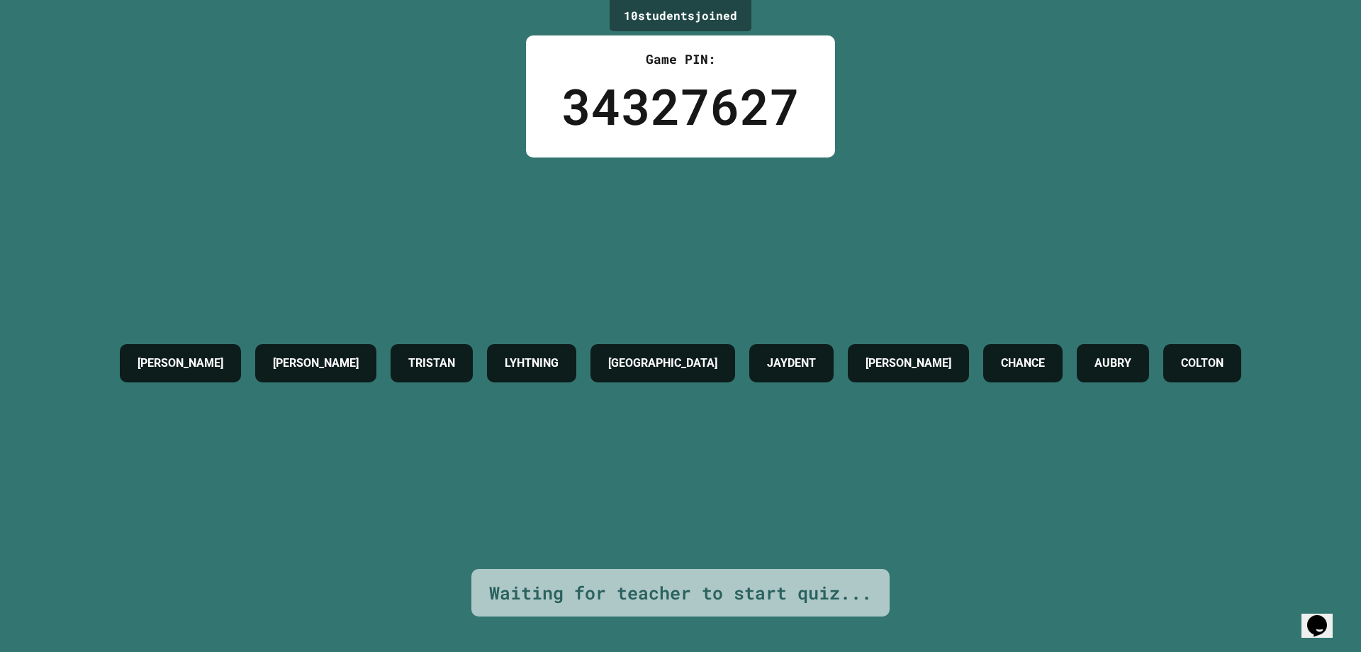
click at [641, 280] on div "[PERSON_NAME] [PERSON_NAME] LYHTNING DRESDEN JAYDENT [PERSON_NAME]" at bounding box center [681, 362] width 1136 height 411
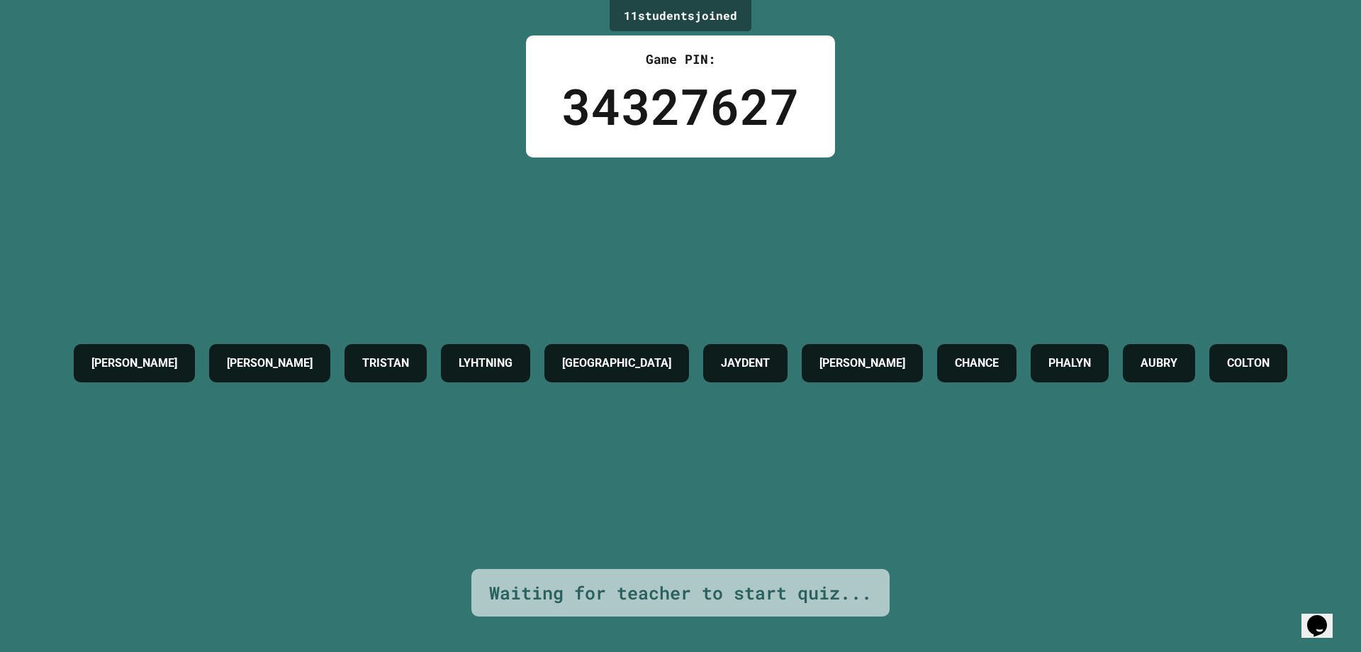
click at [641, 280] on div "[PERSON_NAME] [PERSON_NAME] LYHTNING DRESDEN JAYDENT [PERSON_NAME]" at bounding box center [681, 362] width 1228 height 411
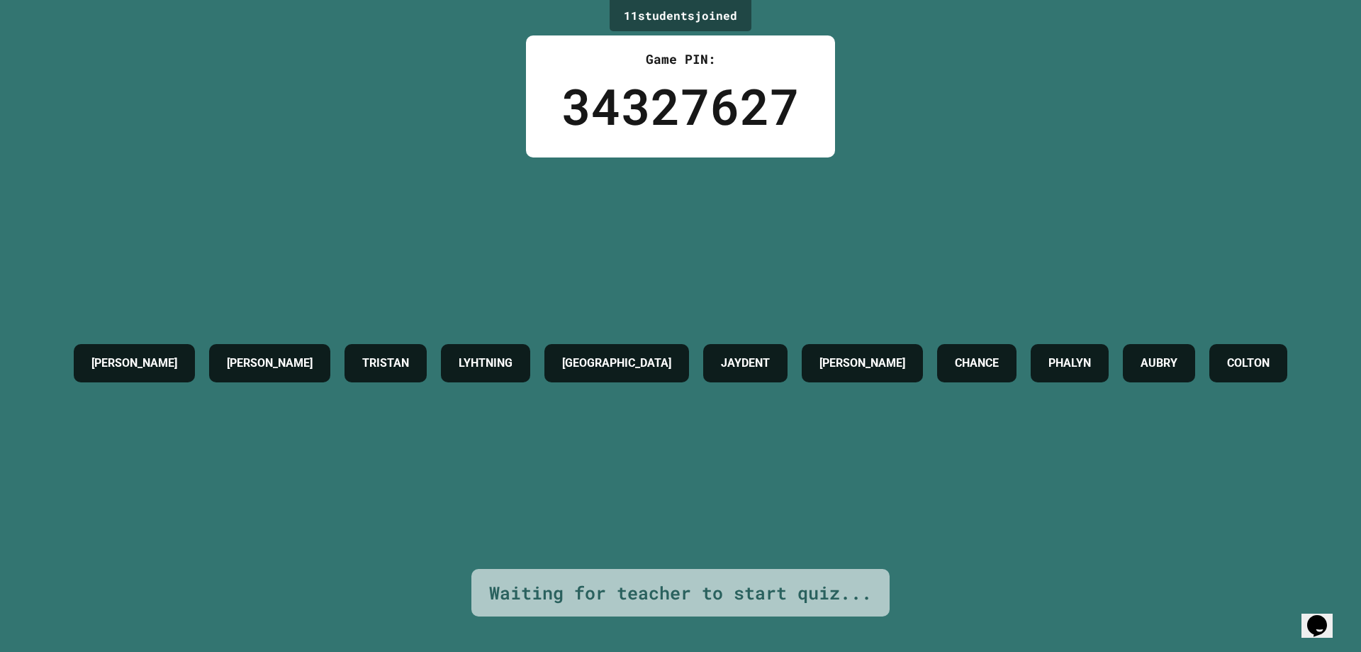
click at [641, 280] on div "[PERSON_NAME] [PERSON_NAME] LYHTNING DRESDEN JAYDENT [PERSON_NAME]" at bounding box center [681, 362] width 1228 height 411
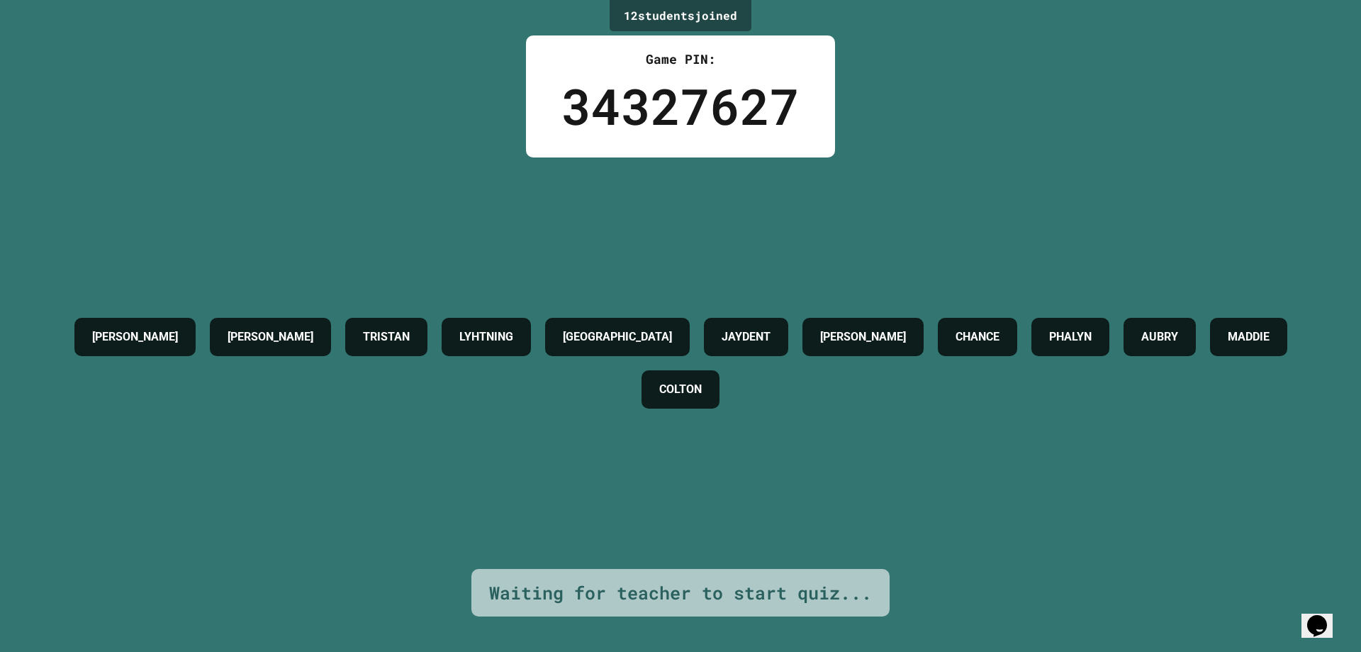
drag, startPoint x: 641, startPoint y: 280, endPoint x: 328, endPoint y: 301, distance: 314.1
click at [345, 318] on div "TRISTAN" at bounding box center [386, 337] width 82 height 38
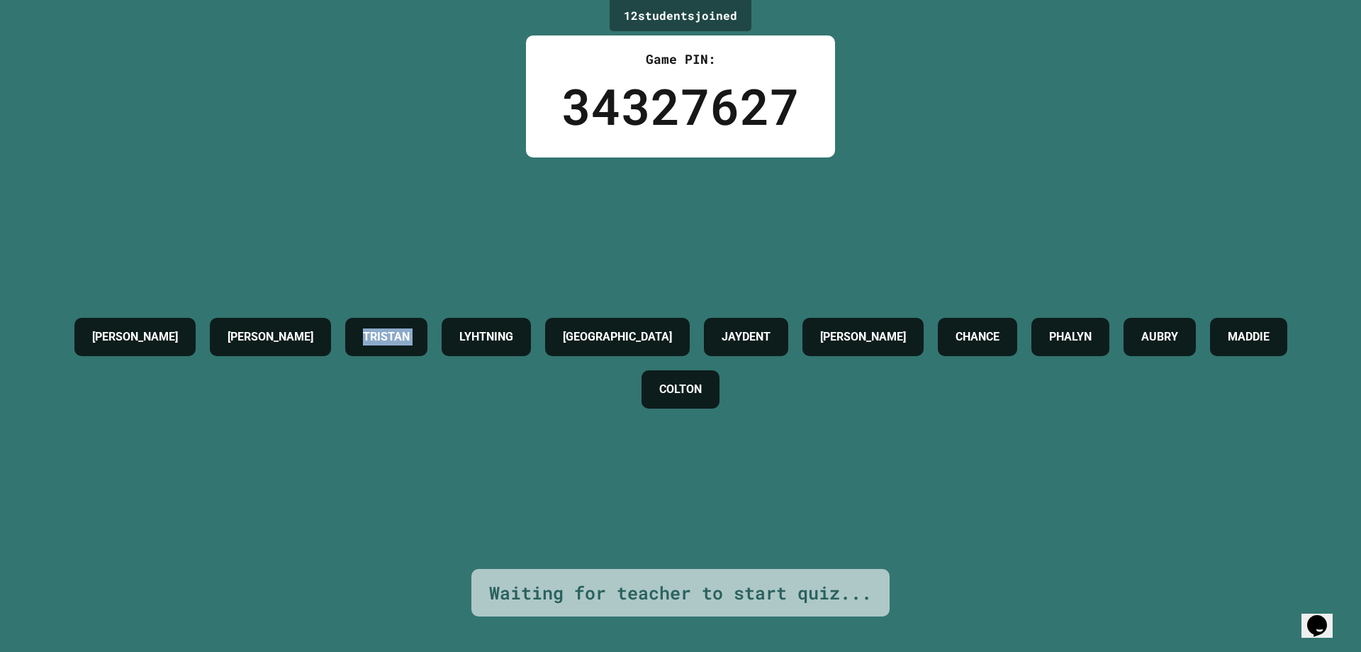
click at [345, 318] on div "TRISTAN" at bounding box center [386, 337] width 82 height 38
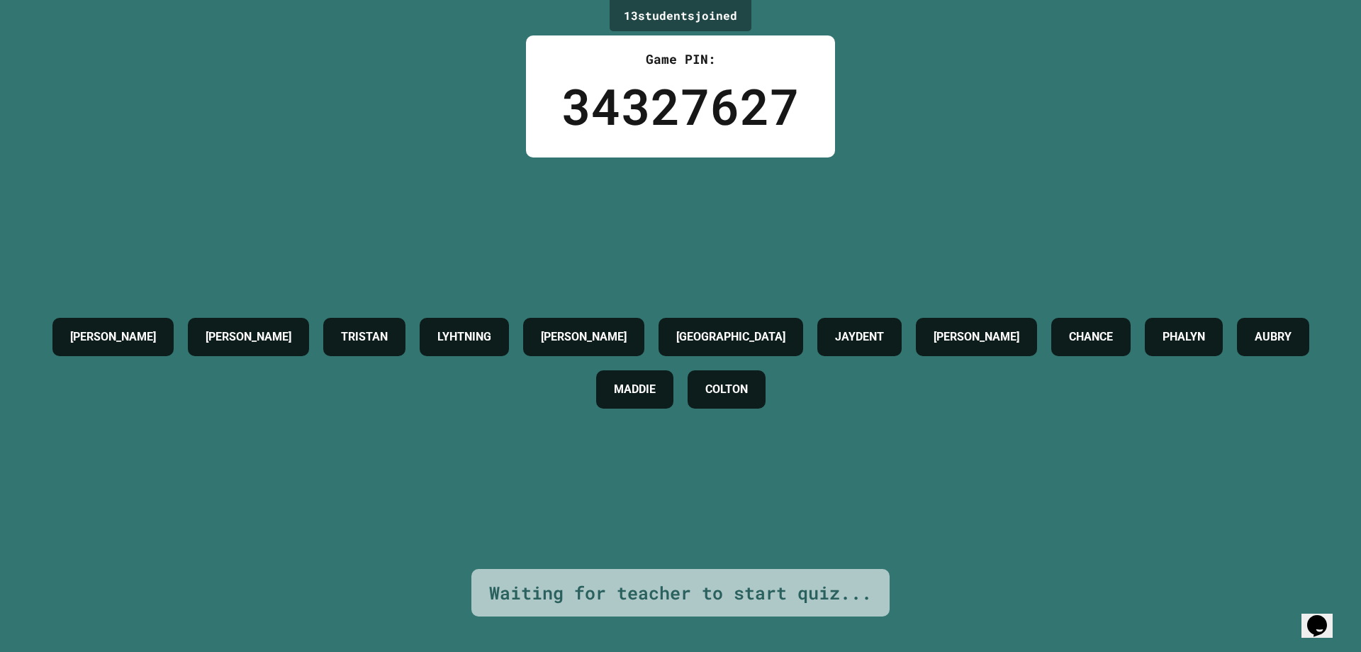
click at [323, 318] on div "TRISTAN" at bounding box center [364, 337] width 82 height 38
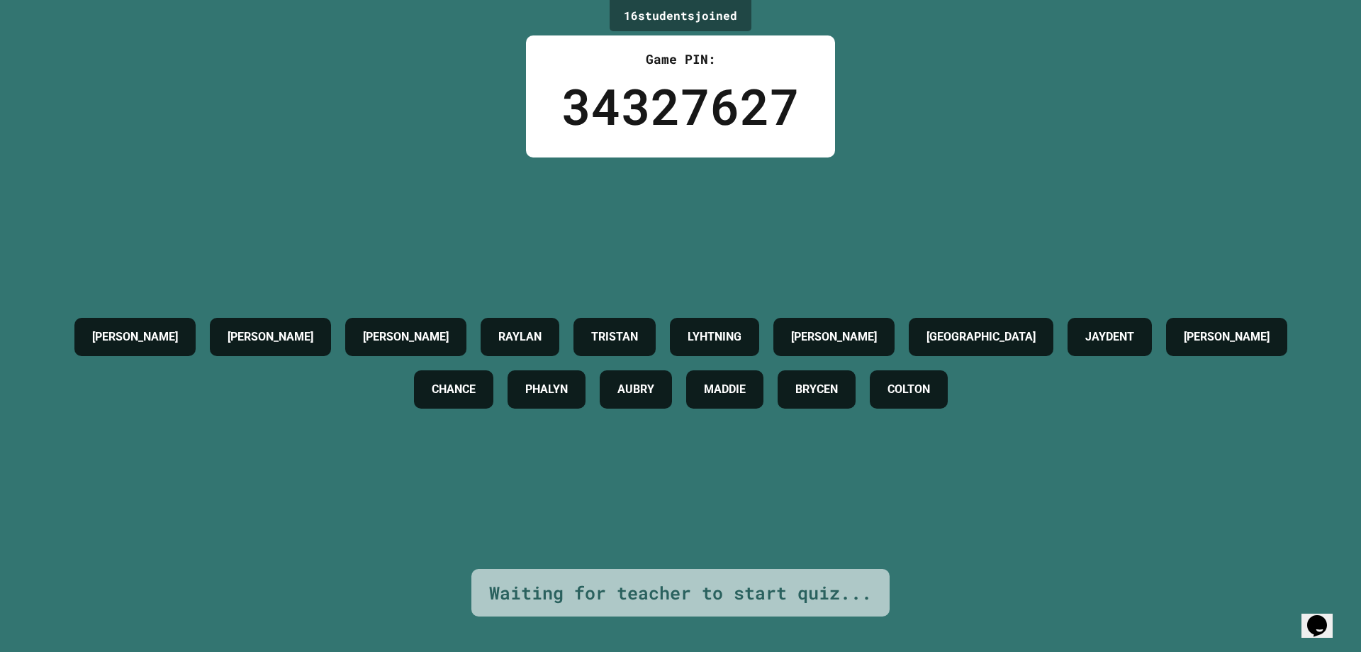
drag, startPoint x: 320, startPoint y: 311, endPoint x: 325, endPoint y: 320, distance: 9.5
click at [345, 318] on div "[PERSON_NAME]" at bounding box center [405, 337] width 121 height 38
click at [345, 320] on div "[PERSON_NAME]" at bounding box center [405, 337] width 121 height 38
drag, startPoint x: 335, startPoint y: 312, endPoint x: 333, endPoint y: 303, distance: 9.3
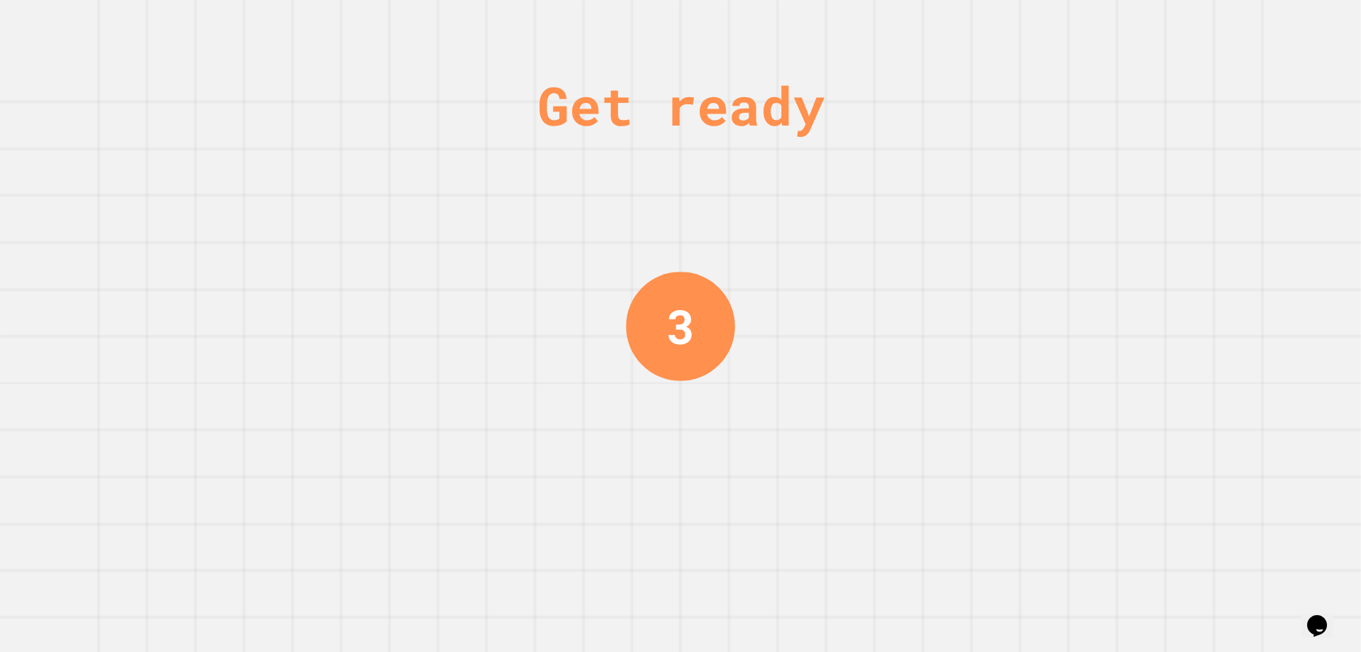
drag, startPoint x: 340, startPoint y: 303, endPoint x: 720, endPoint y: 311, distance: 379.4
click at [722, 312] on div "3" at bounding box center [680, 326] width 109 height 109
click at [722, 255] on div "Get ready 2" at bounding box center [680, 326] width 106 height 652
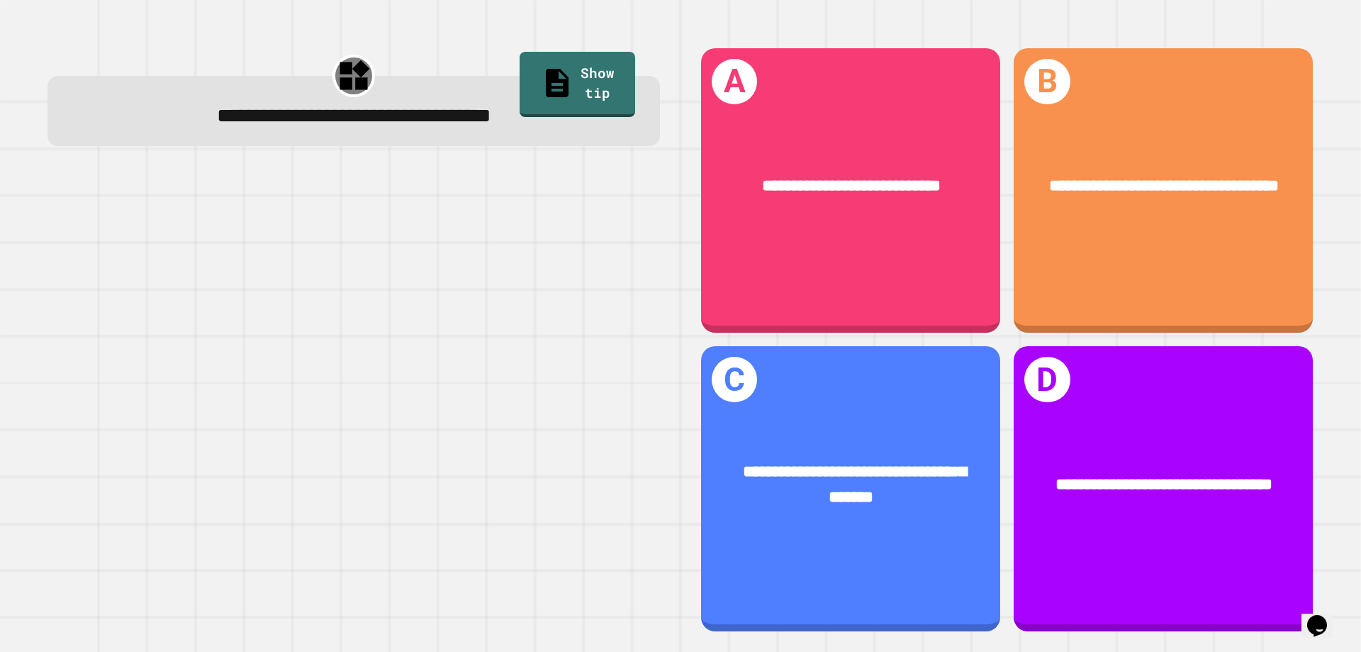
click at [681, 132] on div "**********" at bounding box center [1008, 339] width 654 height 625
click at [735, 174] on div "**********" at bounding box center [851, 187] width 233 height 26
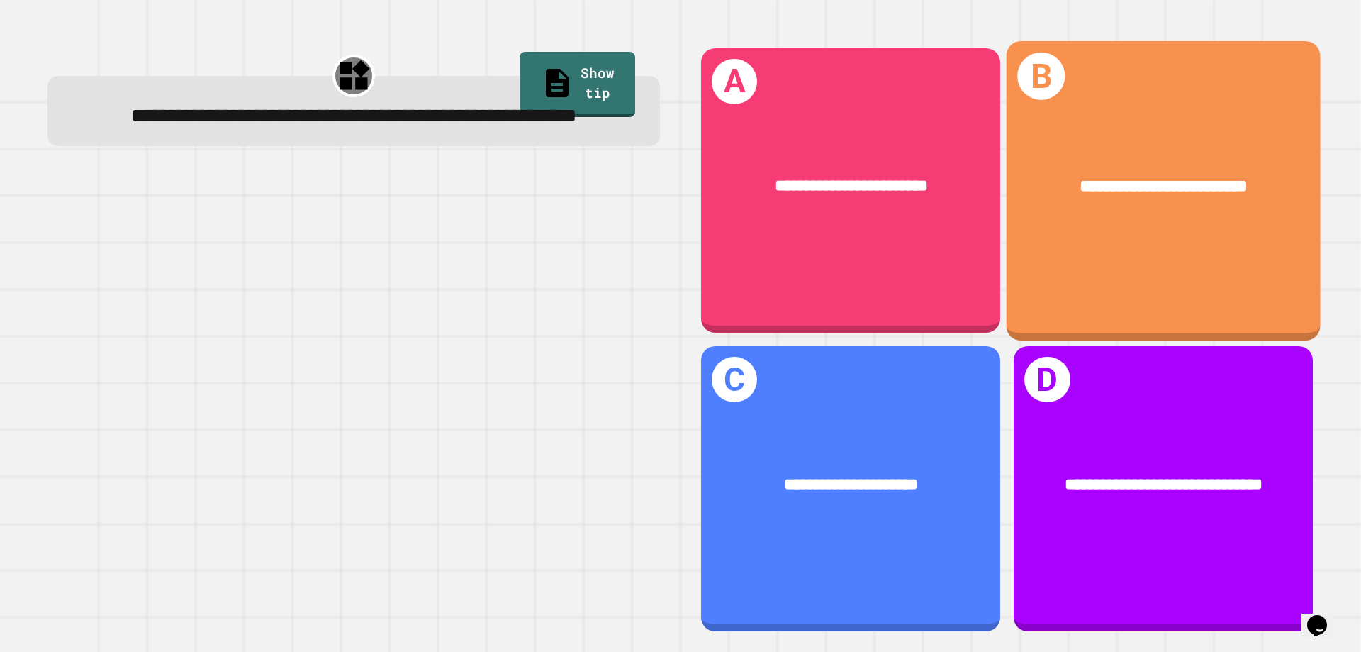
click at [1100, 269] on div "**********" at bounding box center [1164, 190] width 314 height 299
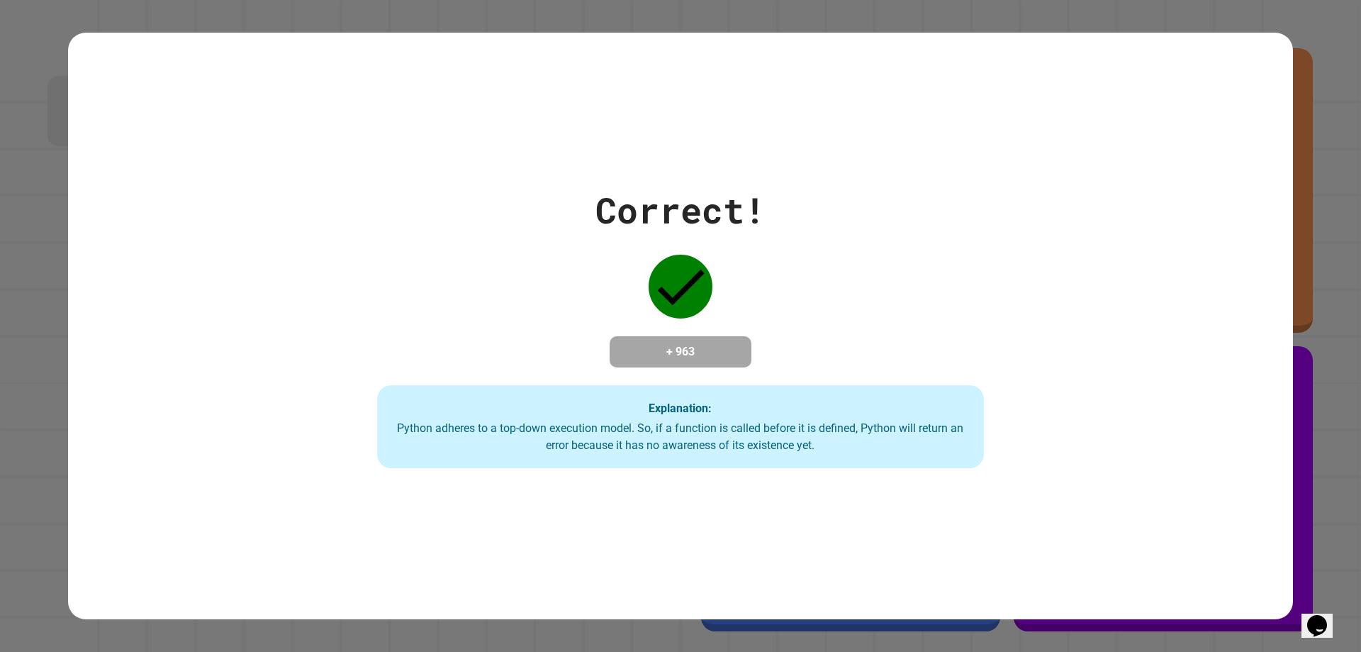
click at [1098, 272] on div "Correct! + 963 Explanation: Python adheres to a top-down execution model. So, i…" at bounding box center [680, 326] width 866 height 285
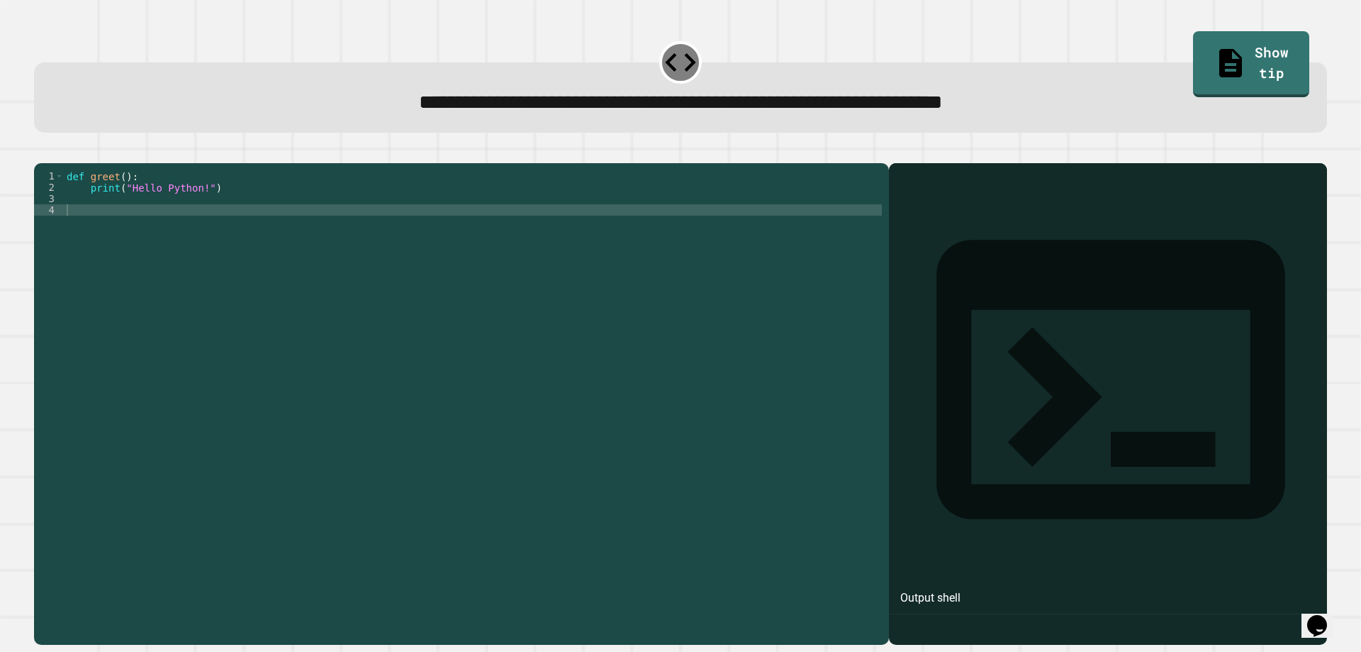
click at [86, 234] on div "def greet ( ) : print ( "Hello Python!" )" at bounding box center [473, 385] width 818 height 431
type textarea "*"
type textarea "******"
click at [47, 154] on div at bounding box center [680, 154] width 1293 height 17
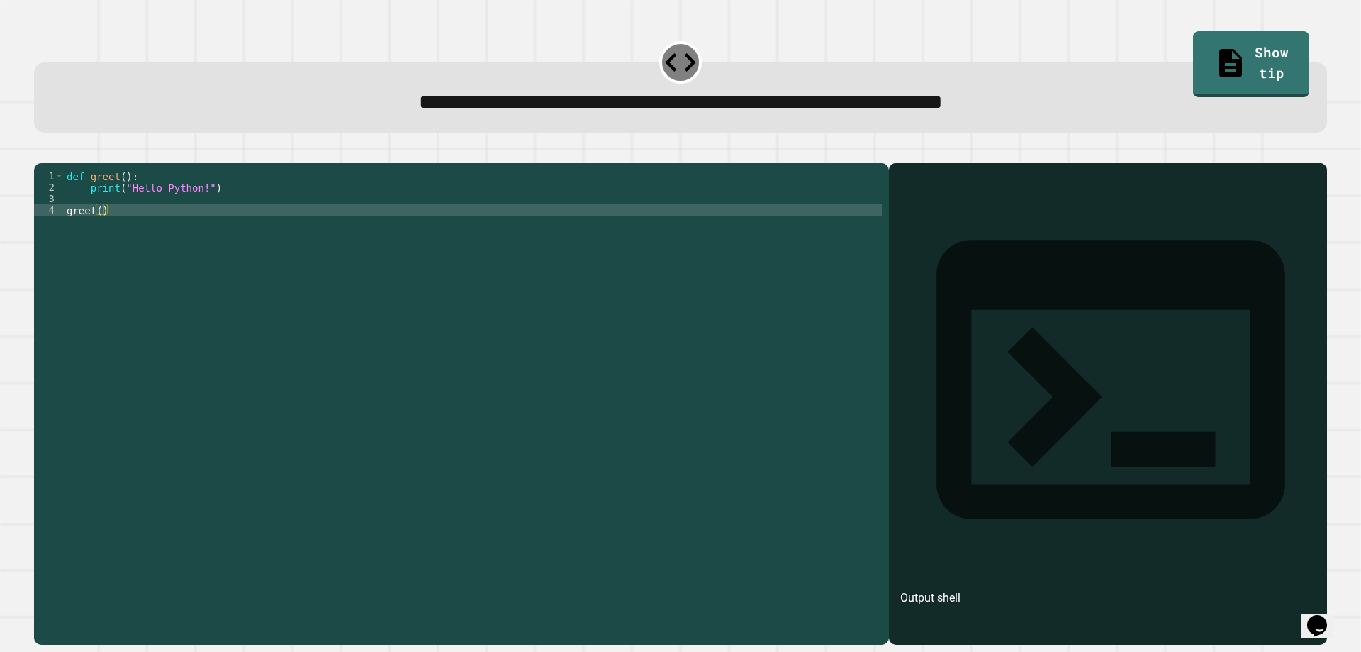
click at [41, 152] on icon "button" at bounding box center [41, 152] width 0 height 0
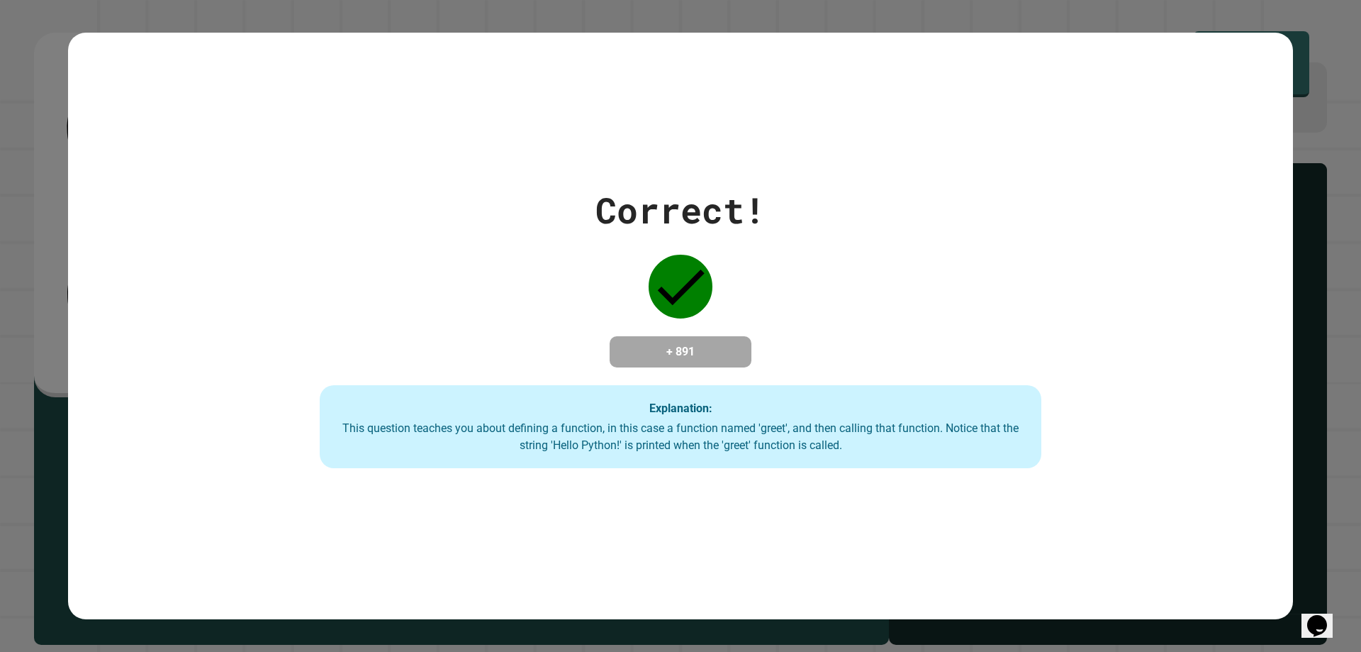
click at [33, 165] on div "Correct! + 891 Explanation: This question teaches you about defining a function…" at bounding box center [680, 326] width 1361 height 652
click at [35, 166] on div "Correct! + 891 Explanation: This question teaches you about defining a function…" at bounding box center [680, 326] width 1361 height 652
drag, startPoint x: 35, startPoint y: 166, endPoint x: 38, endPoint y: 182, distance: 16.6
click at [38, 182] on div "Correct! + 891 Explanation: This question teaches you about defining a function…" at bounding box center [680, 326] width 1361 height 652
click at [38, 183] on div "Correct! + 891 Explanation: This question teaches you about defining a function…" at bounding box center [680, 326] width 1361 height 652
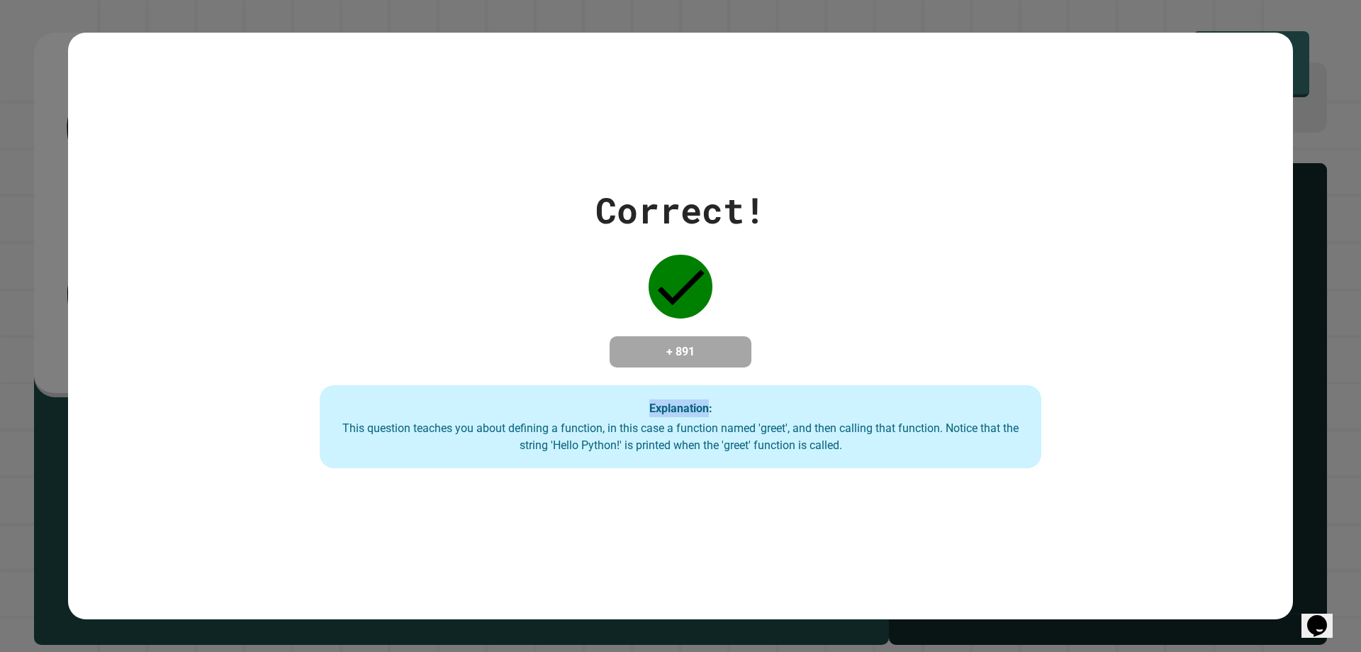
click at [38, 183] on div "Correct! + 891 Explanation: This question teaches you about defining a function…" at bounding box center [680, 326] width 1361 height 652
click at [41, 170] on div "Correct! + 891 Explanation: This question teaches you about defining a function…" at bounding box center [680, 326] width 1361 height 652
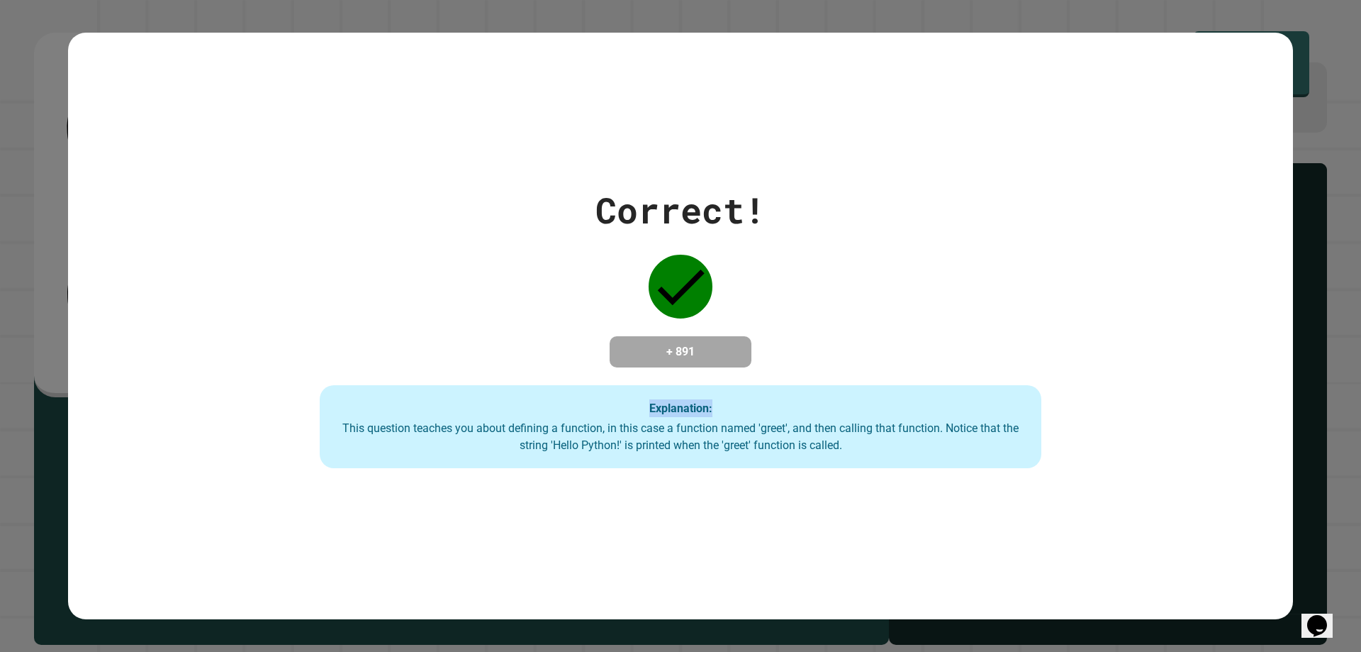
click at [41, 170] on div "Correct! + 891 Explanation: This question teaches you about defining a function…" at bounding box center [680, 326] width 1361 height 652
drag, startPoint x: 41, startPoint y: 170, endPoint x: 37, endPoint y: 179, distance: 9.5
click at [37, 179] on div "Correct! + 891 Explanation: This question teaches you about defining a function…" at bounding box center [680, 326] width 1361 height 652
click at [46, 245] on div "Correct! + 891 Explanation: This question teaches you about defining a function…" at bounding box center [680, 326] width 1361 height 652
click at [48, 244] on div "Correct! + 891 Explanation: This question teaches you about defining a function…" at bounding box center [680, 326] width 1361 height 652
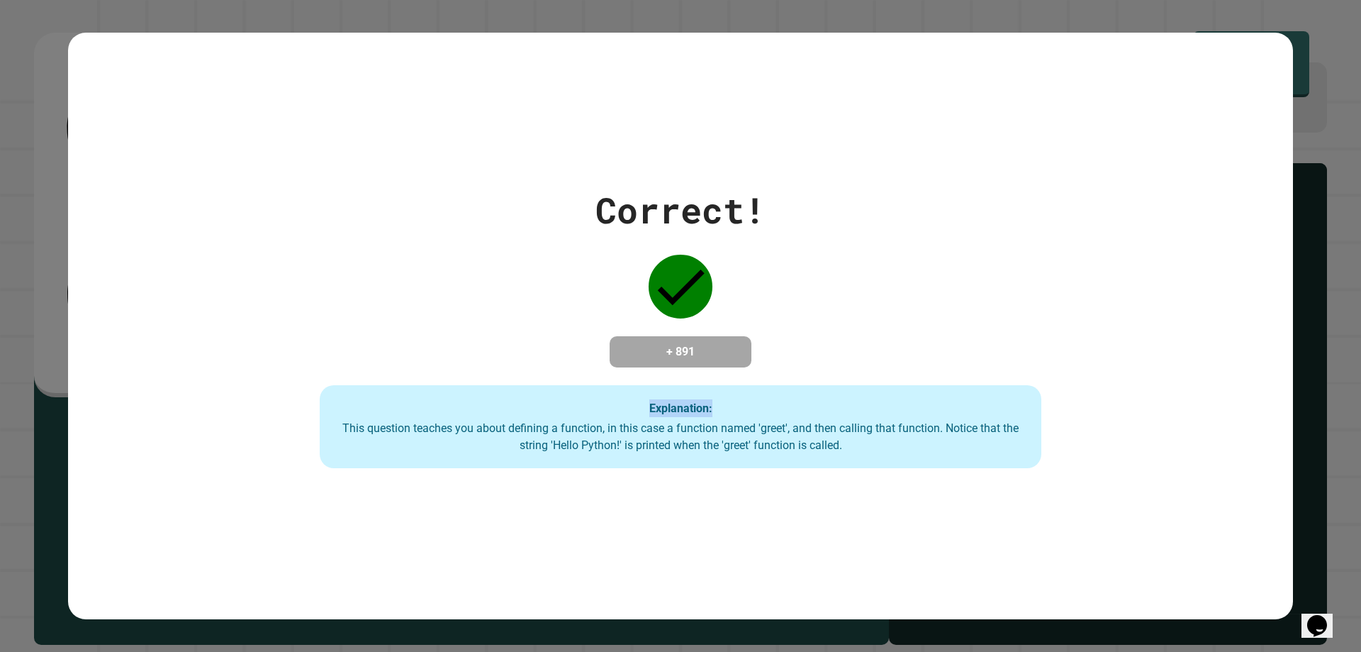
click at [48, 244] on div "Correct! + 891 Explanation: This question teaches you about defining a function…" at bounding box center [680, 326] width 1361 height 652
click at [54, 241] on div "Correct! + 891 Explanation: This question teaches you about defining a function…" at bounding box center [680, 326] width 1361 height 652
click at [78, 225] on div "Correct! + 891 Explanation: This question teaches you about defining a function…" at bounding box center [680, 326] width 1225 height 285
click at [81, 224] on div "Correct! + 891 Explanation: This question teaches you about defining a function…" at bounding box center [680, 326] width 1225 height 285
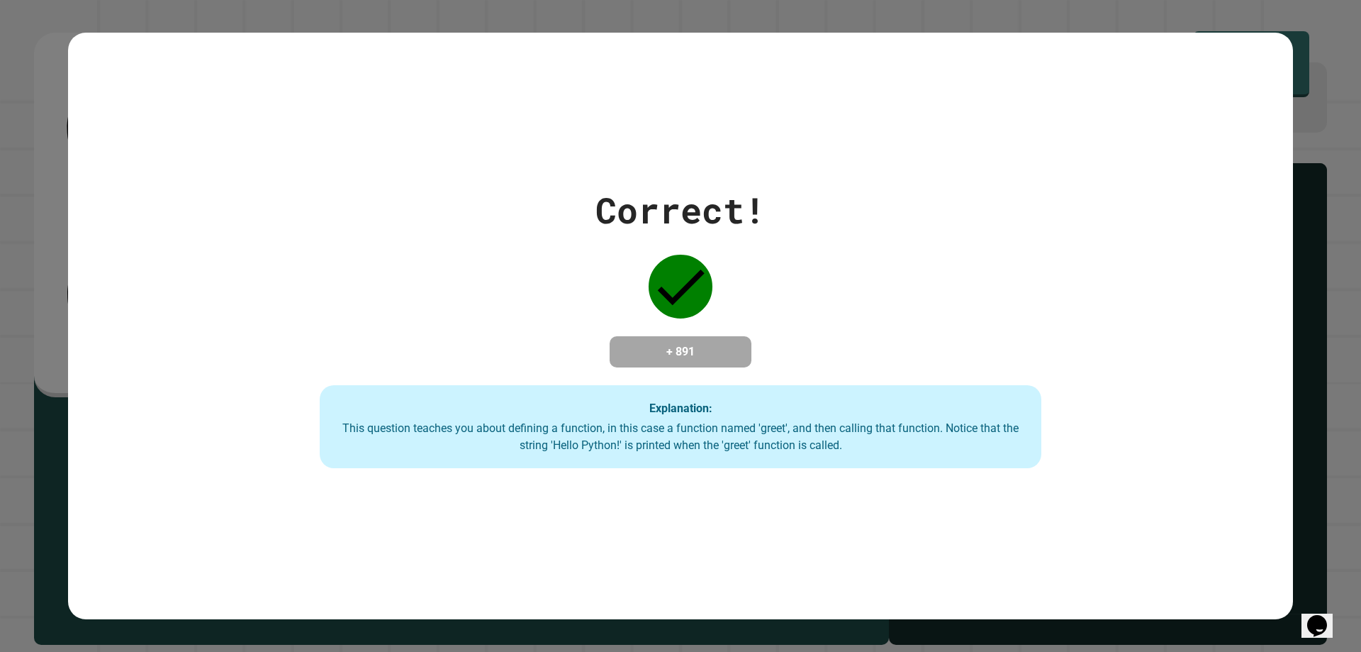
click at [85, 223] on div "Correct! + 891 Explanation: This question teaches you about defining a function…" at bounding box center [680, 326] width 1225 height 285
click at [96, 220] on div "Correct! + 891 Explanation: This question teaches you about defining a function…" at bounding box center [680, 326] width 1225 height 285
click at [96, 221] on div "Correct! + 891 Explanation: This question teaches you about defining a function…" at bounding box center [680, 326] width 1225 height 285
click at [98, 225] on div "Correct! + 891 Explanation: This question teaches you about defining a function…" at bounding box center [680, 326] width 1225 height 285
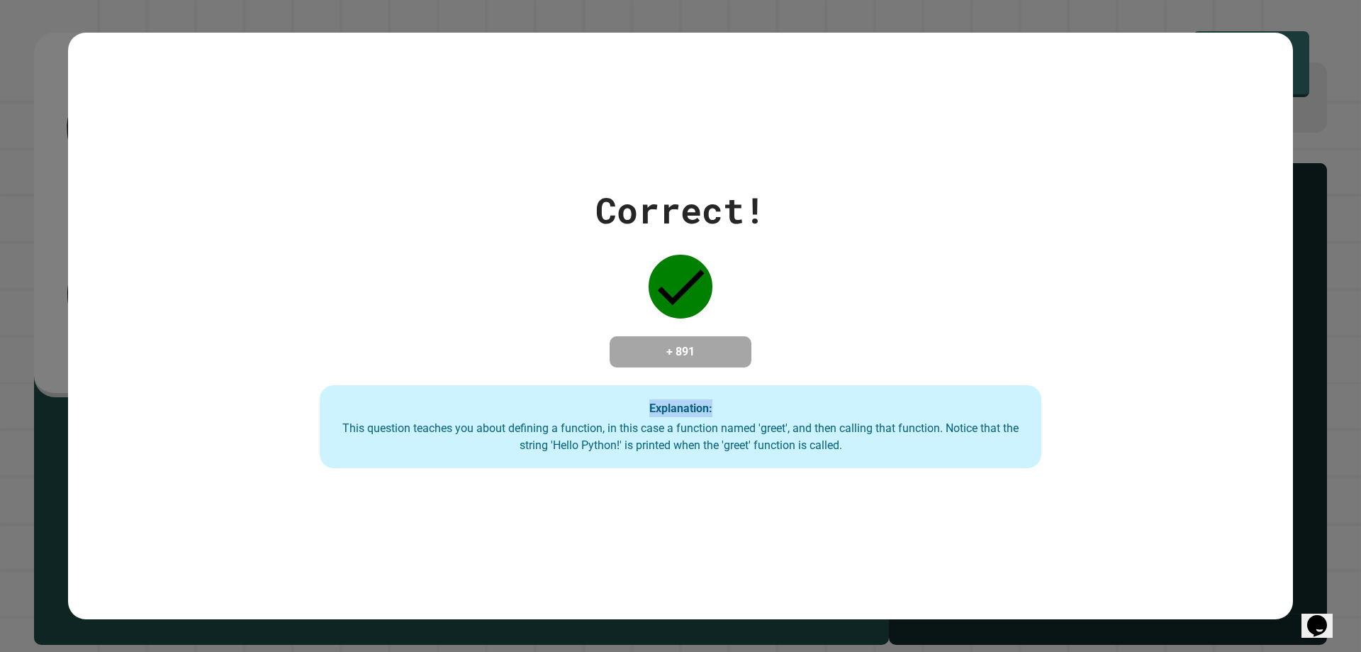
click at [98, 225] on div "Correct! + 891 Explanation: This question teaches you about defining a function…" at bounding box center [680, 326] width 1225 height 285
click at [99, 225] on div "Correct! + 891 Explanation: This question teaches you about defining a function…" at bounding box center [680, 326] width 1225 height 285
click at [99, 226] on div "Correct! + 891 Explanation: This question teaches you about defining a function…" at bounding box center [680, 326] width 1225 height 285
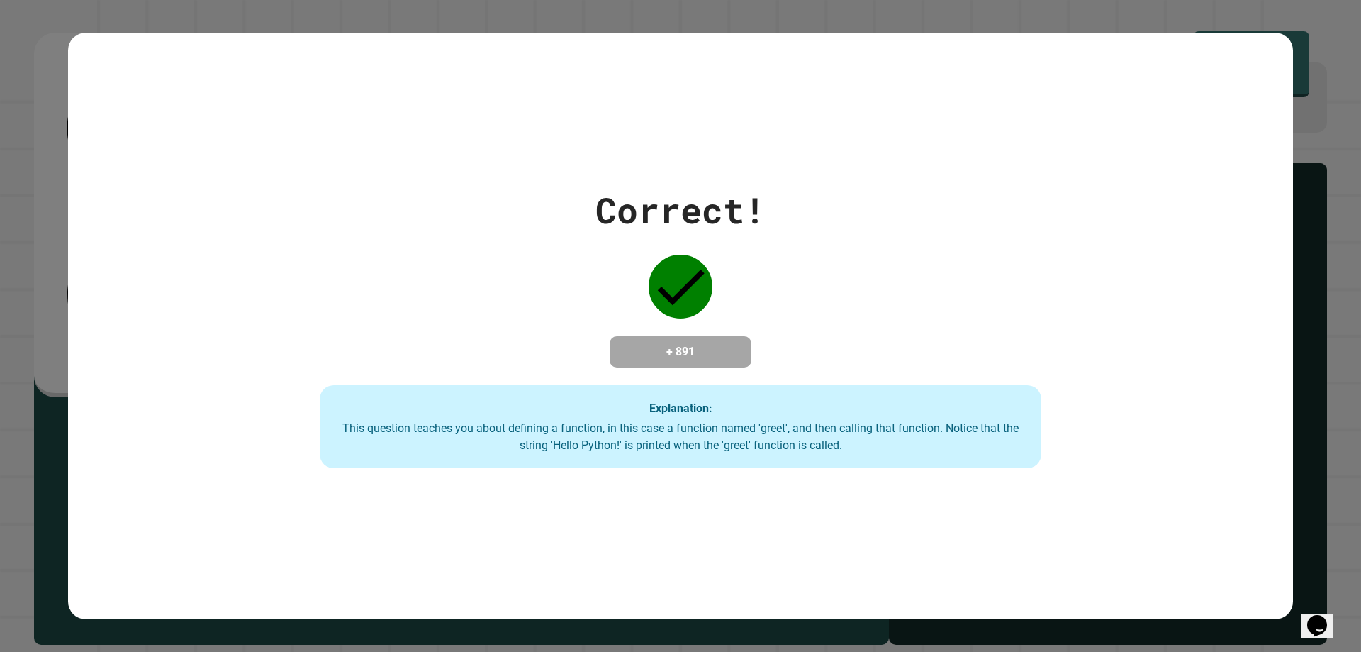
drag, startPoint x: 0, startPoint y: 534, endPoint x: 0, endPoint y: 554, distance: 20.6
drag, startPoint x: 0, startPoint y: 554, endPoint x: 337, endPoint y: 438, distance: 357.0
click at [337, 438] on div "This question teaches you about defining a function, in this case a function na…" at bounding box center [680, 437] width 693 height 34
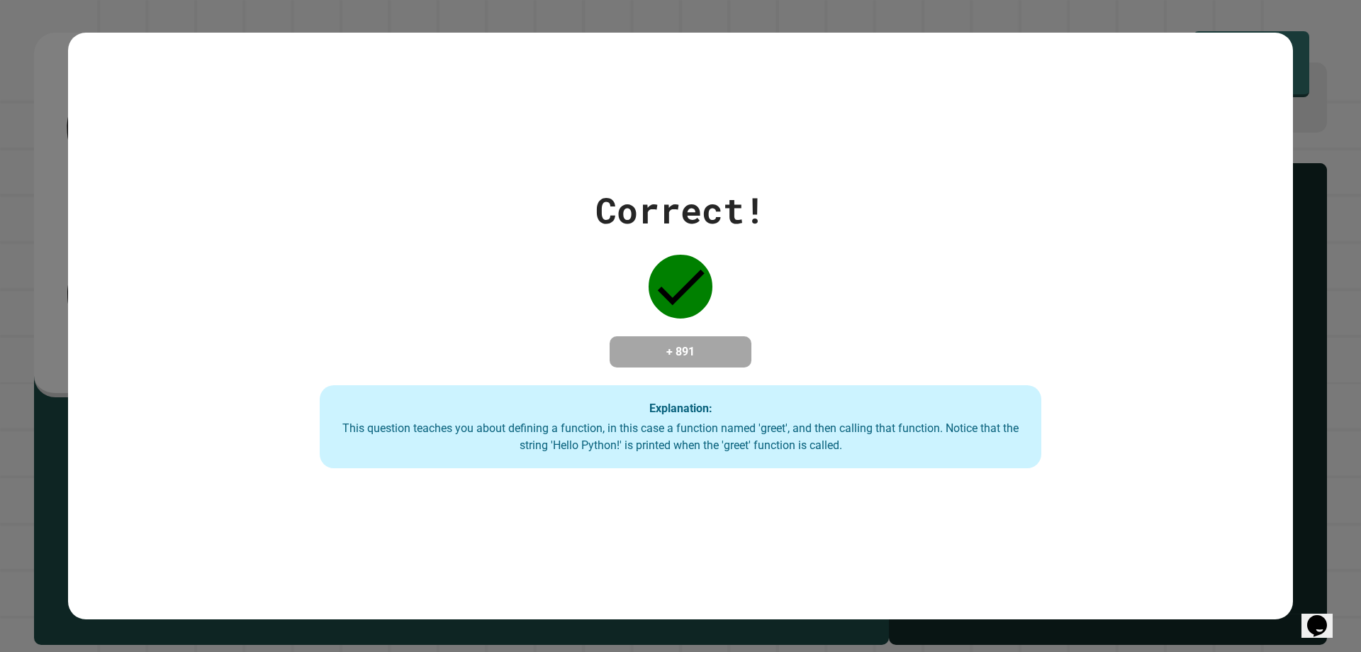
click at [337, 438] on div "This question teaches you about defining a function, in this case a function na…" at bounding box center [680, 437] width 693 height 34
click at [294, 309] on div "Correct! + 891 Explanation: This question teaches you about defining a function…" at bounding box center [681, 326] width 1030 height 285
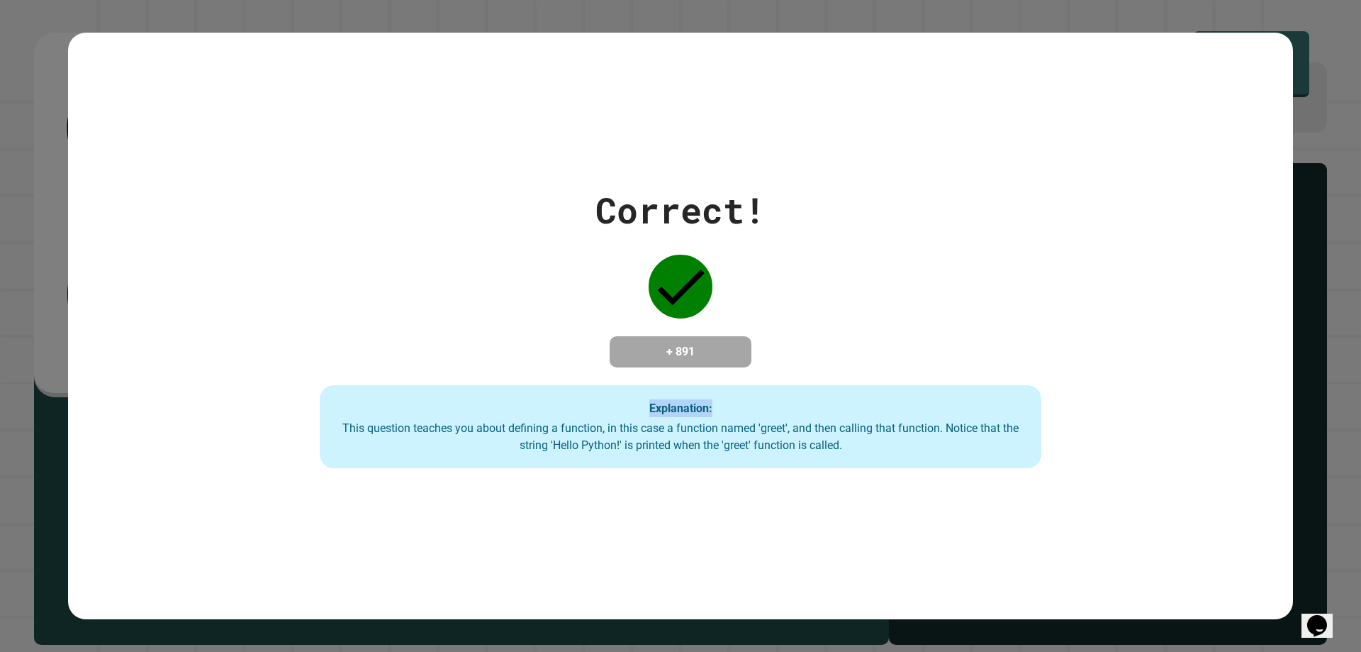
click at [294, 309] on div "Correct! + 891 Explanation: This question teaches you about defining a function…" at bounding box center [681, 326] width 1030 height 285
click at [294, 308] on div "Correct! + 891 Explanation: This question teaches you about defining a function…" at bounding box center [681, 326] width 1030 height 285
drag, startPoint x: 652, startPoint y: 266, endPoint x: 660, endPoint y: 284, distance: 20.3
click at [659, 284] on icon at bounding box center [681, 287] width 64 height 64
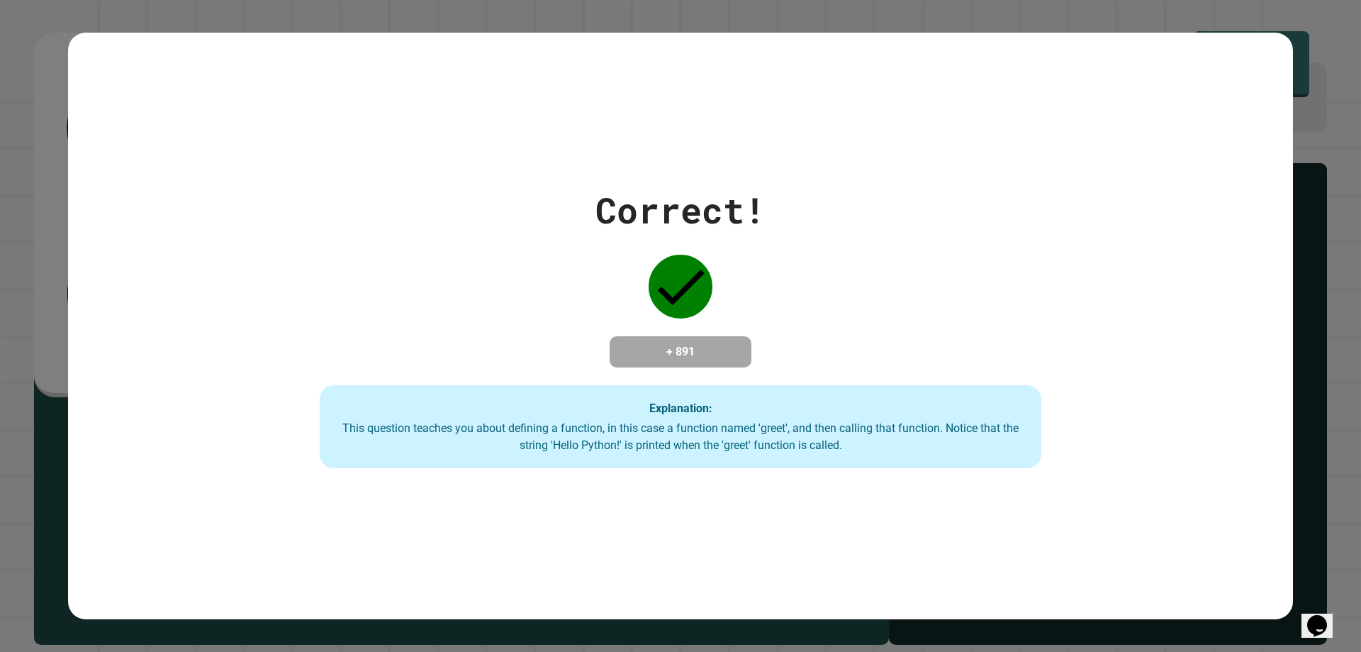
click at [1010, 147] on div "Correct! + 891 Explanation: This question teaches you about defining a function…" at bounding box center [680, 326] width 1225 height 586
drag, startPoint x: 715, startPoint y: 191, endPoint x: 958, endPoint y: 158, distance: 244.7
click at [722, 192] on div "Correct!" at bounding box center [681, 210] width 170 height 53
drag, startPoint x: 958, startPoint y: 157, endPoint x: 664, endPoint y: 213, distance: 299.5
click at [900, 176] on div "Correct! + 891 Explanation: This question teaches you about defining a function…" at bounding box center [680, 326] width 1225 height 586
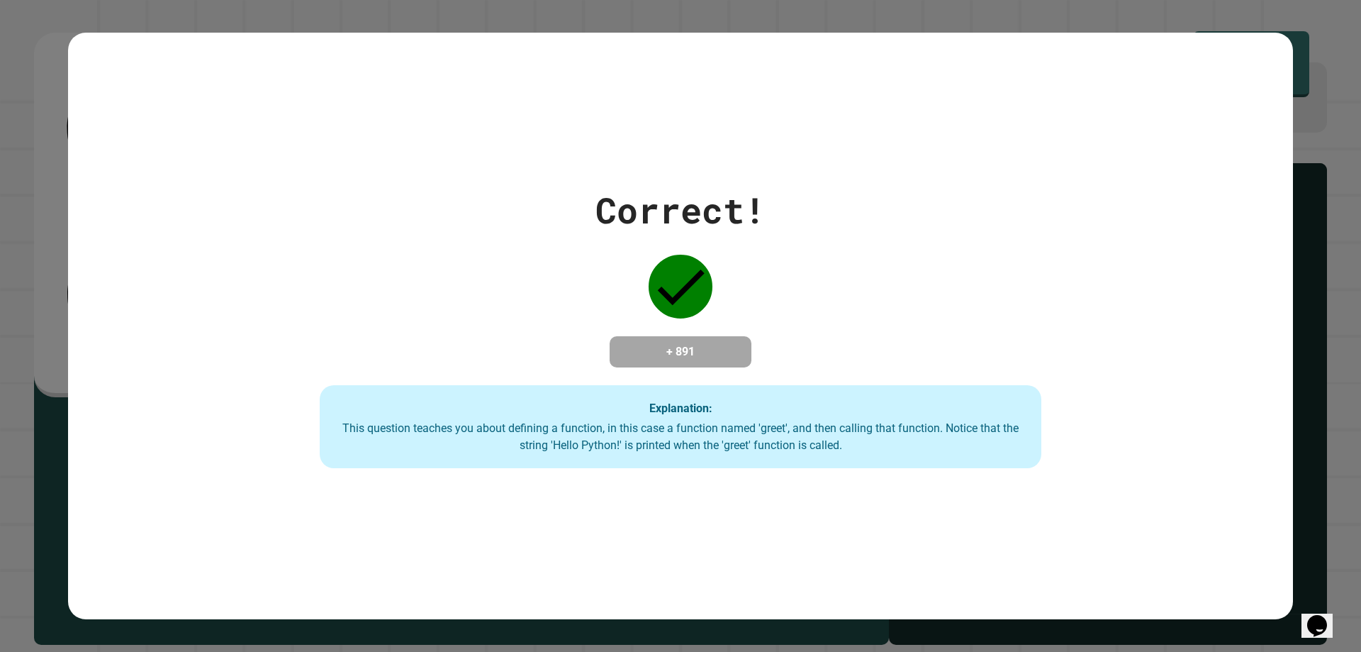
drag, startPoint x: 109, startPoint y: 404, endPoint x: 486, endPoint y: 300, distance: 390.6
click at [118, 406] on div "Correct! + 891 Explanation: This question teaches you about defining a function…" at bounding box center [680, 326] width 1361 height 652
click at [893, 257] on div "Correct! + 891 Explanation: This question teaches you about defining a function…" at bounding box center [681, 326] width 1030 height 285
click at [595, 262] on div "Correct! + 891 Explanation: This question teaches you about defining a function…" at bounding box center [681, 326] width 1030 height 285
drag, startPoint x: 783, startPoint y: 245, endPoint x: 585, endPoint y: 255, distance: 198.8
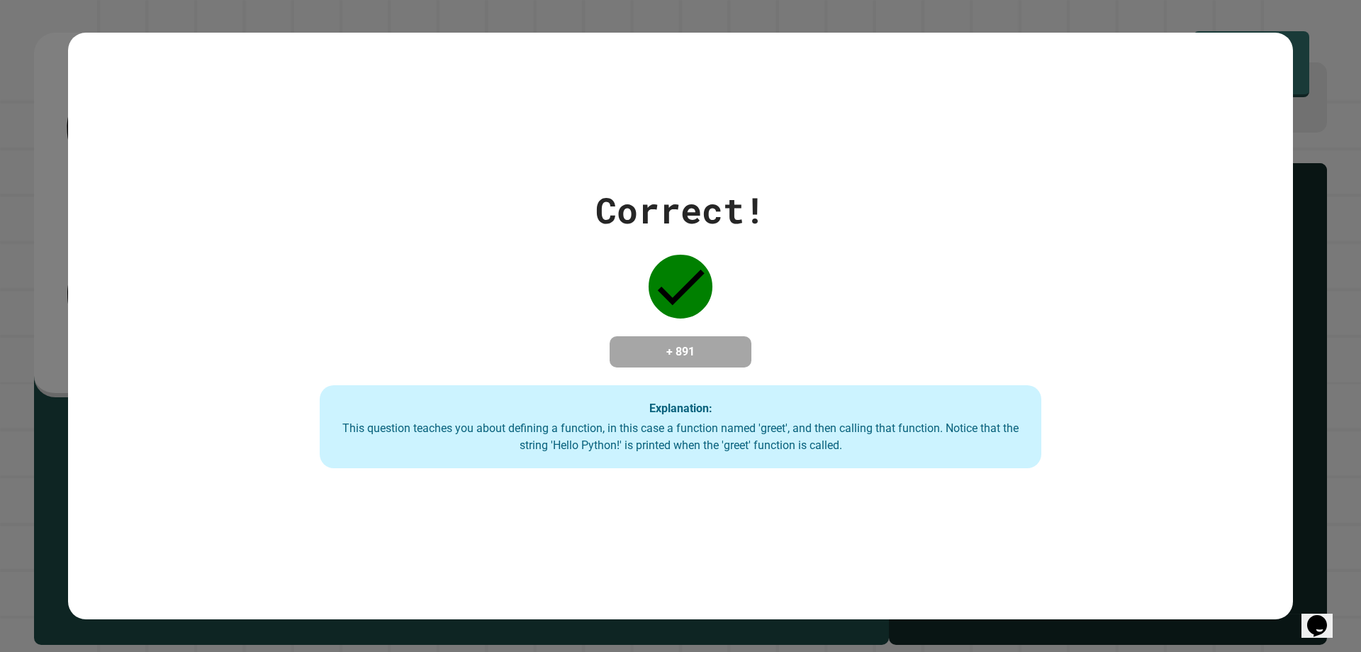
click at [772, 247] on div "Correct! + 891 Explanation: This question teaches you about defining a function…" at bounding box center [681, 326] width 1030 height 285
drag, startPoint x: 579, startPoint y: 257, endPoint x: 810, endPoint y: 235, distance: 231.5
click at [610, 259] on div "Correct! + 891 Explanation: This question teaches you about defining a function…" at bounding box center [681, 326] width 1030 height 285
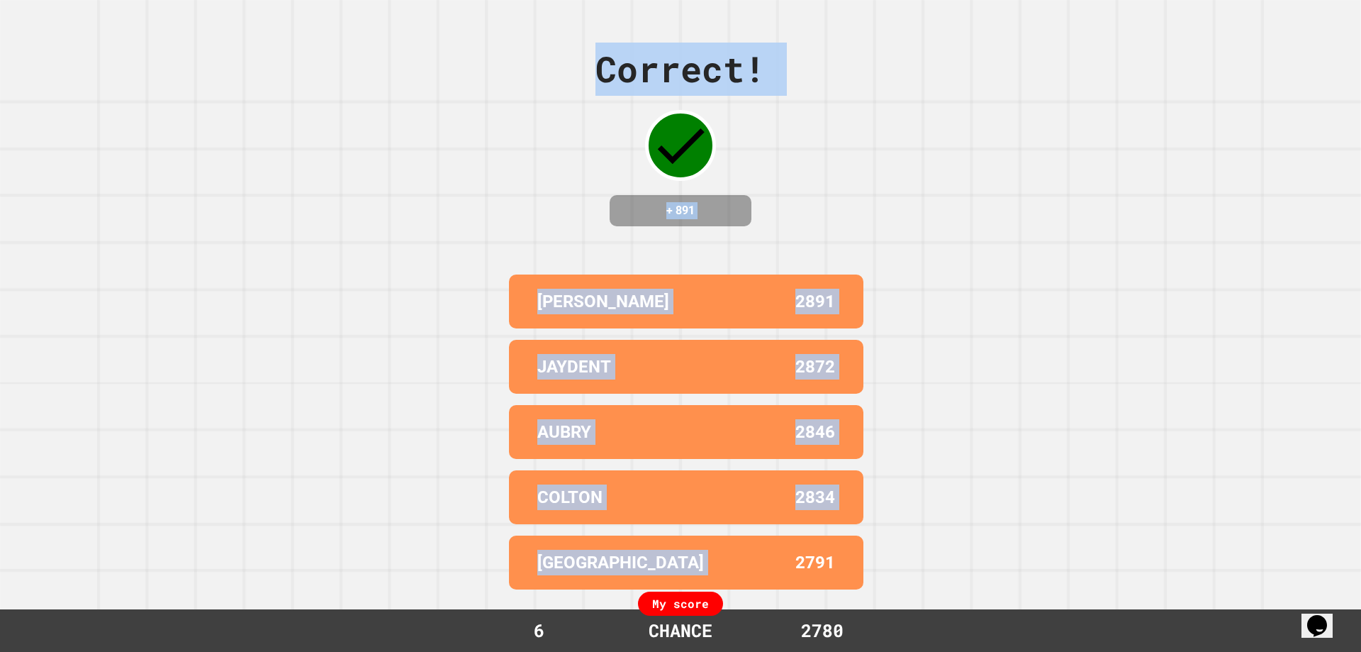
drag, startPoint x: 558, startPoint y: 257, endPoint x: 714, endPoint y: 485, distance: 275.9
click at [708, 484] on div "2834" at bounding box center [760, 497] width 149 height 26
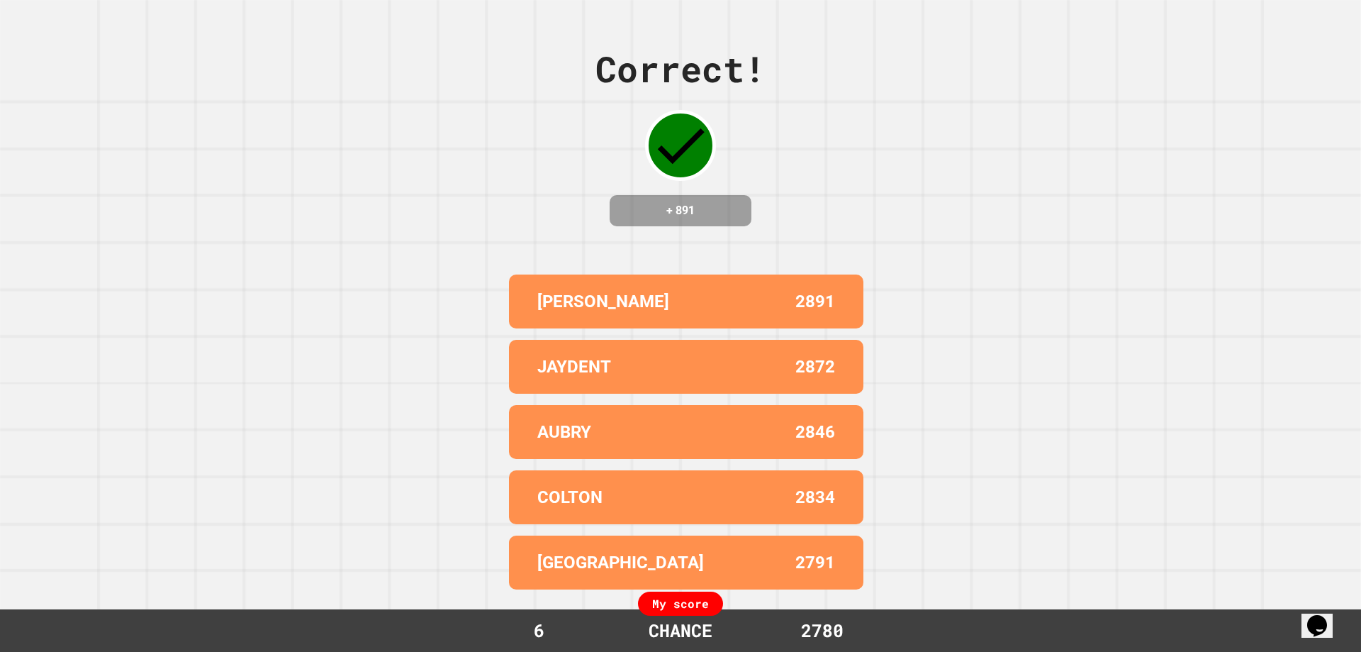
drag, startPoint x: 1090, startPoint y: 364, endPoint x: 909, endPoint y: 402, distance: 185.5
click at [1073, 375] on div "Correct! + 891 [PERSON_NAME] 2891 JAYDENT 2872 AUBRY 2846 COLTON 2834 DRESDEN 2…" at bounding box center [680, 326] width 1361 height 652
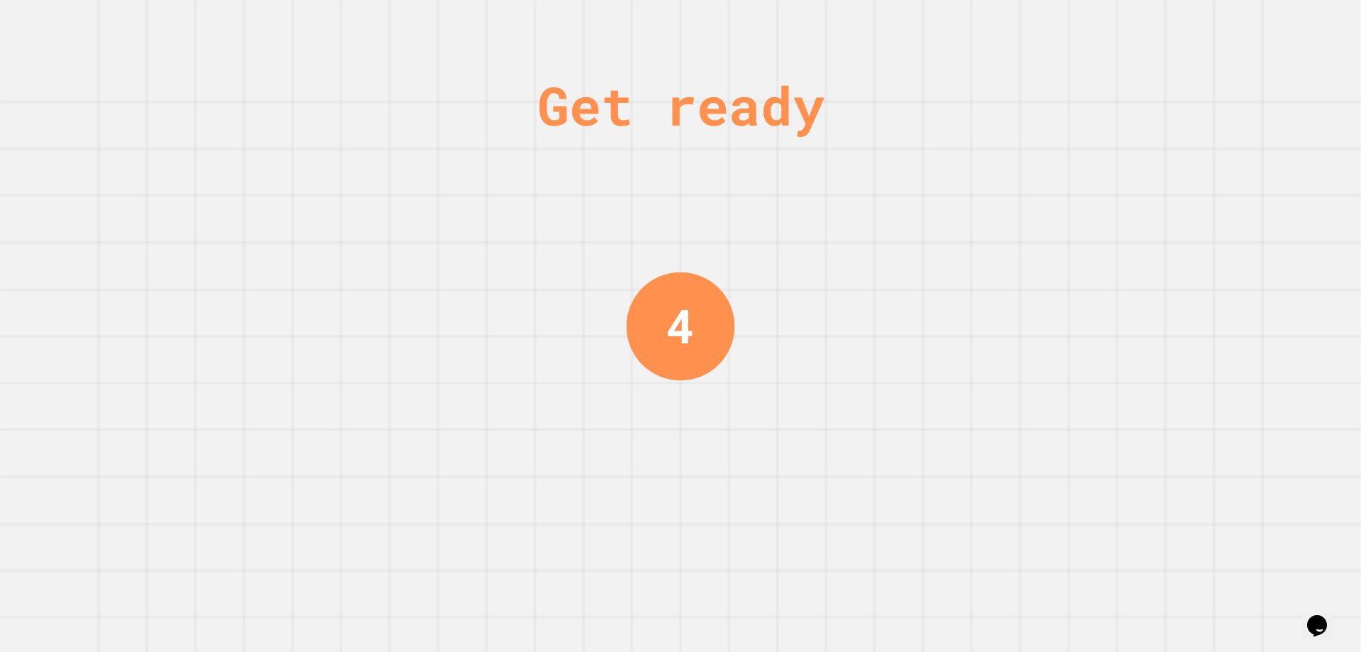
click at [407, 451] on div "Get ready 4" at bounding box center [680, 326] width 1361 height 652
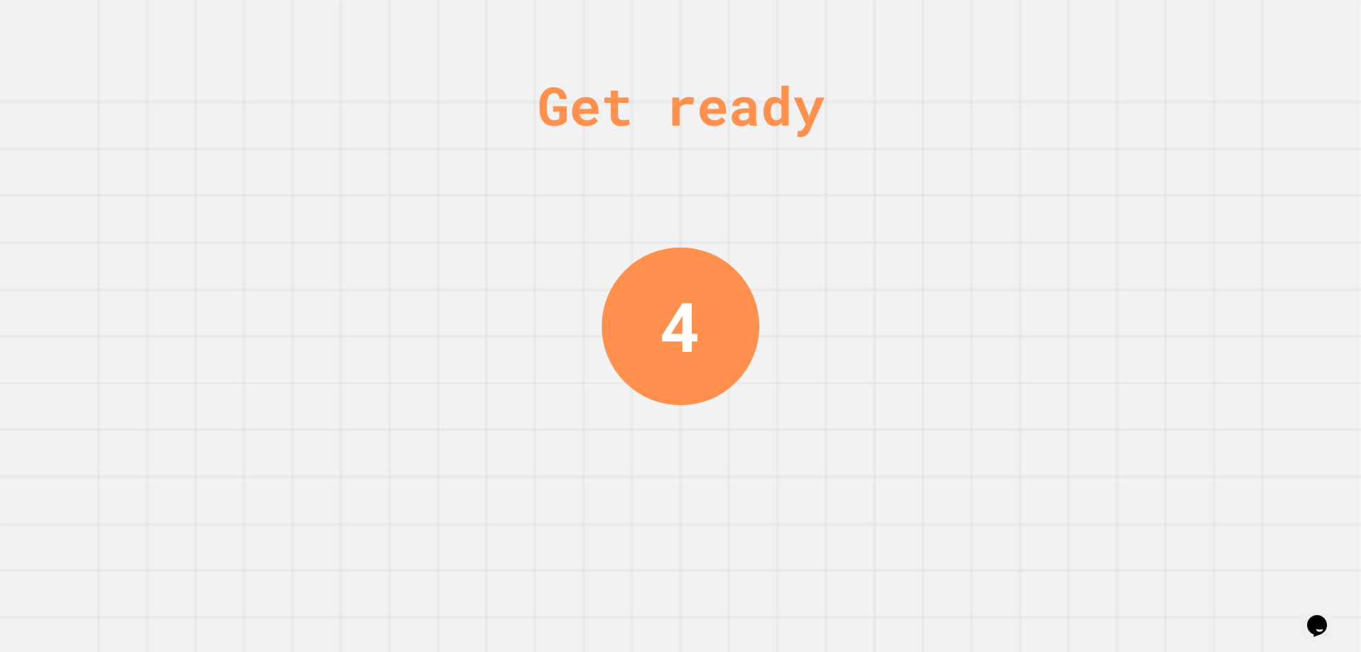
drag, startPoint x: 993, startPoint y: 292, endPoint x: 672, endPoint y: 325, distance: 322.8
click at [925, 316] on div "Get ready 4" at bounding box center [680, 326] width 1361 height 652
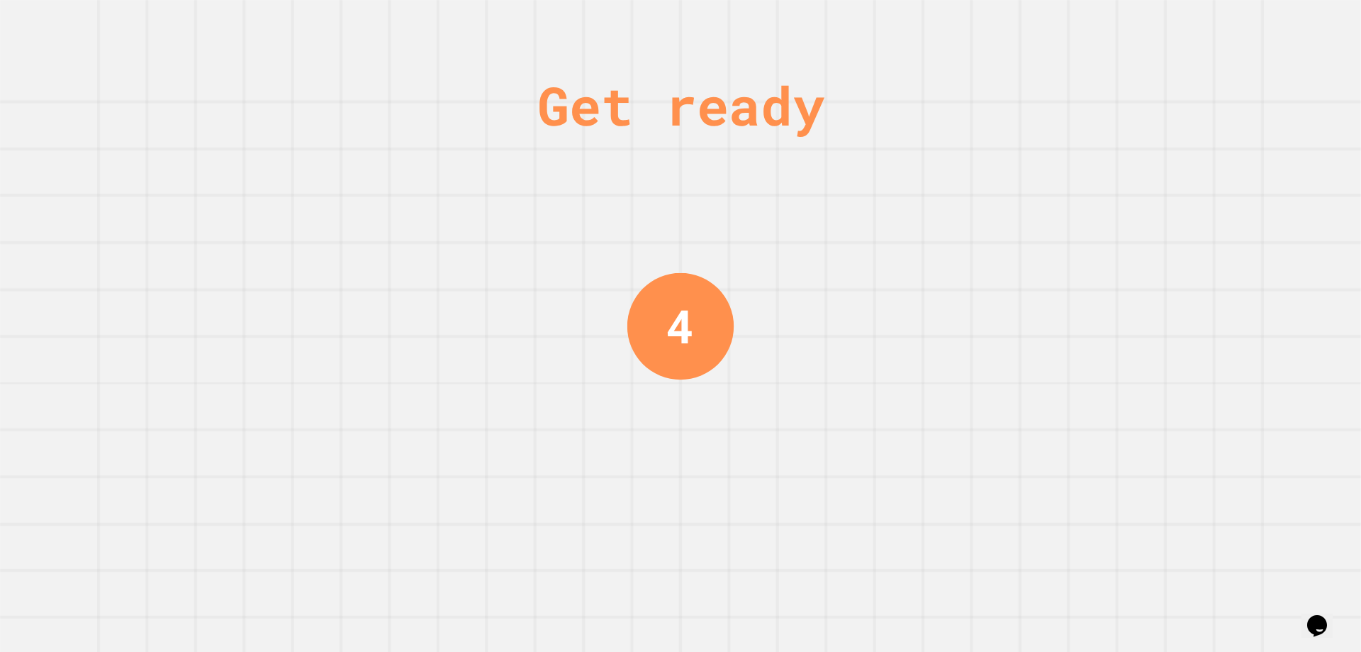
click at [425, 333] on div "Get ready 4" at bounding box center [680, 326] width 1361 height 652
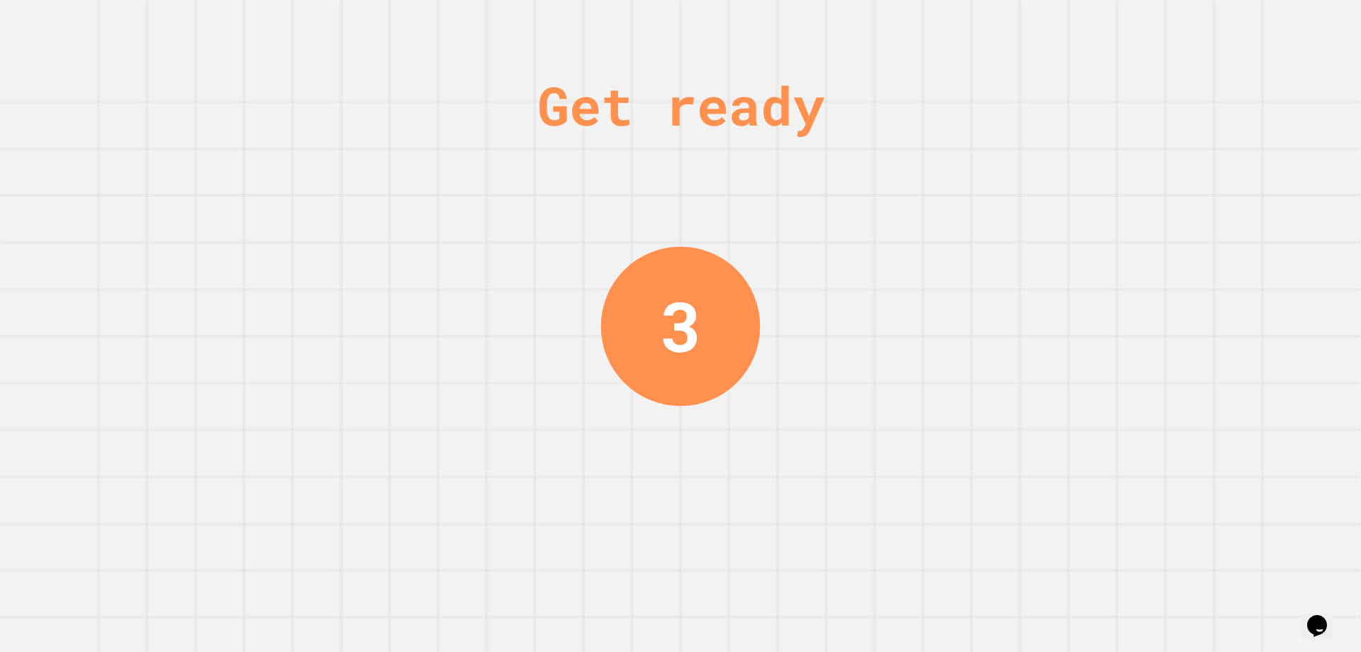
drag, startPoint x: 1229, startPoint y: 198, endPoint x: 806, endPoint y: 316, distance: 438.8
click at [1061, 306] on div "Get ready 3" at bounding box center [680, 326] width 1361 height 652
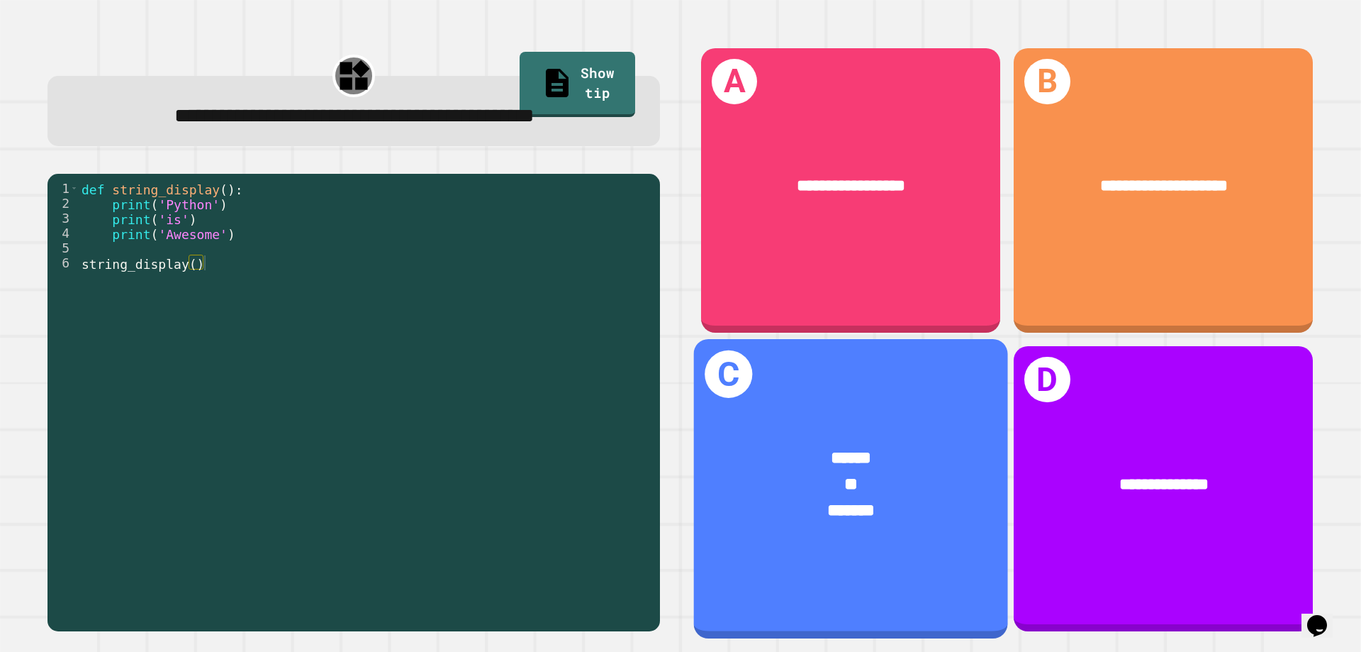
click at [873, 471] on div "**" at bounding box center [851, 484] width 245 height 26
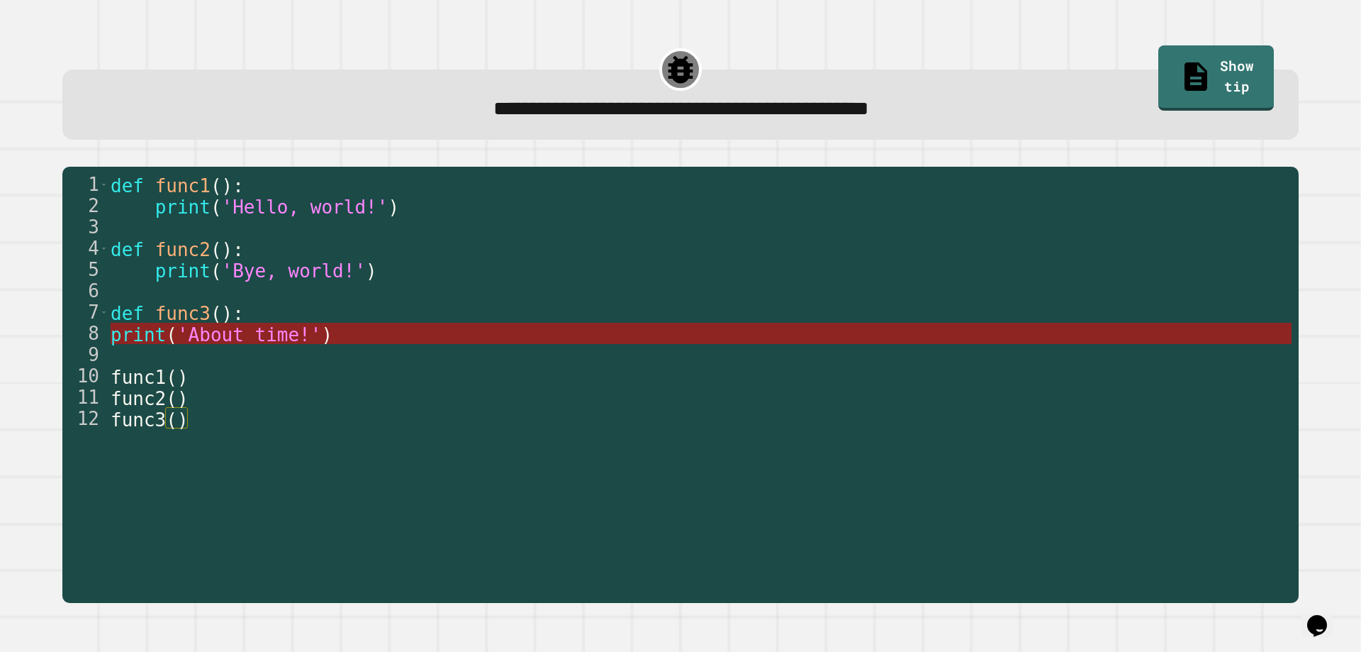
click at [150, 340] on span "print" at bounding box center [138, 334] width 55 height 21
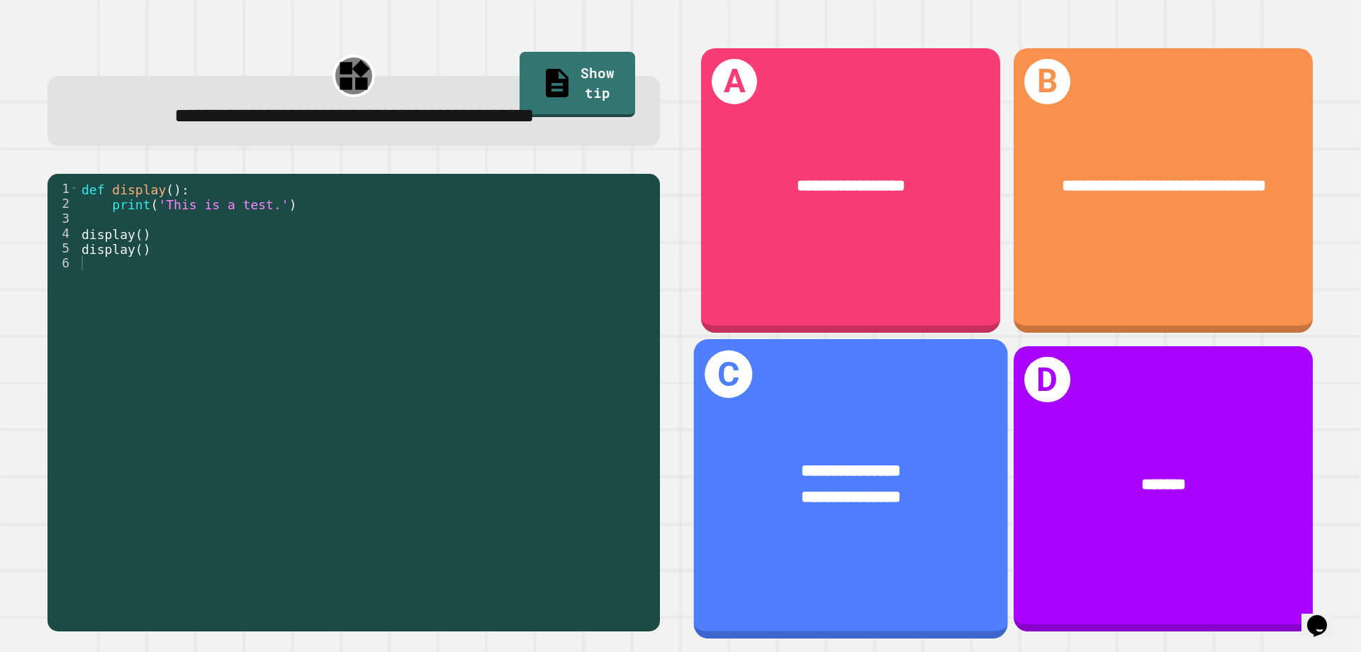
click at [812, 462] on span "**********" at bounding box center [851, 470] width 101 height 17
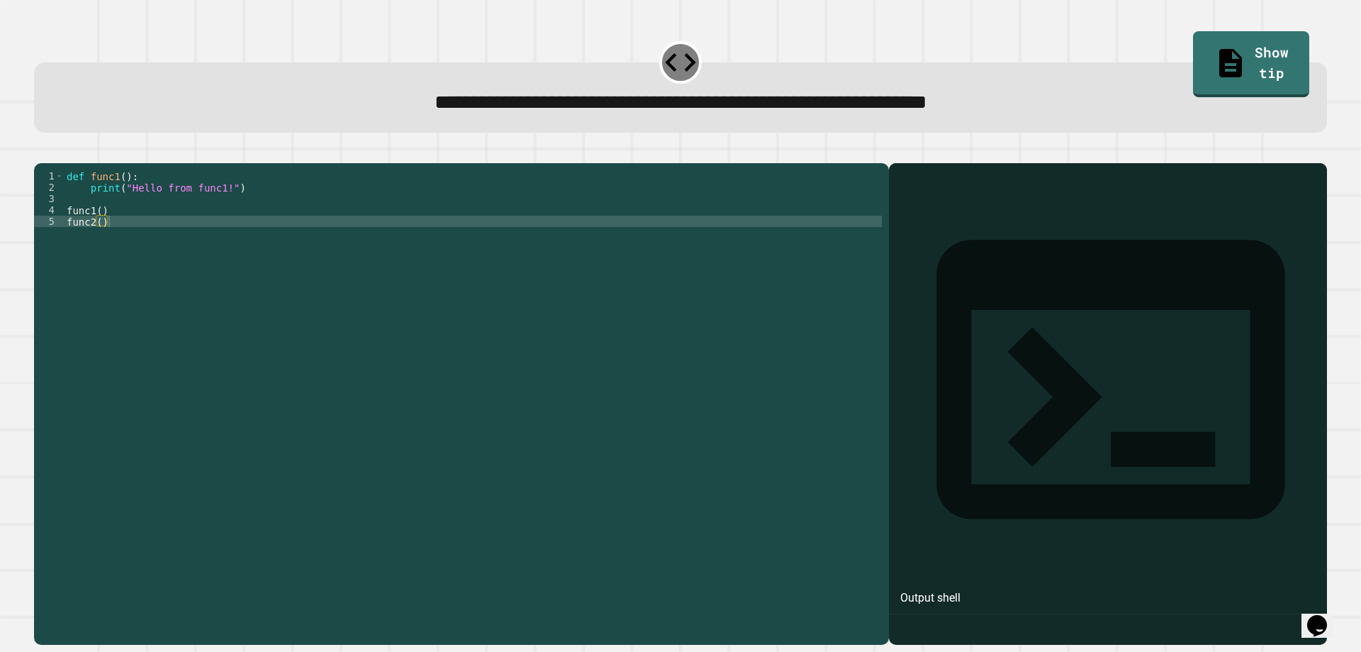
click at [75, 225] on div "def func1 ( ) : print ( "Hello from func1!" ) func1 ( ) func2 ( )" at bounding box center [473, 385] width 818 height 431
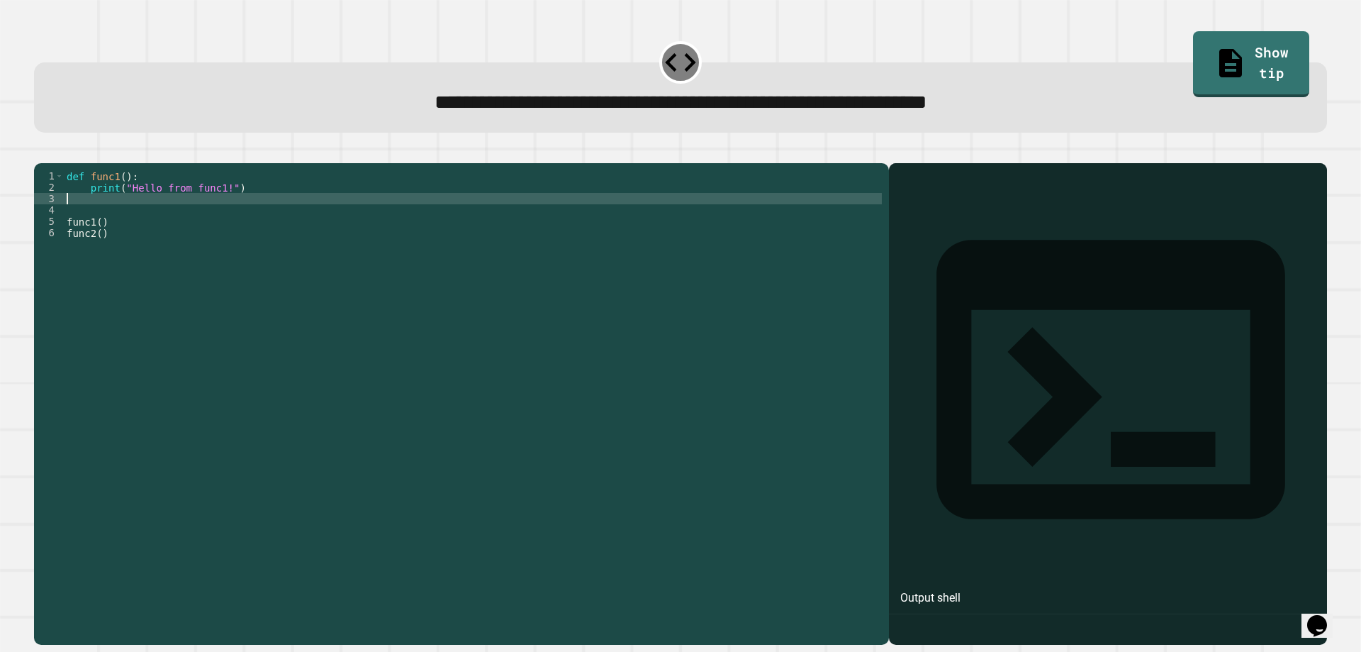
click at [75, 225] on div "def func1 ( ) : print ( "Hello from func1!" ) func1 ( ) func2 ( )" at bounding box center [473, 385] width 818 height 431
type textarea "**********"
type textarea "*"
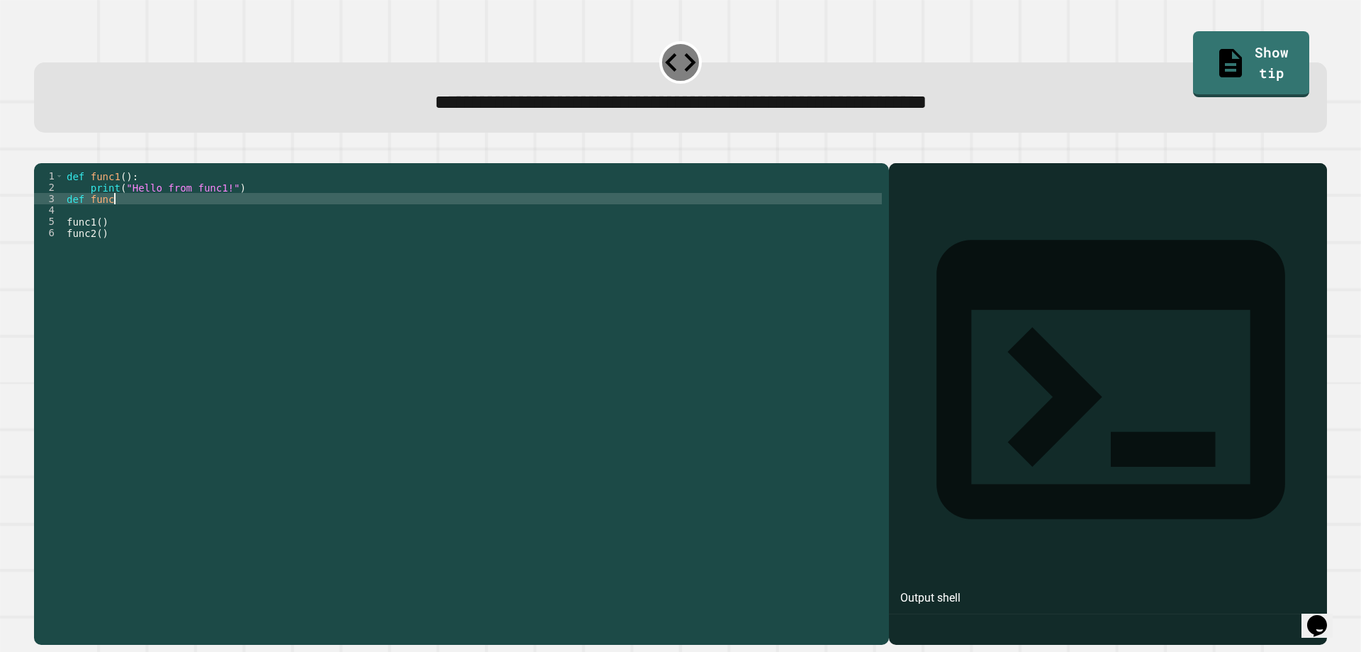
type textarea "*********"
type textarea "**********"
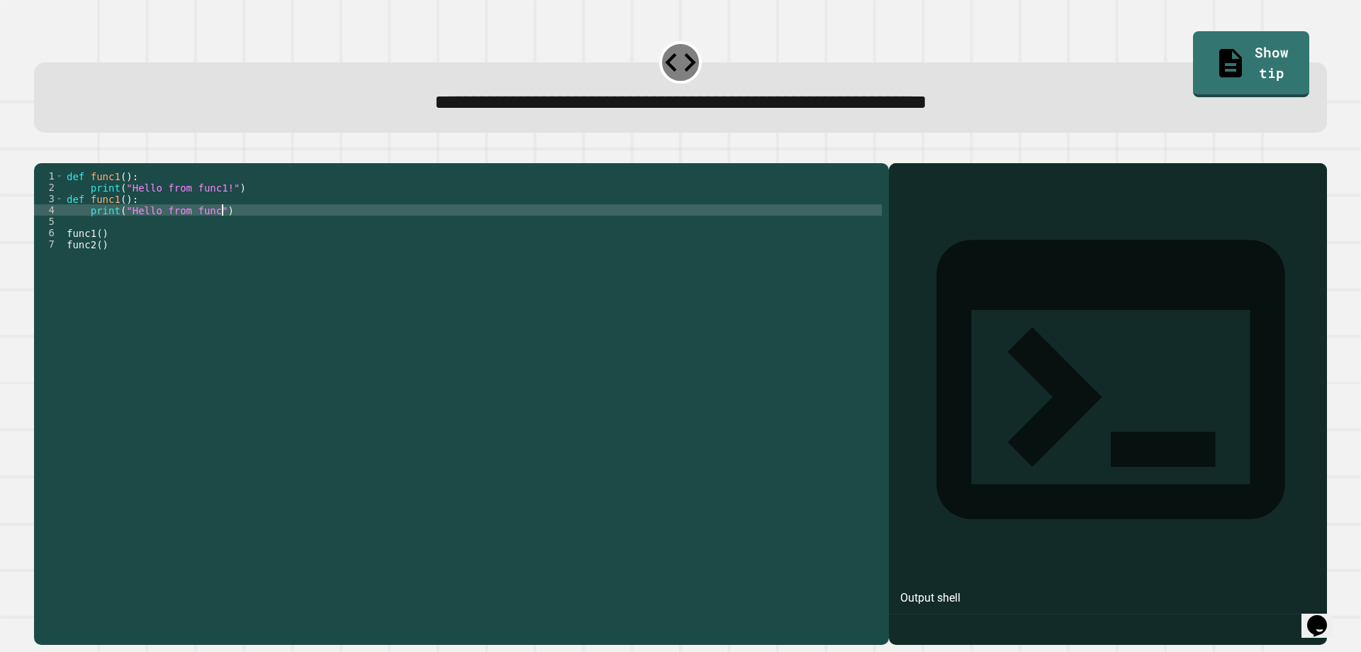
scroll to position [0, 11]
click at [66, 150] on div at bounding box center [680, 154] width 1293 height 17
click at [41, 152] on icon "button" at bounding box center [41, 152] width 0 height 0
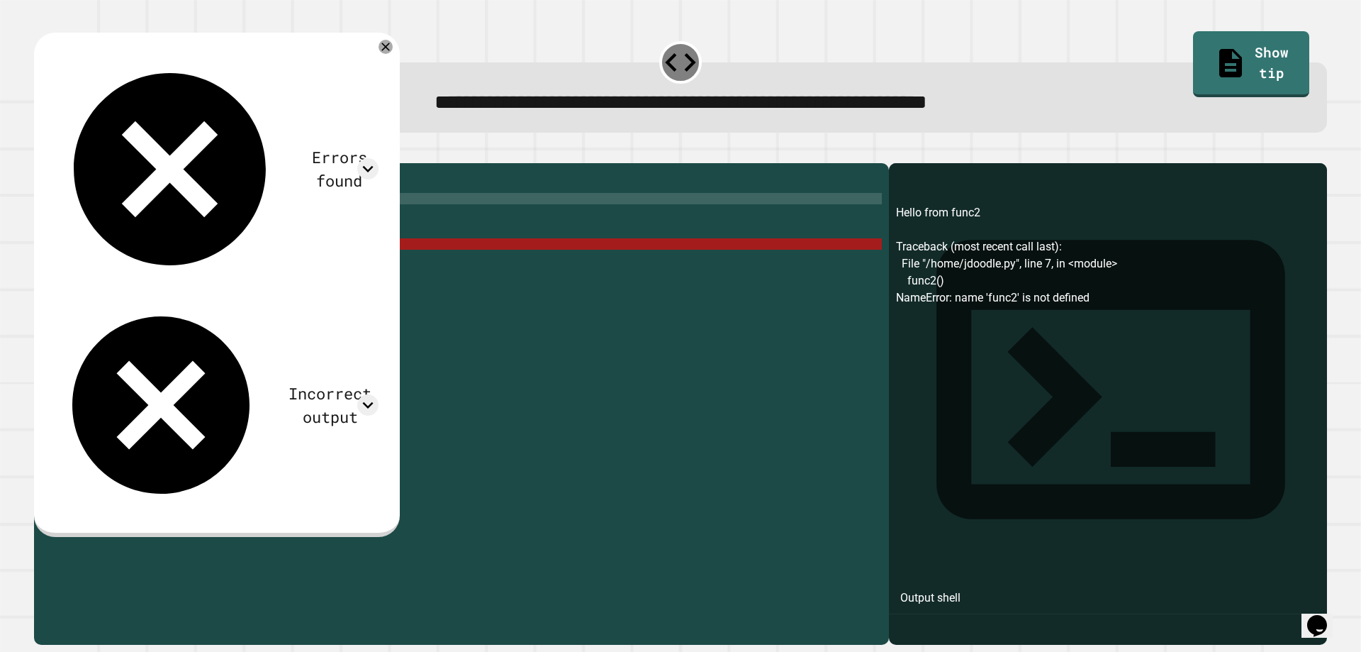
click at [118, 223] on div "def func1 ( ) : print ( "Hello from func1!" ) def func1 ( ) : print ( "Hello fr…" at bounding box center [473, 385] width 818 height 431
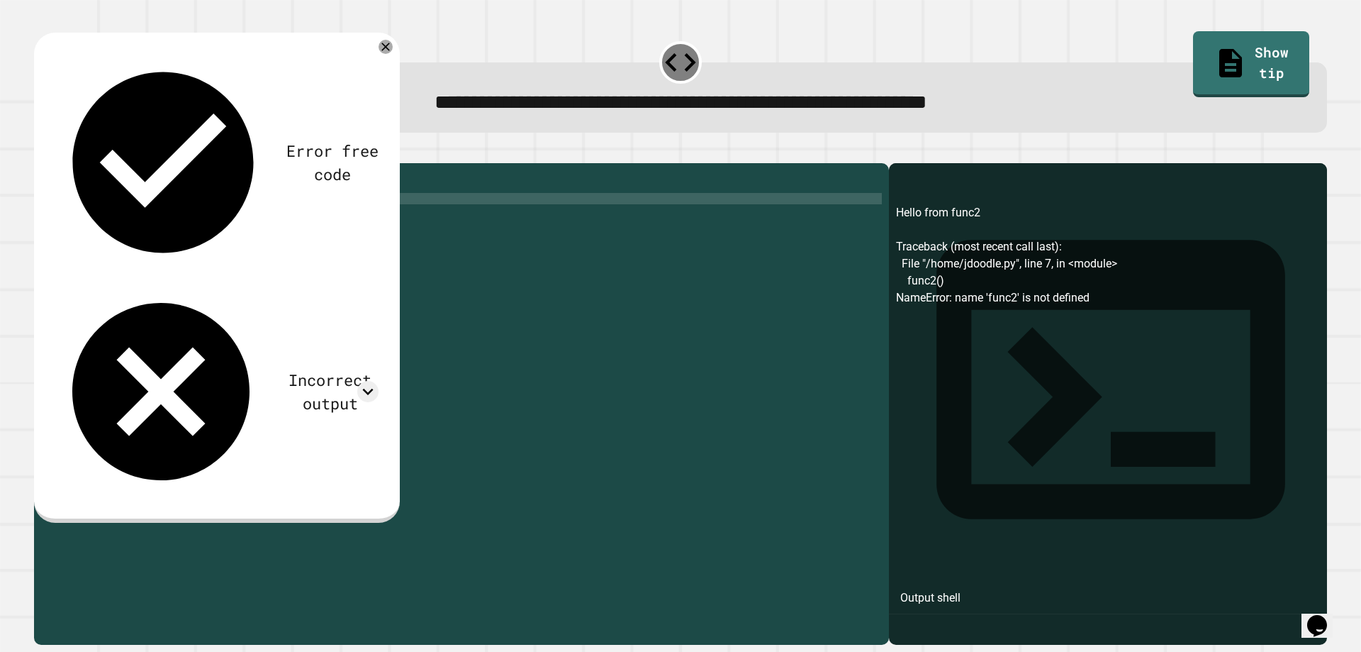
scroll to position [0, 4]
click at [52, 158] on icon "button" at bounding box center [51, 160] width 8 height 10
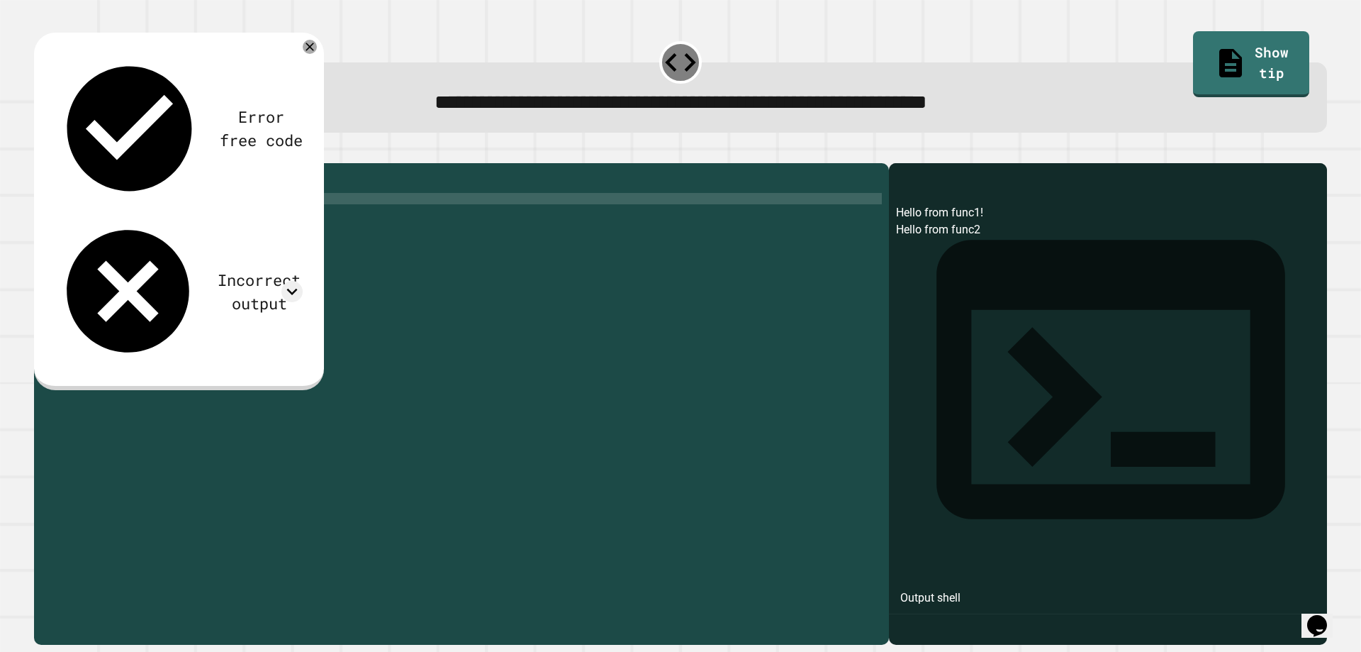
click at [228, 238] on div "def func1 ( ) : print ( "Hello from func1!" ) def func2 ( ) : print ( "Hello fr…" at bounding box center [473, 385] width 818 height 431
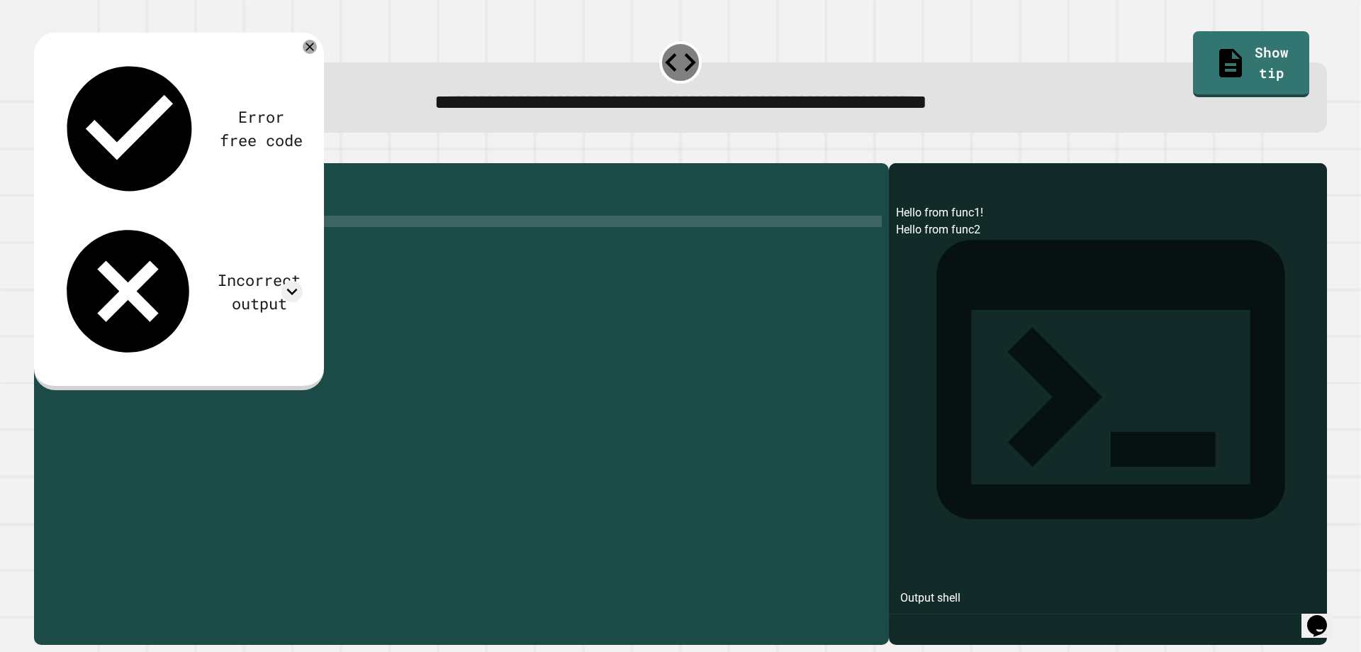
click at [227, 226] on div "def func1 ( ) : print ( "Hello from func1!" ) def func2 ( ) : print ( "Hello fr…" at bounding box center [473, 385] width 818 height 431
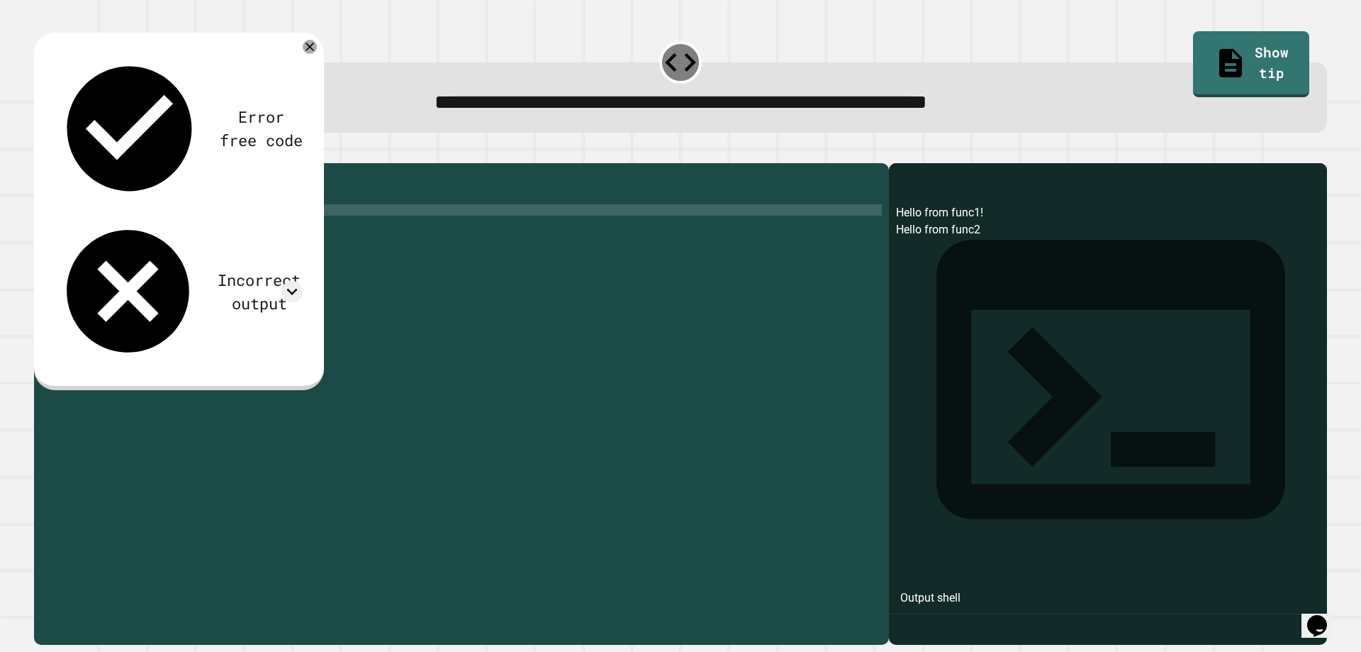
scroll to position [0, 11]
type textarea "**********"
click at [41, 152] on icon "button" at bounding box center [41, 152] width 0 height 0
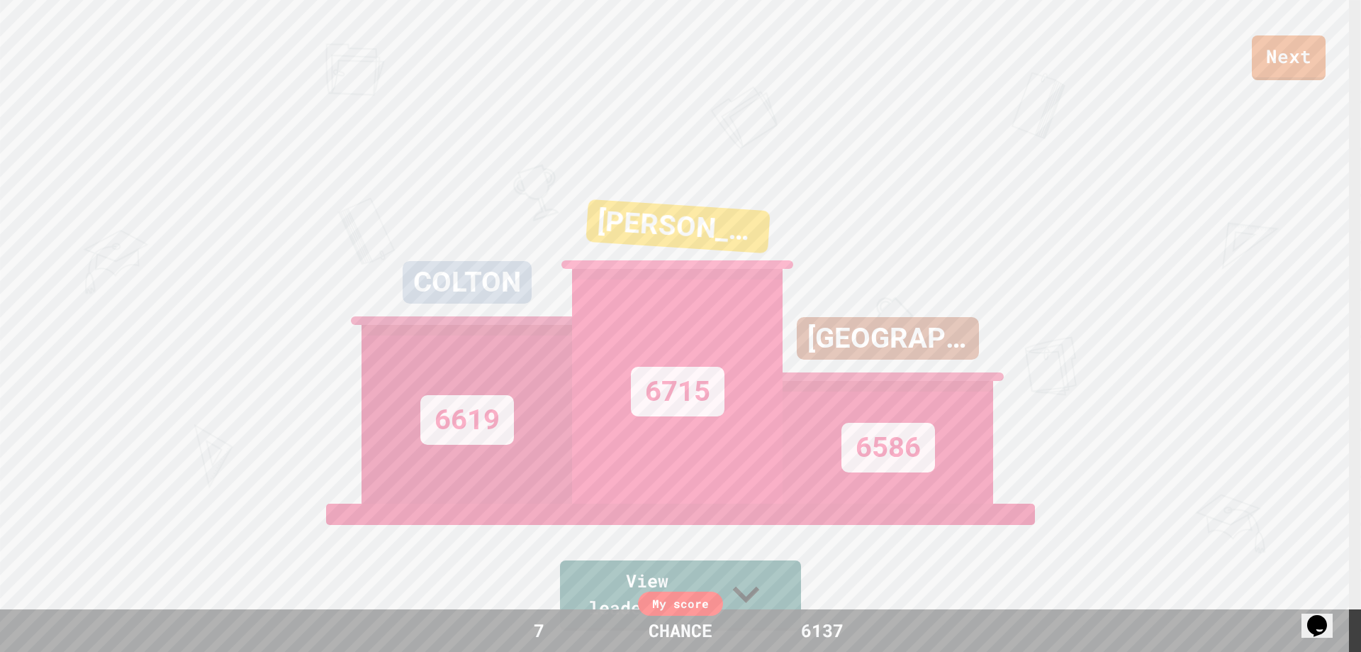
click at [1314, 60] on link "Next" at bounding box center [1289, 57] width 74 height 45
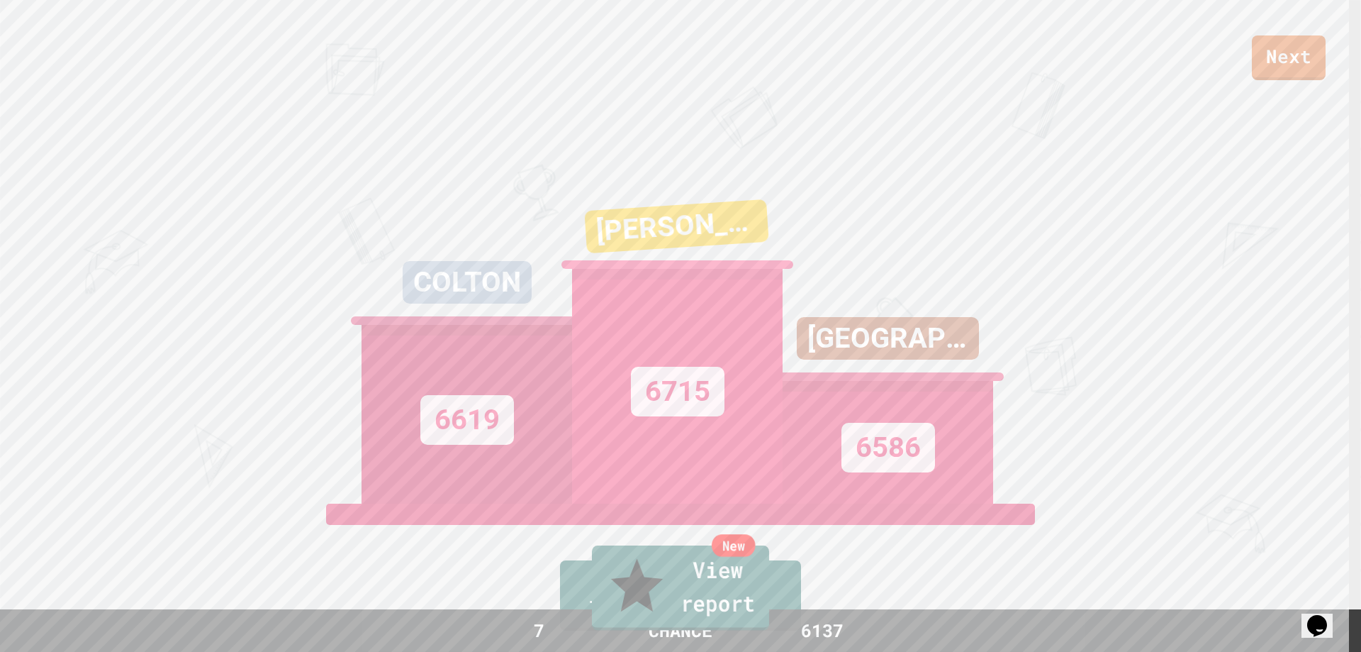
click at [615, 600] on link "New View report" at bounding box center [680, 587] width 177 height 85
